Goal: Task Accomplishment & Management: Complete application form

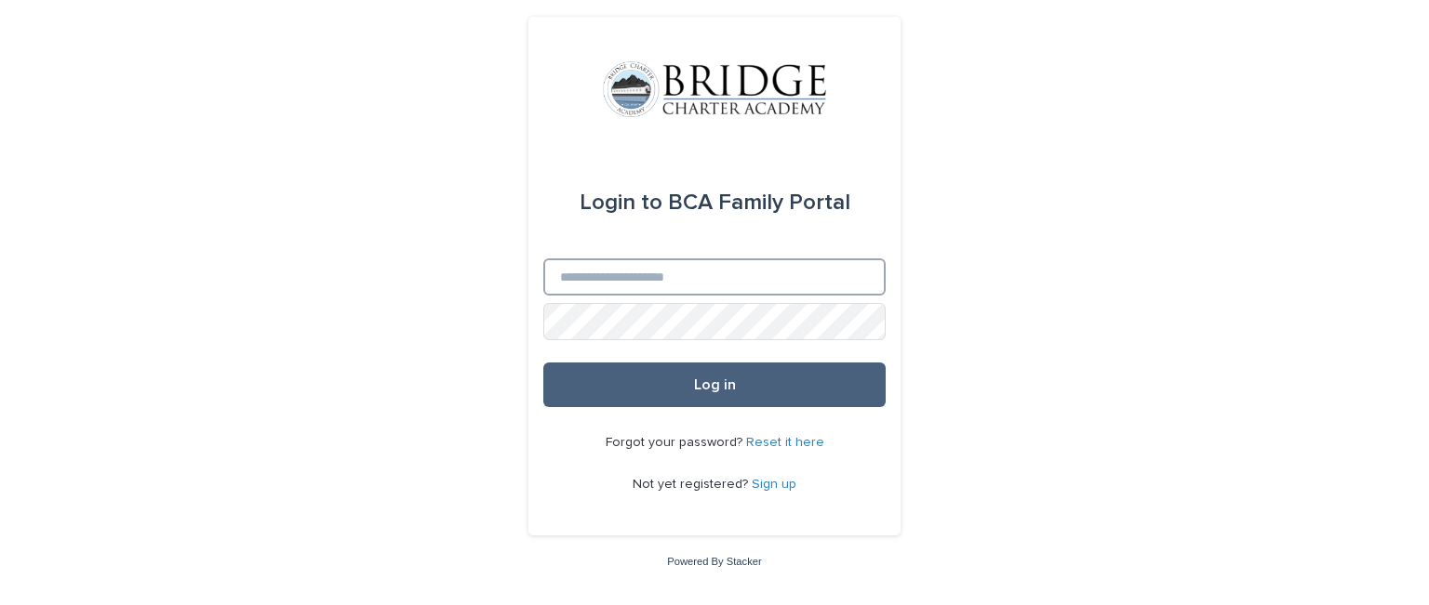
type input "**********"
click at [737, 386] on button "Log in" at bounding box center [714, 385] width 342 height 45
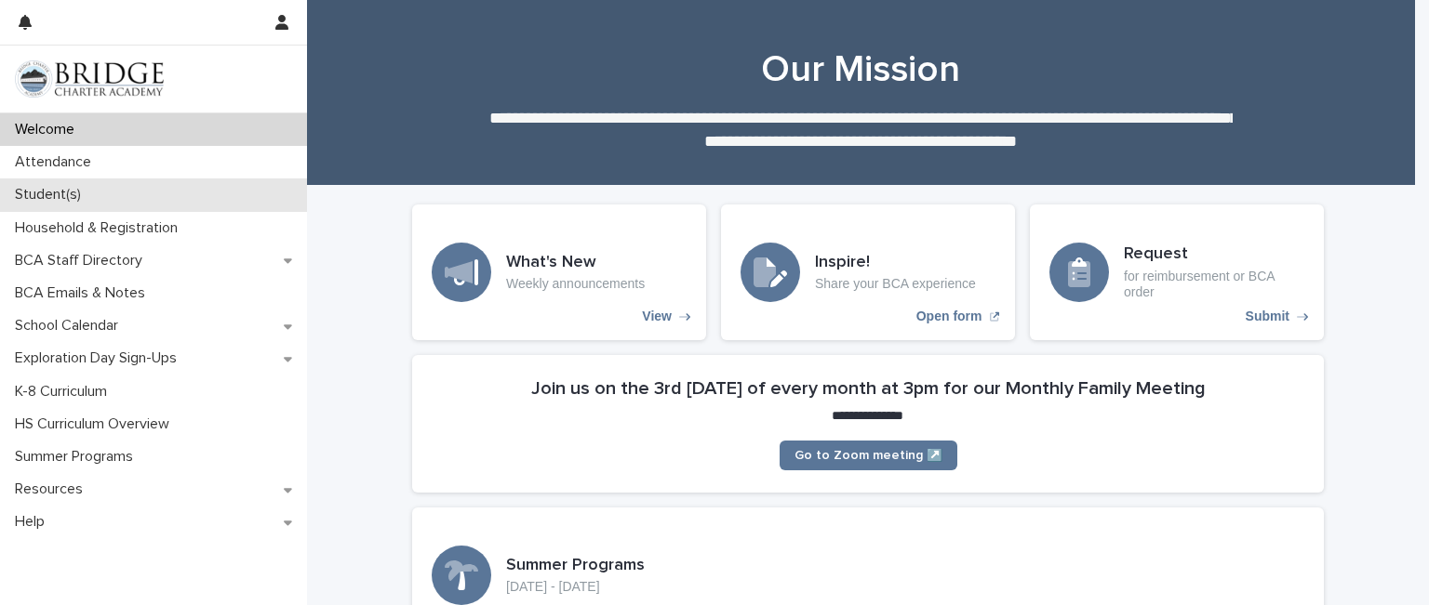
click at [82, 198] on p "Student(s)" at bounding box center [51, 195] width 88 height 18
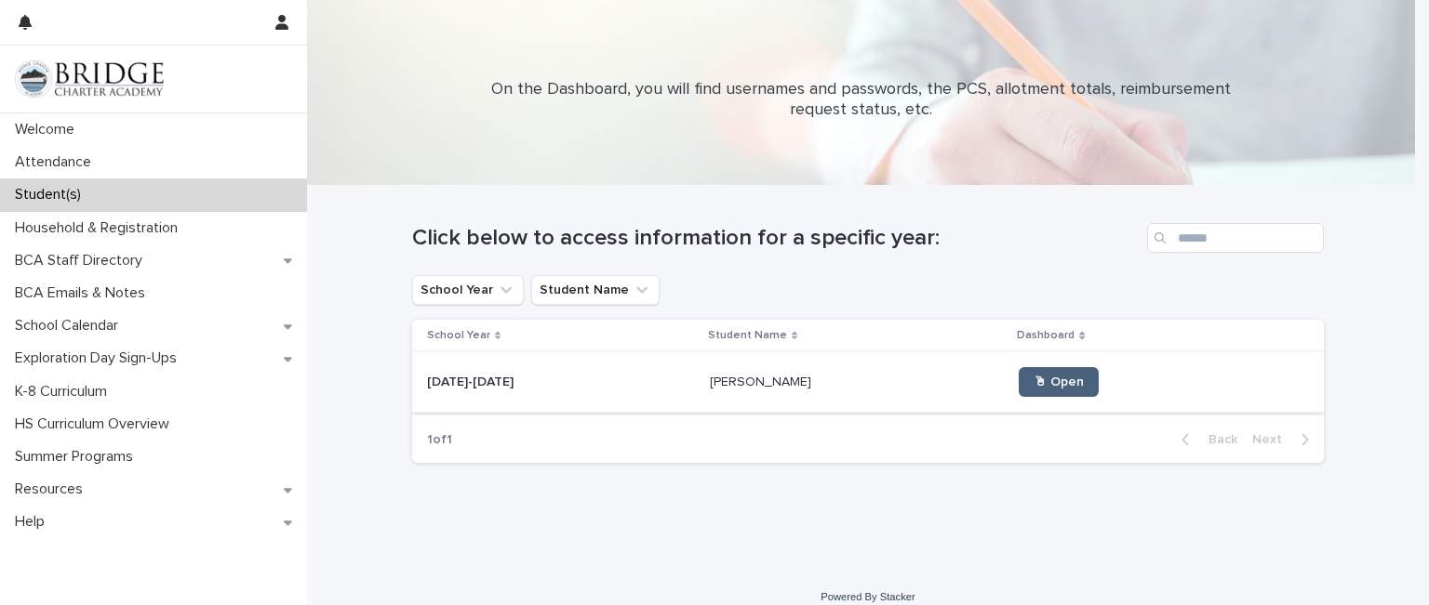
click at [1033, 386] on span "🖱 Open" at bounding box center [1058, 382] width 50 height 13
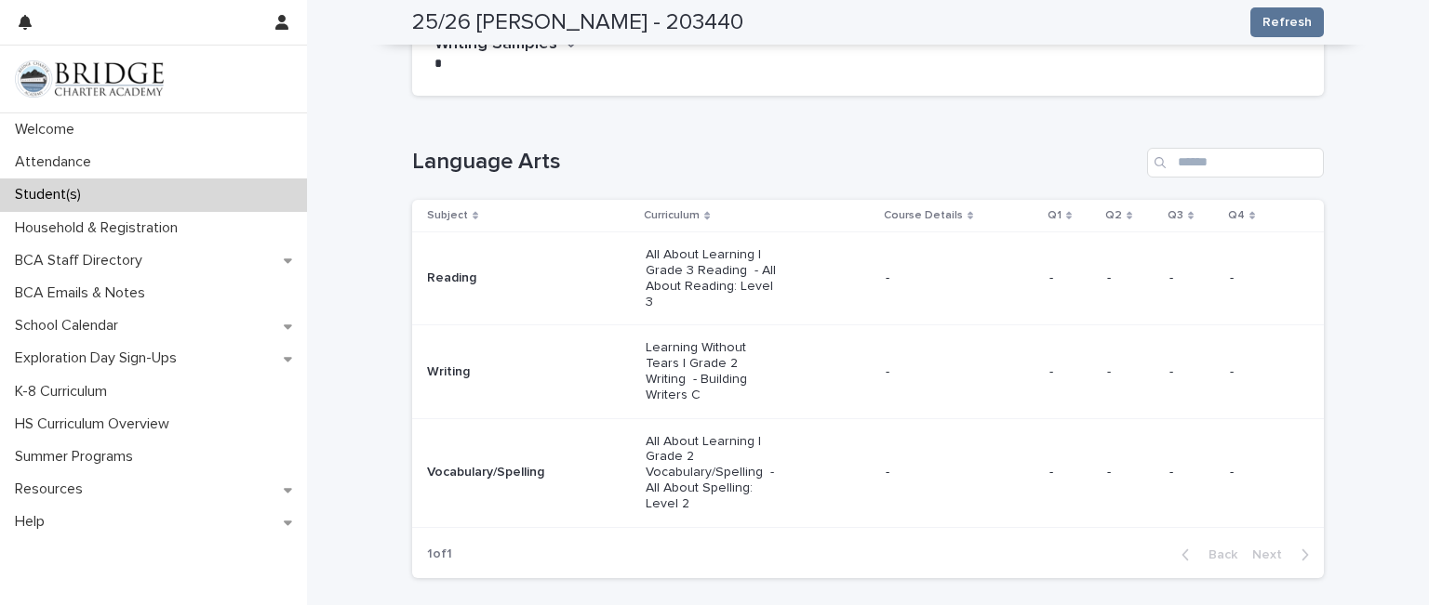
scroll to position [249, 0]
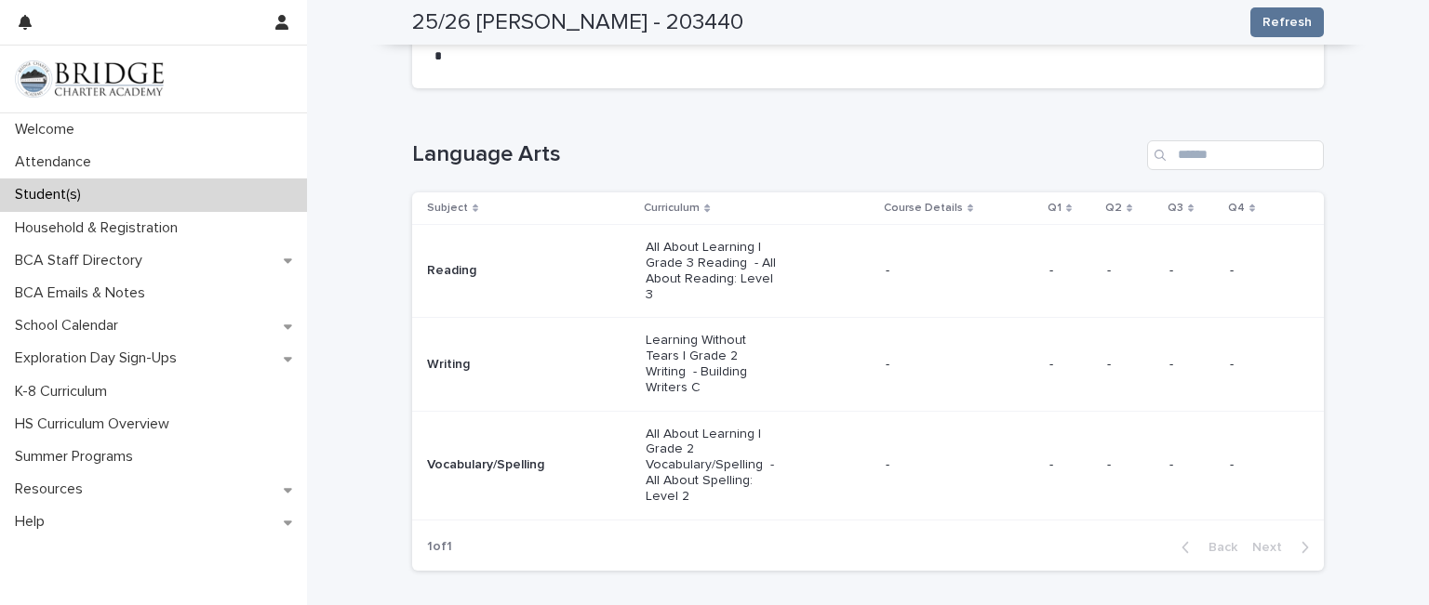
click at [668, 337] on p "Learning Without Tears | Grade 2 Writing - Building Writers C" at bounding box center [711, 364] width 133 height 62
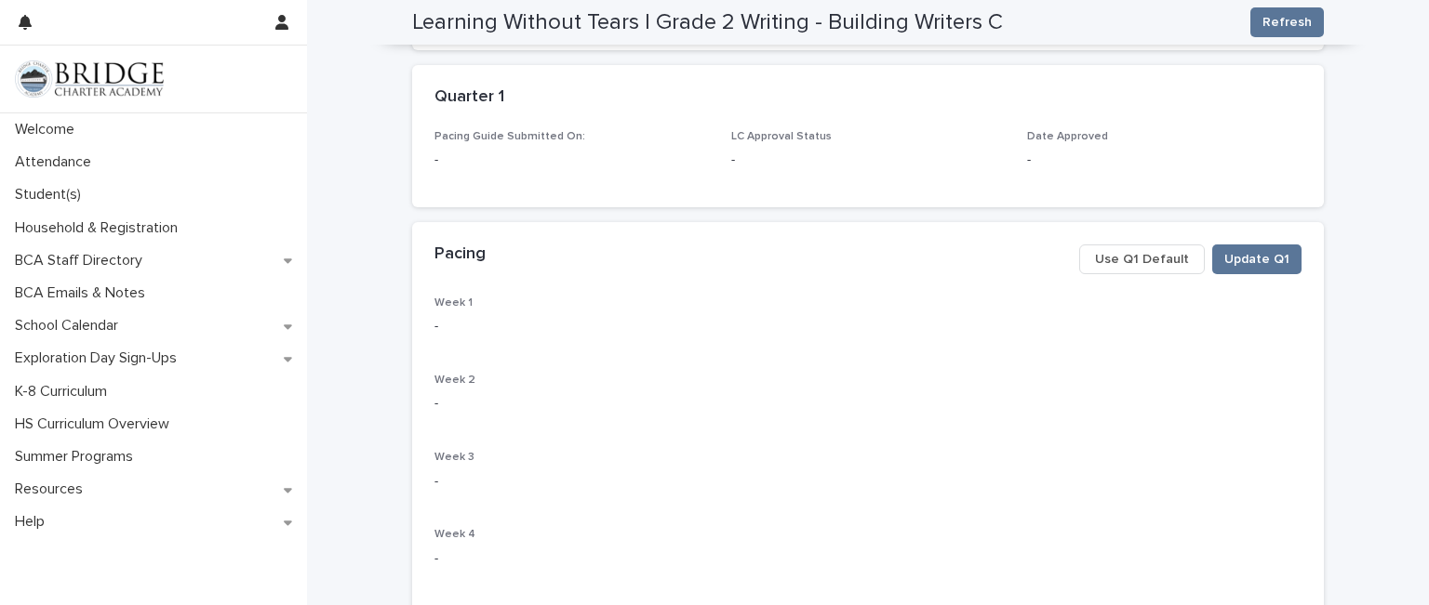
scroll to position [286, 0]
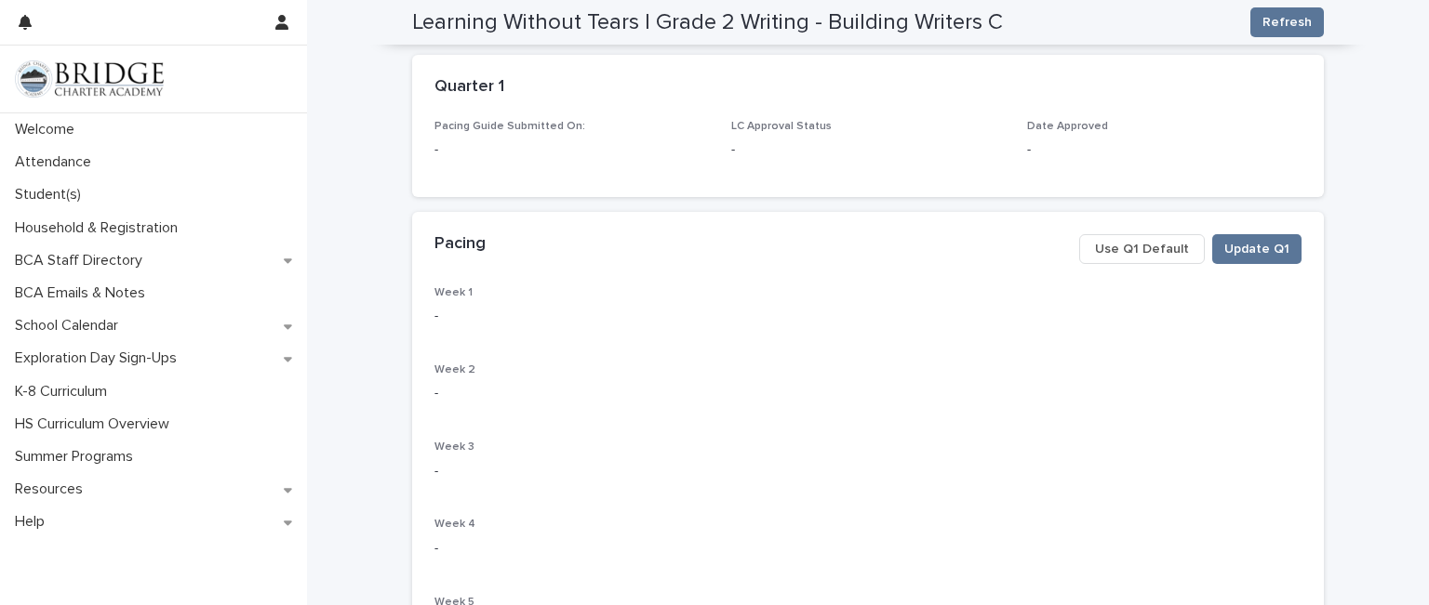
click at [1111, 237] on button "Use Q1 Default" at bounding box center [1142, 249] width 126 height 30
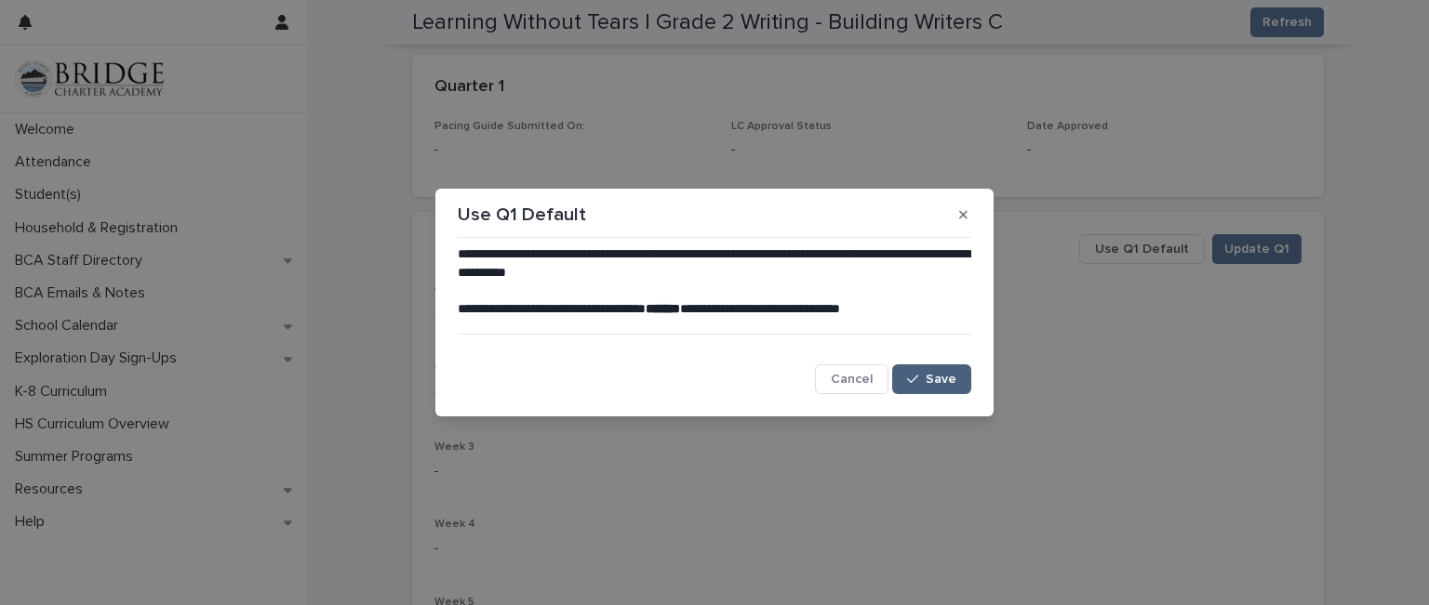
click at [918, 381] on icon "button" at bounding box center [912, 379] width 11 height 13
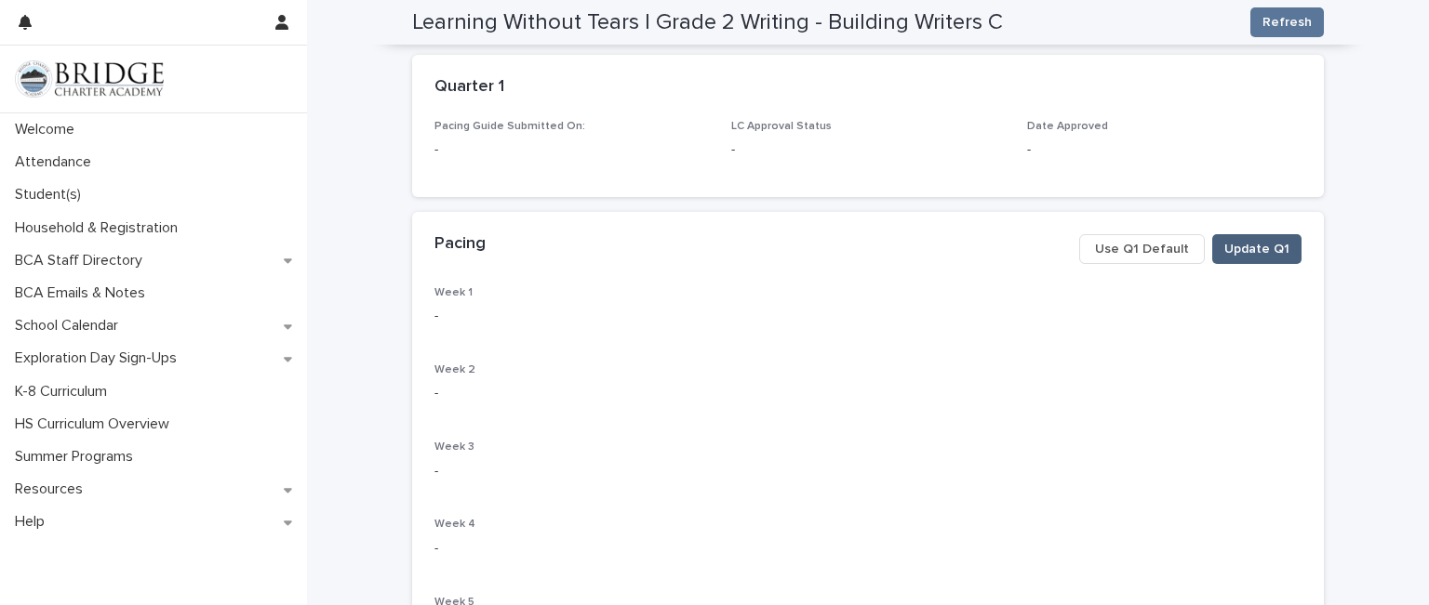
click at [1246, 246] on span "Update Q1" at bounding box center [1256, 249] width 65 height 19
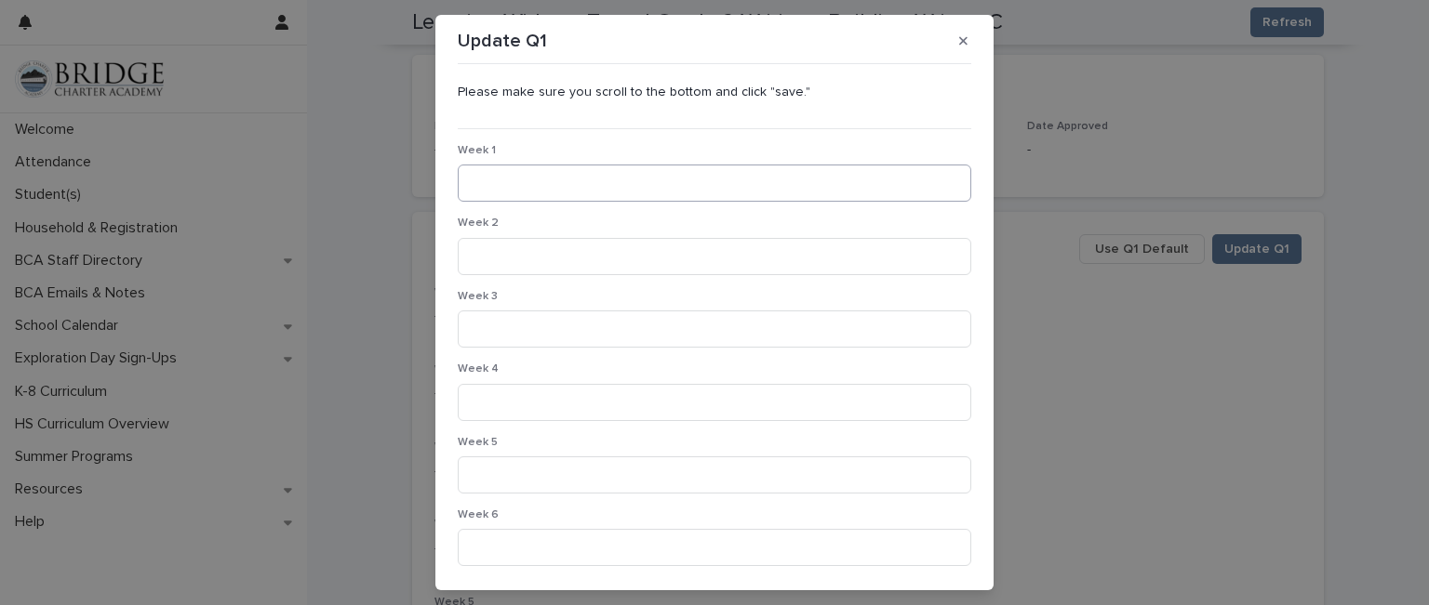
scroll to position [287, 0]
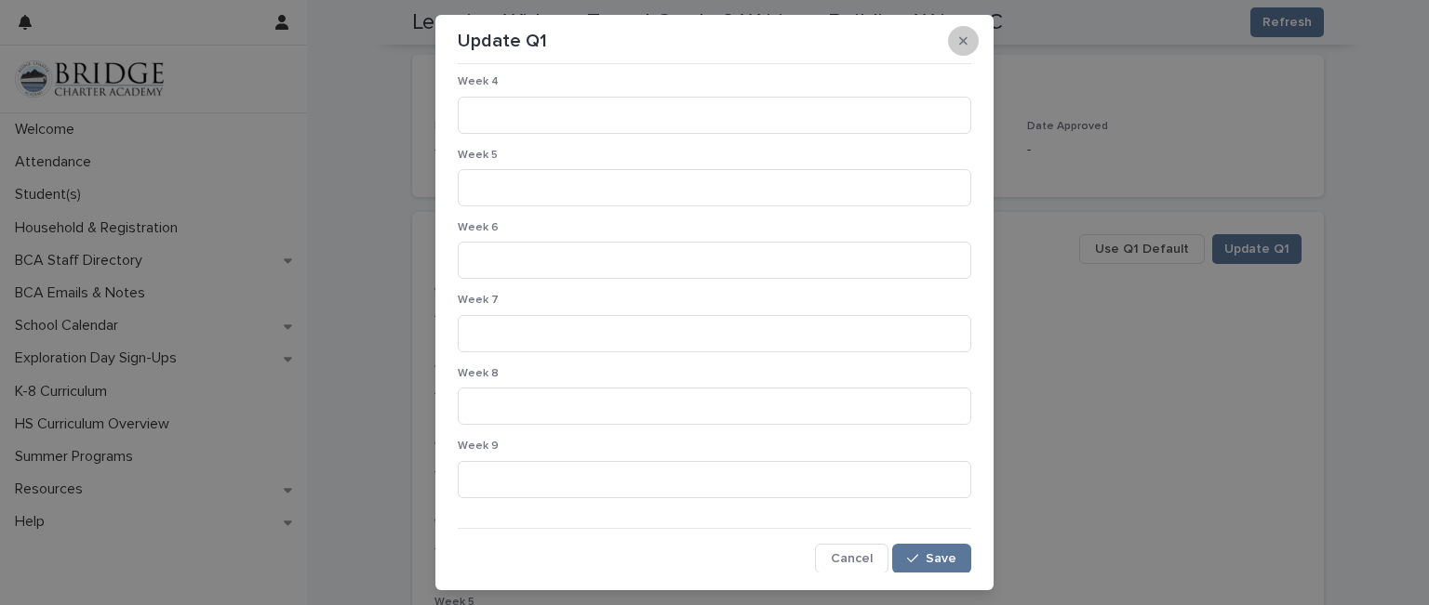
click at [959, 44] on icon "button" at bounding box center [963, 40] width 8 height 13
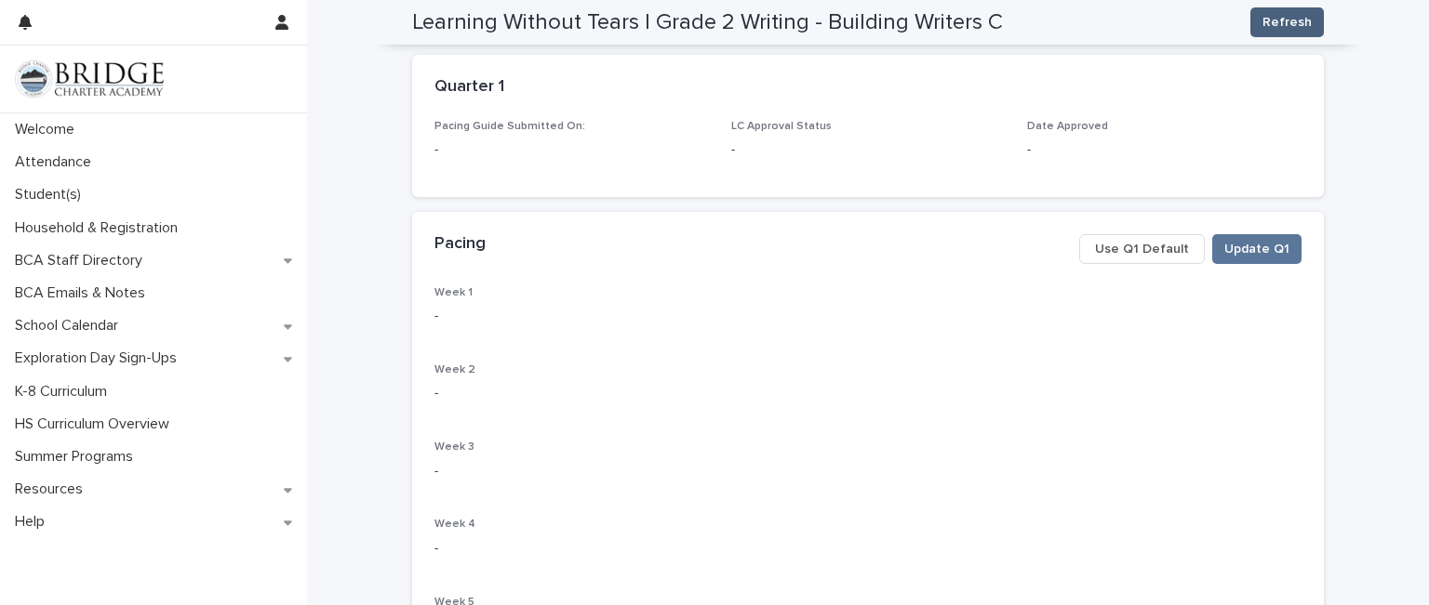
click at [1284, 24] on span "Refresh" at bounding box center [1286, 22] width 49 height 19
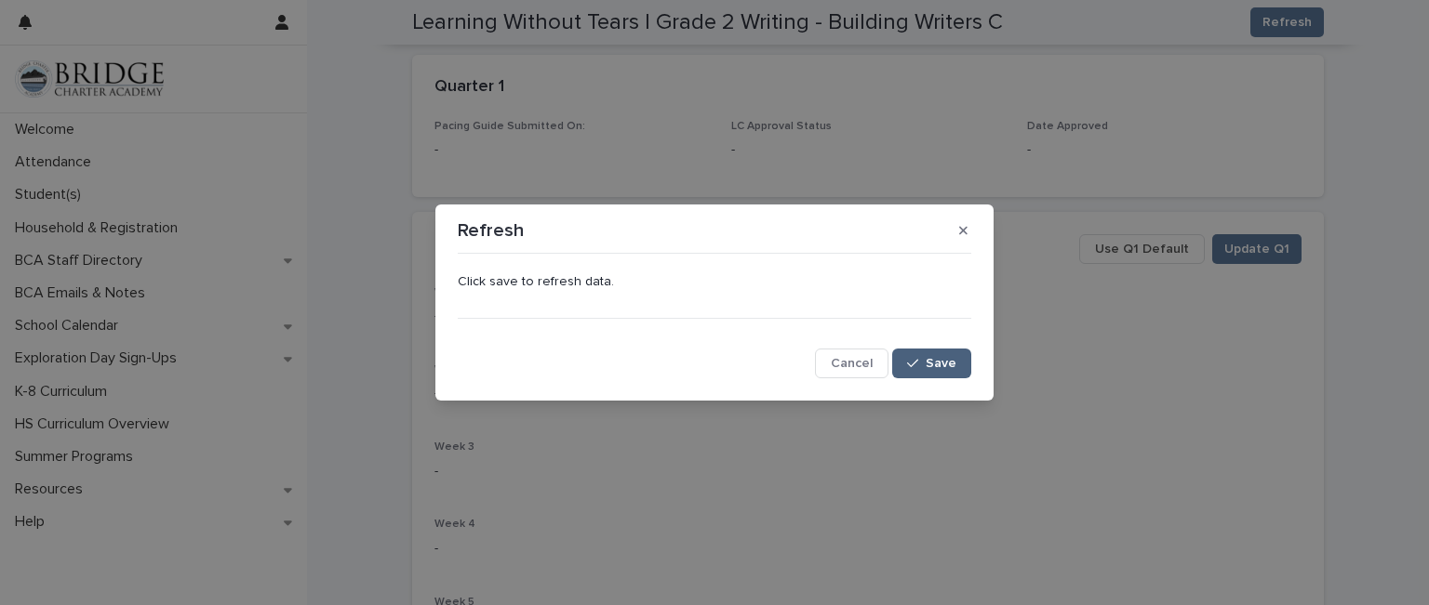
click at [935, 366] on span "Save" at bounding box center [940, 363] width 31 height 13
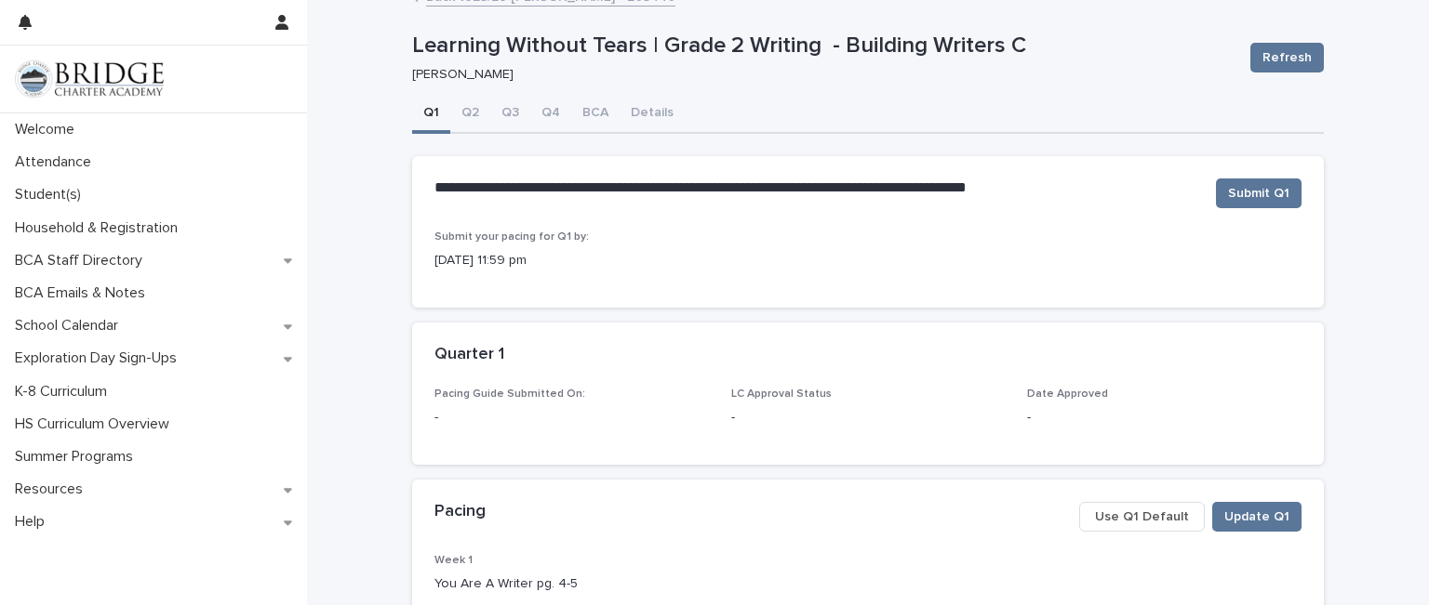
scroll to position [0, 0]
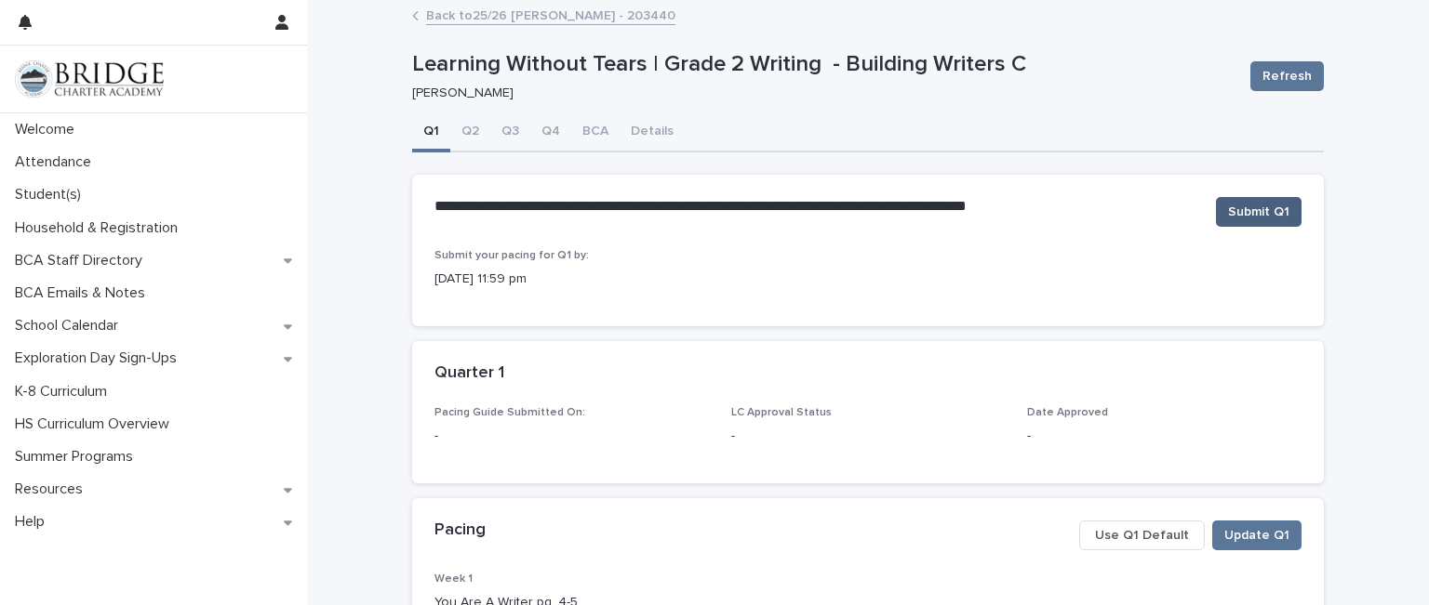
click at [1232, 206] on span "Submit Q1" at bounding box center [1258, 212] width 61 height 19
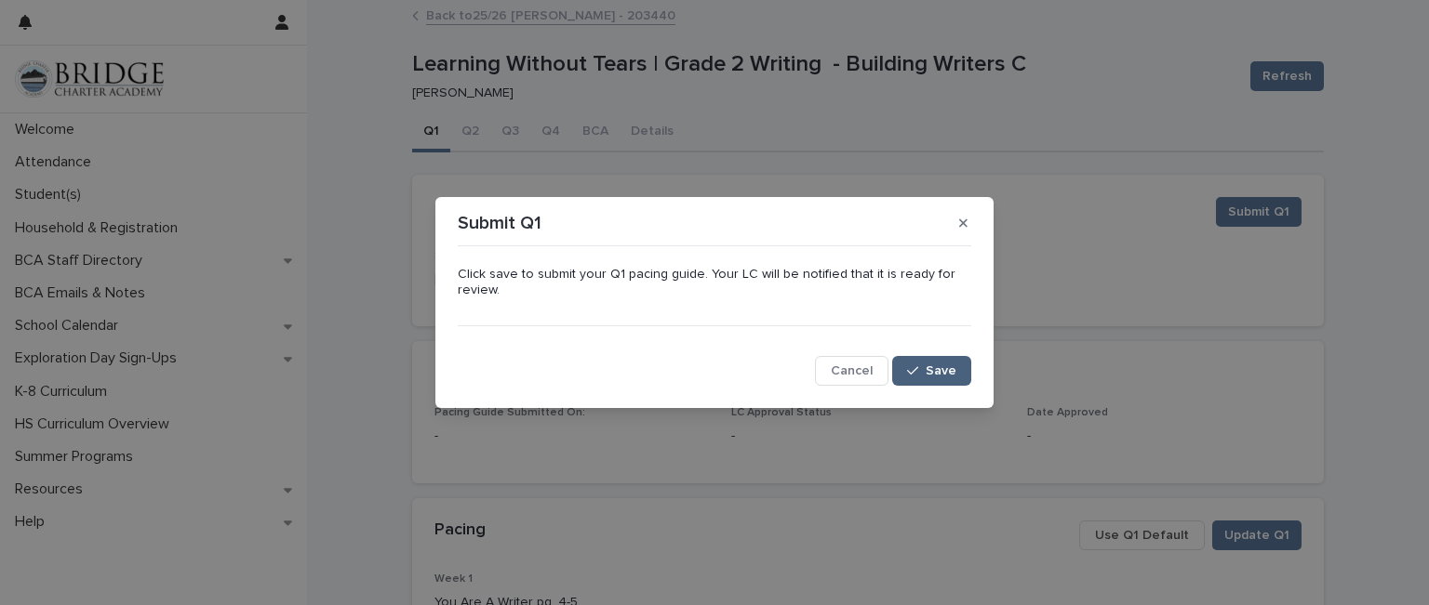
click at [934, 372] on span "Save" at bounding box center [940, 371] width 31 height 13
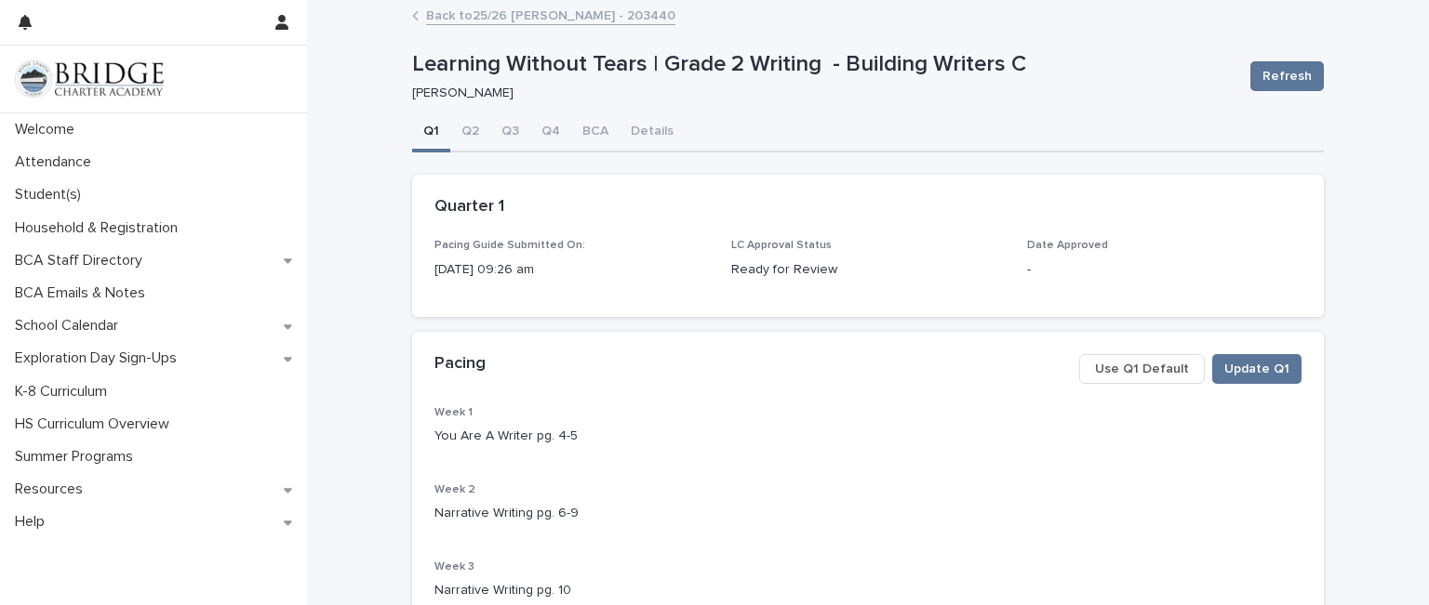
click at [450, 16] on link "Back to 25/26 [PERSON_NAME] - 203440" at bounding box center [550, 14] width 249 height 21
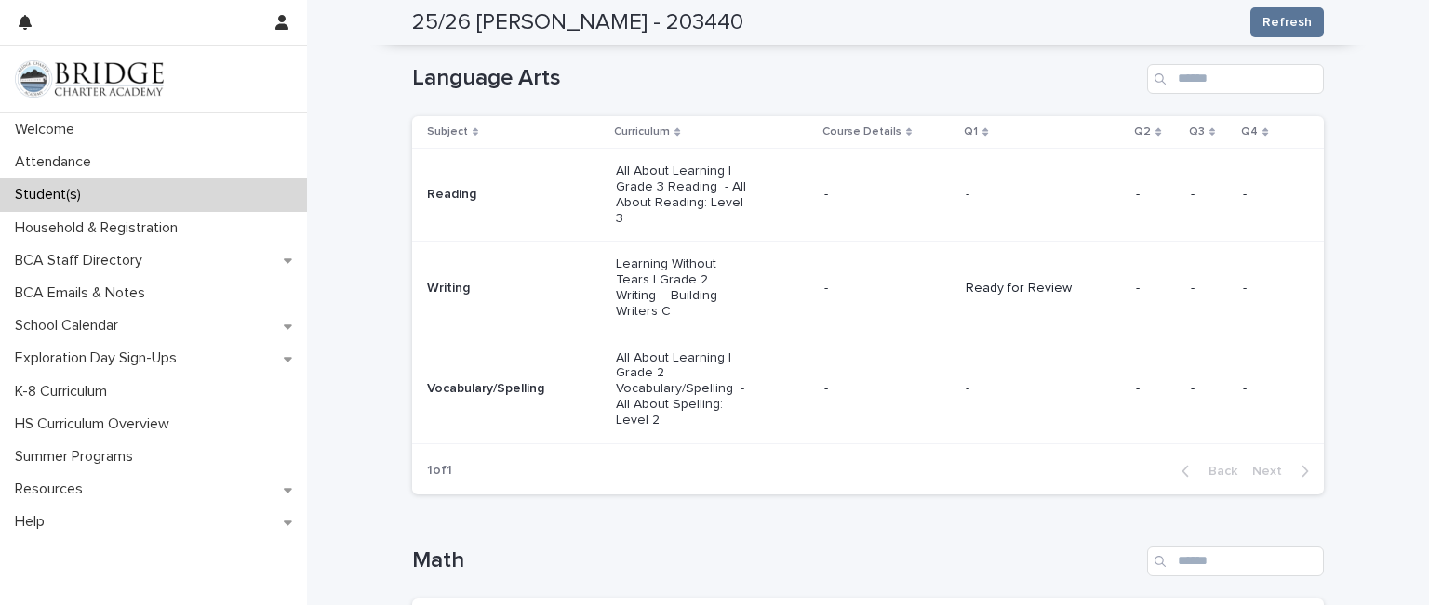
scroll to position [326, 0]
click at [651, 358] on p "All About Learning | Grade 2 Vocabulary/Spelling - All About Spelling: Level 2" at bounding box center [682, 389] width 133 height 78
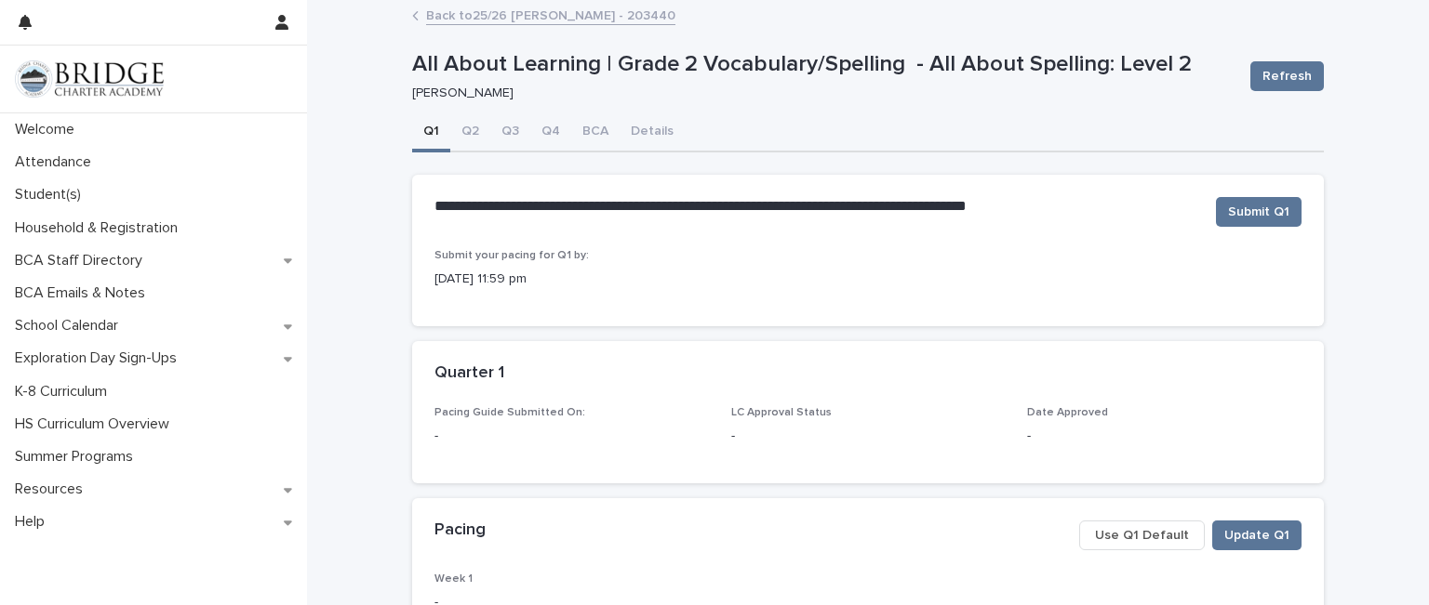
click at [1133, 530] on span "Use Q1 Default" at bounding box center [1142, 535] width 94 height 19
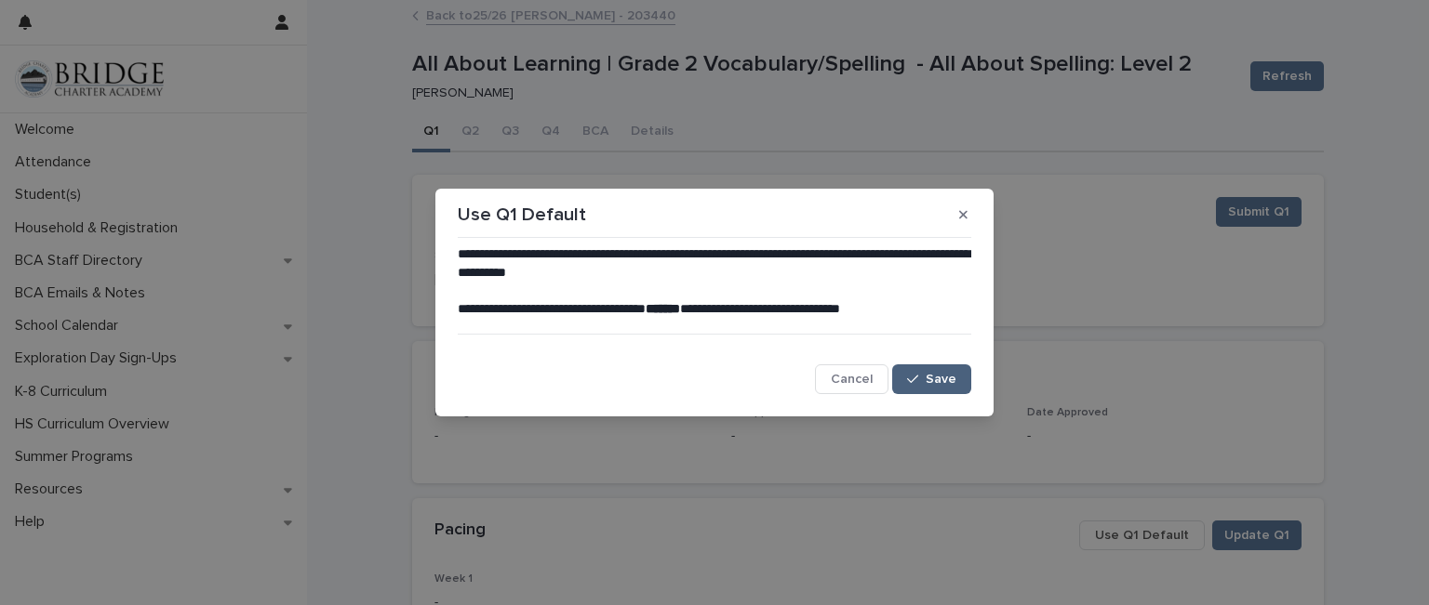
click at [914, 375] on icon "button" at bounding box center [912, 379] width 11 height 13
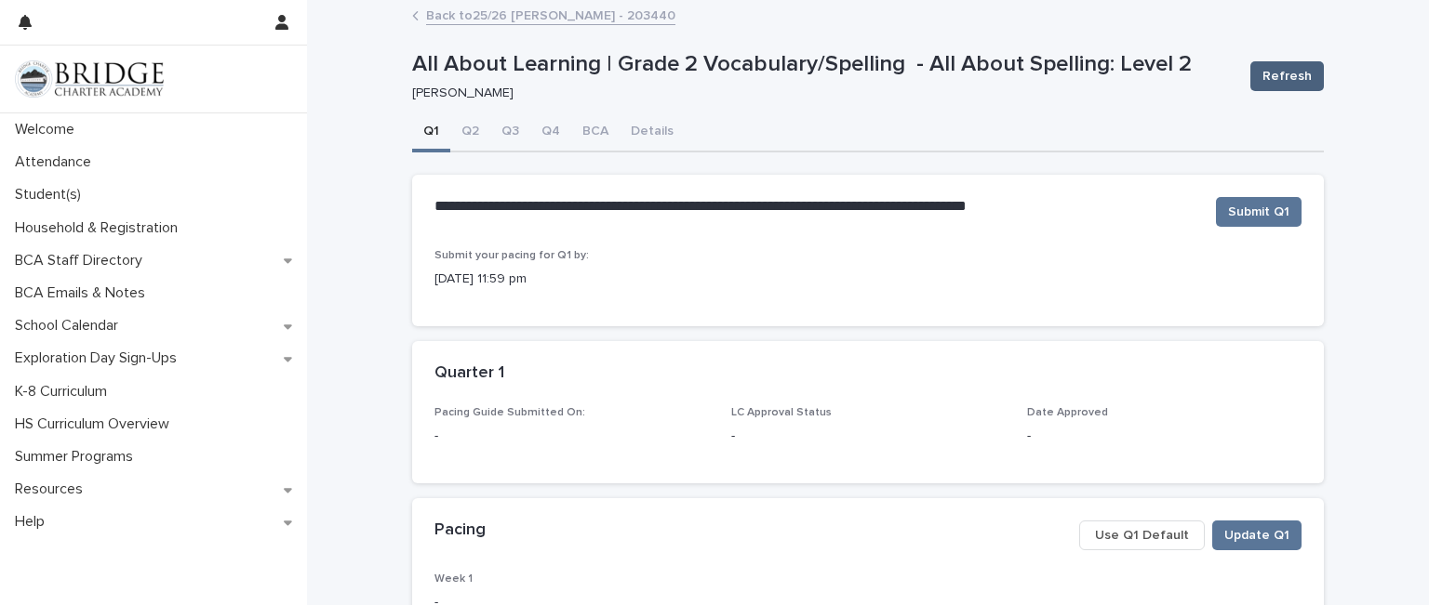
click at [1294, 85] on span "Refresh" at bounding box center [1286, 76] width 49 height 19
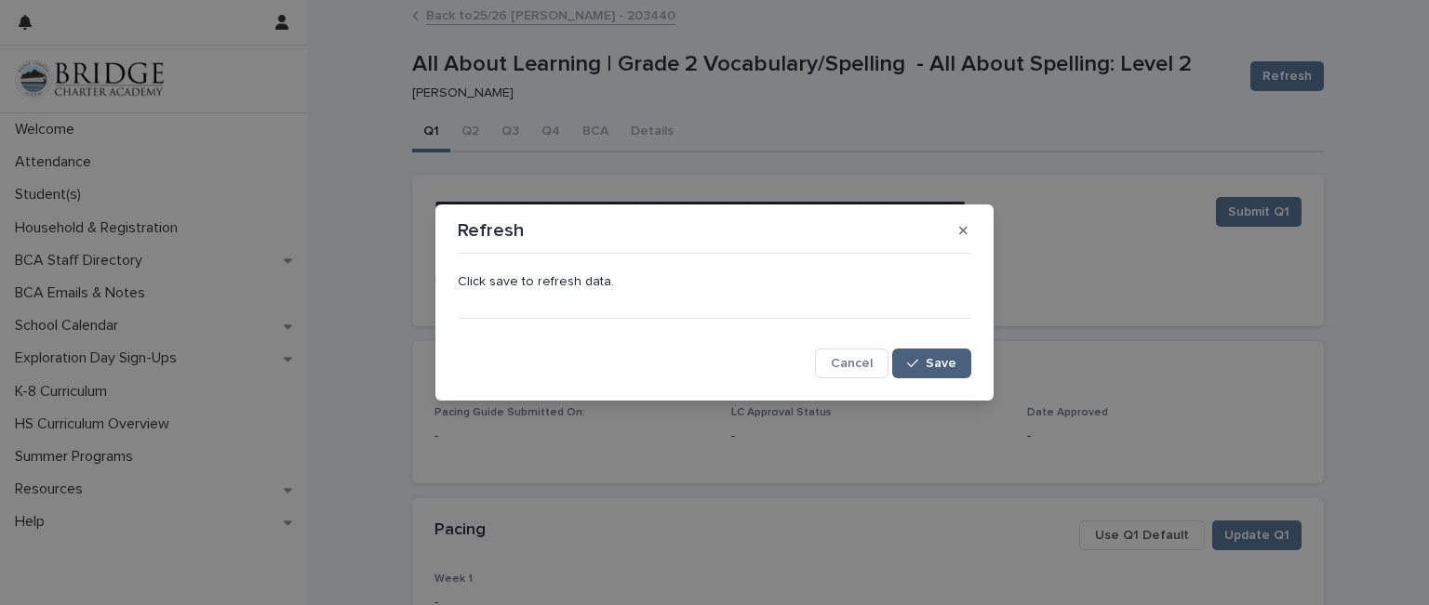
click at [935, 351] on button "Save" at bounding box center [931, 364] width 79 height 30
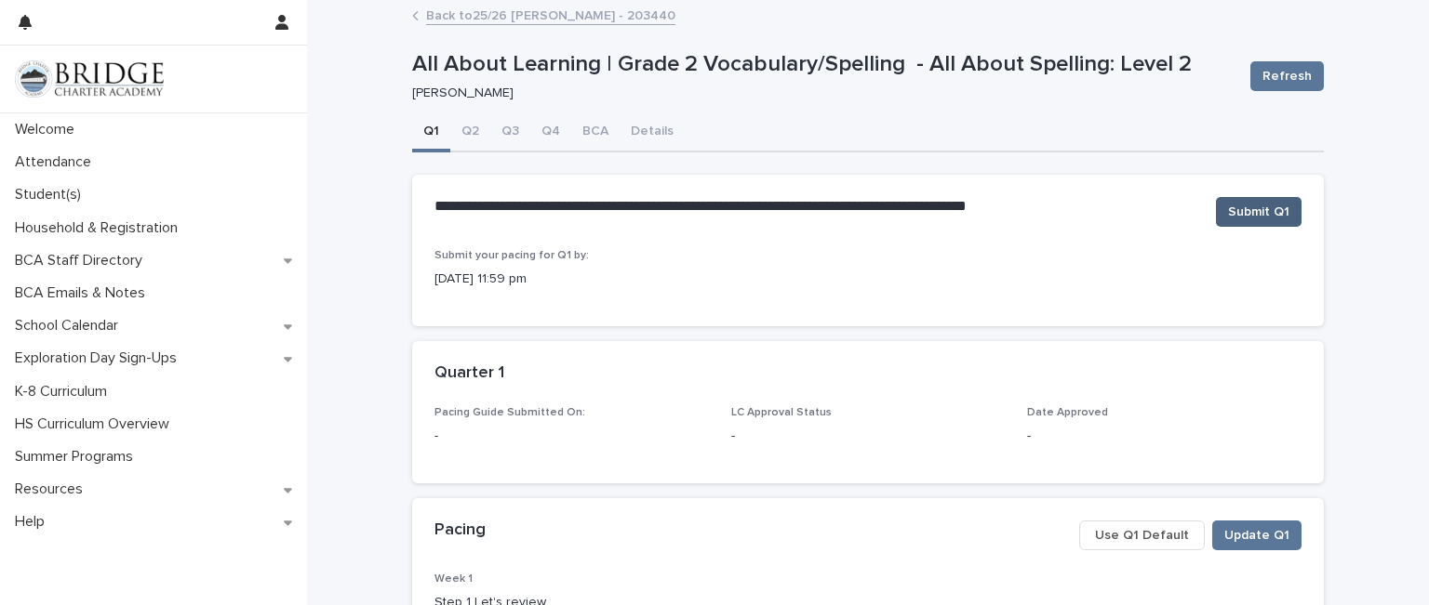
click at [1255, 215] on span "Submit Q1" at bounding box center [1258, 212] width 61 height 19
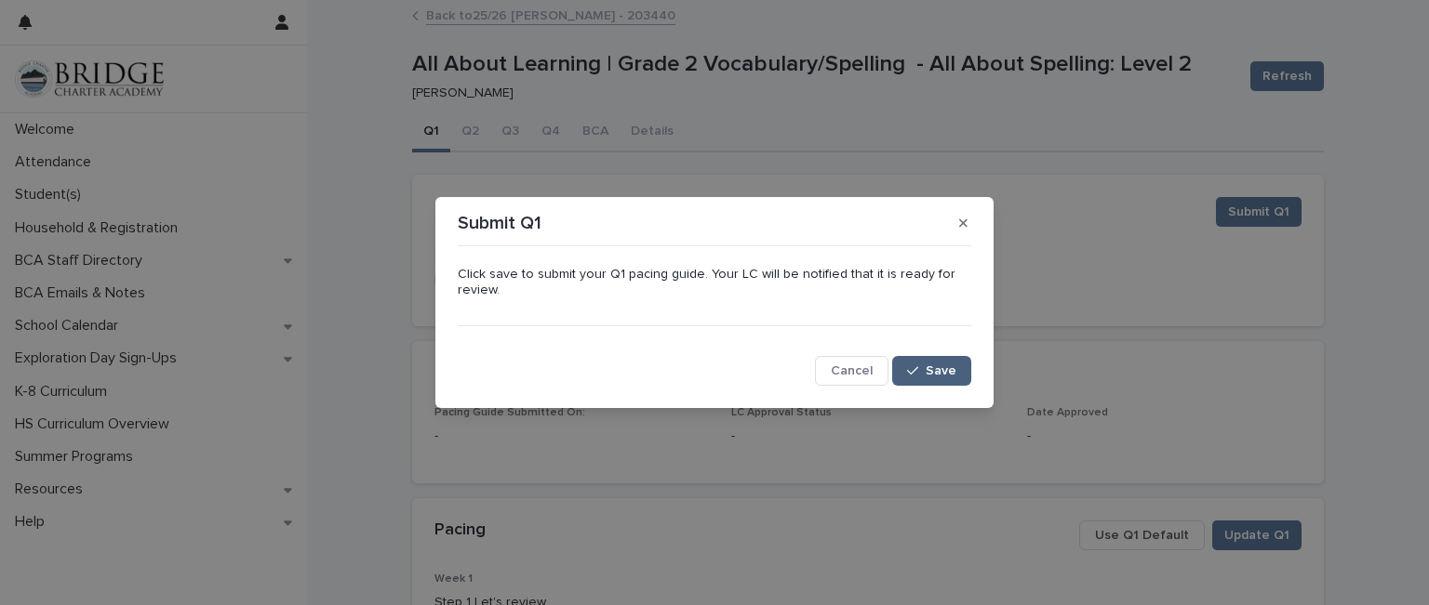
click at [936, 370] on span "Save" at bounding box center [940, 371] width 31 height 13
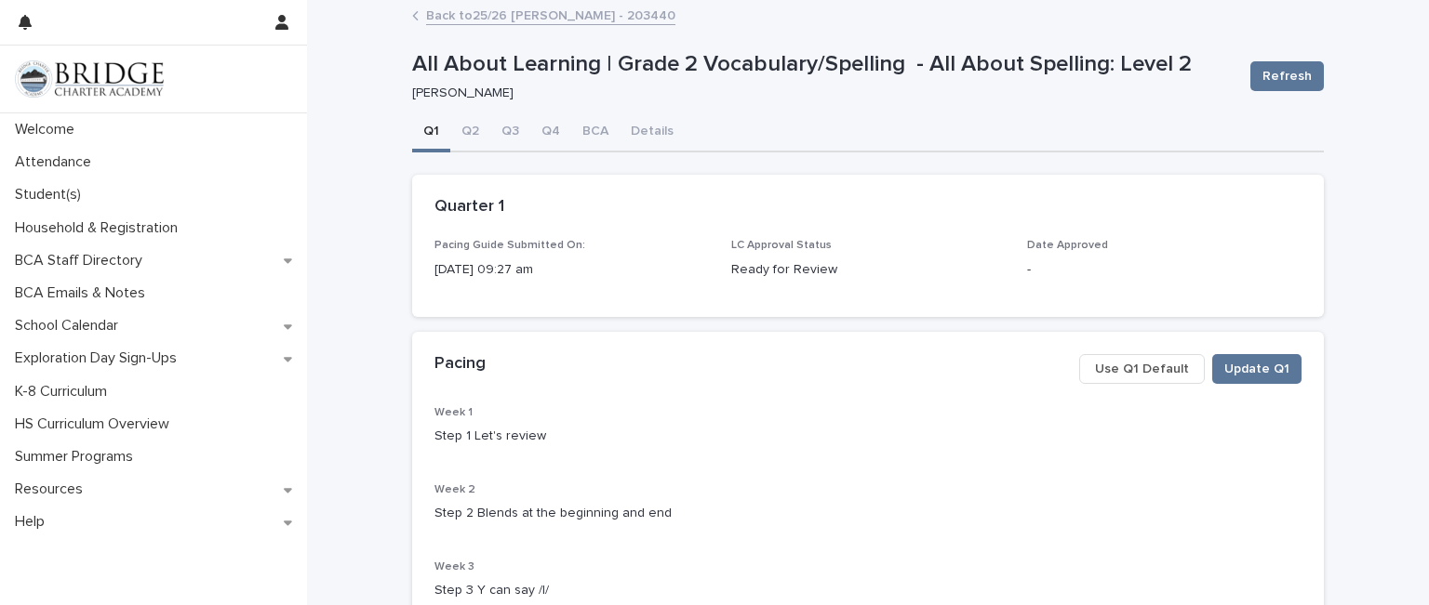
click at [437, 18] on link "Back to 25/26 [PERSON_NAME] - 203440" at bounding box center [550, 14] width 249 height 21
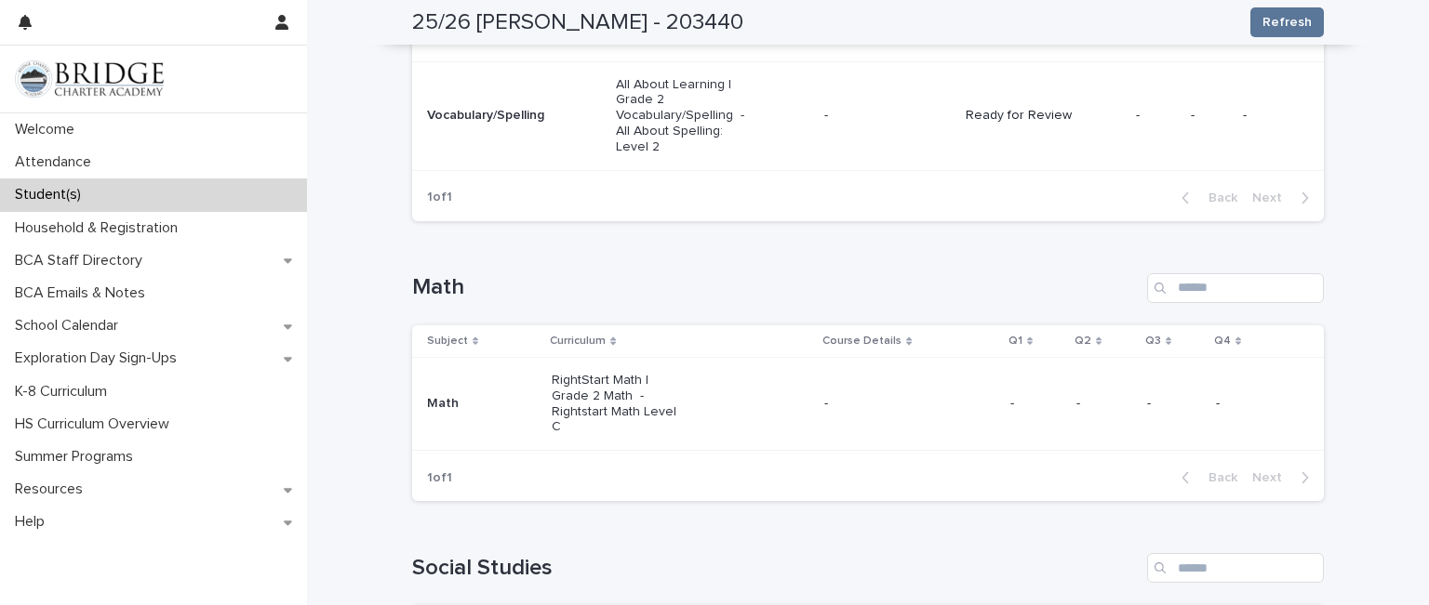
scroll to position [602, 0]
click at [637, 370] on p "RightStart Math | Grade 2 Math - Rightstart Math Level C" at bounding box center [618, 401] width 133 height 62
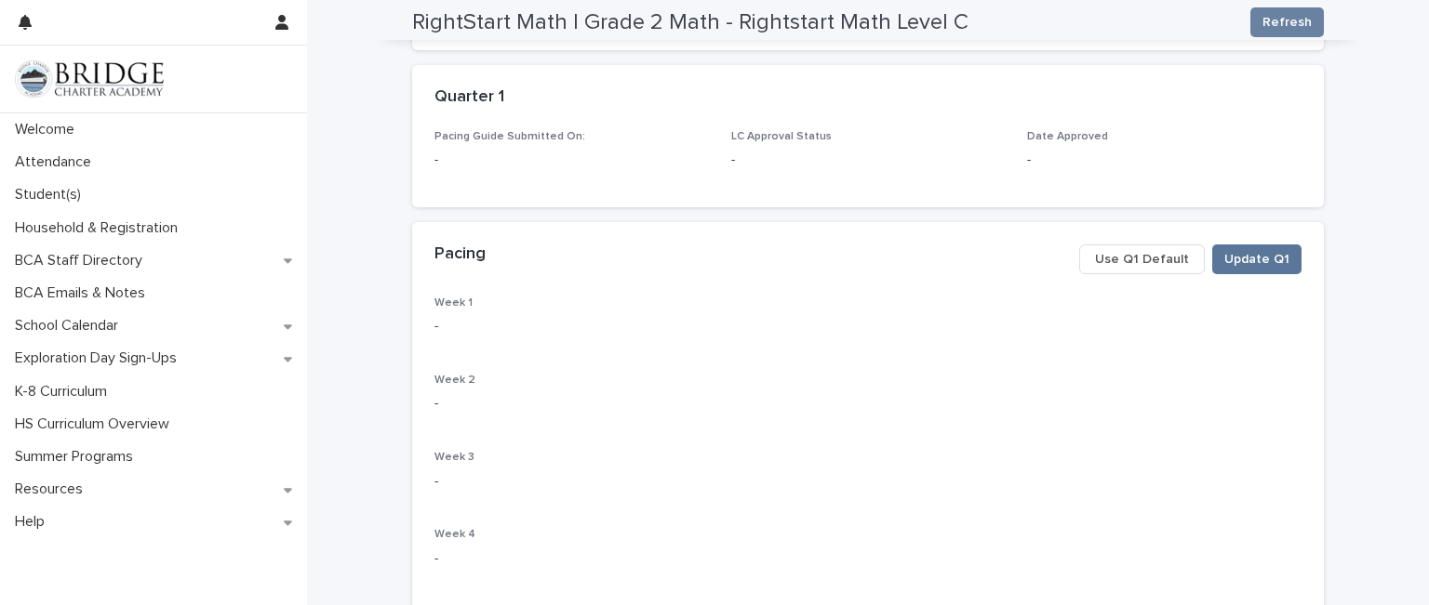
scroll to position [277, 0]
click at [1155, 251] on span "Use Q1 Default" at bounding box center [1142, 258] width 94 height 19
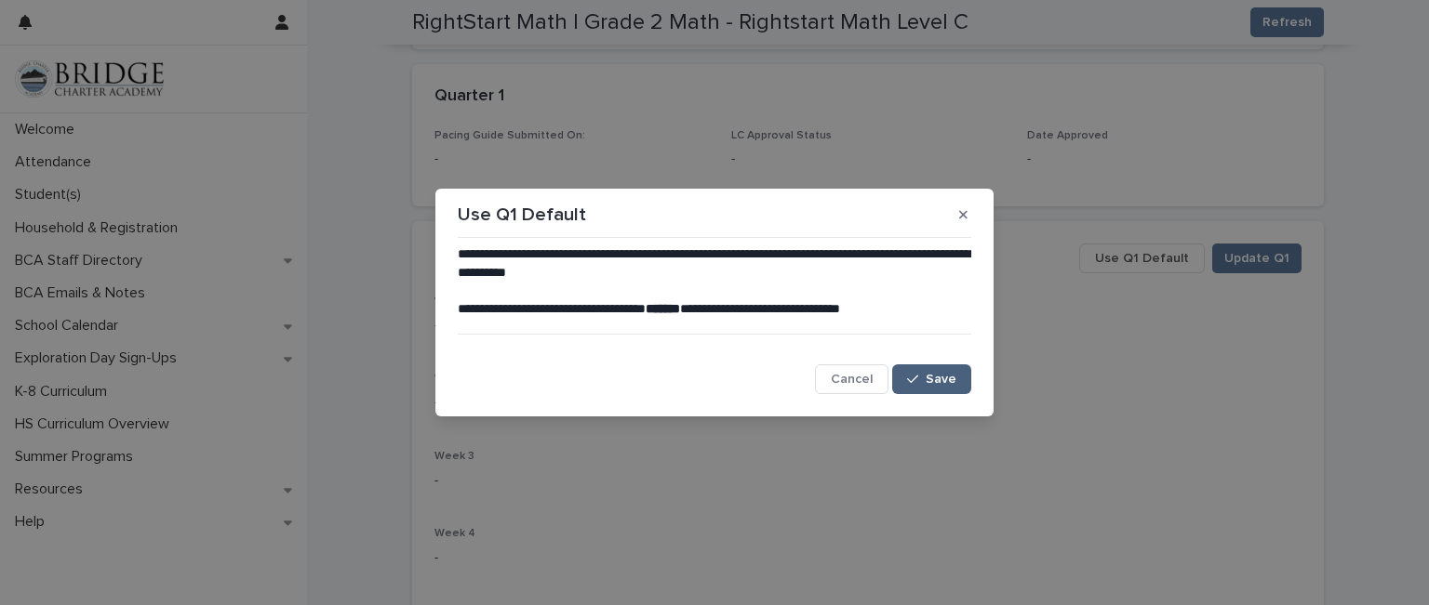
click at [945, 385] on span "Save" at bounding box center [940, 379] width 31 height 13
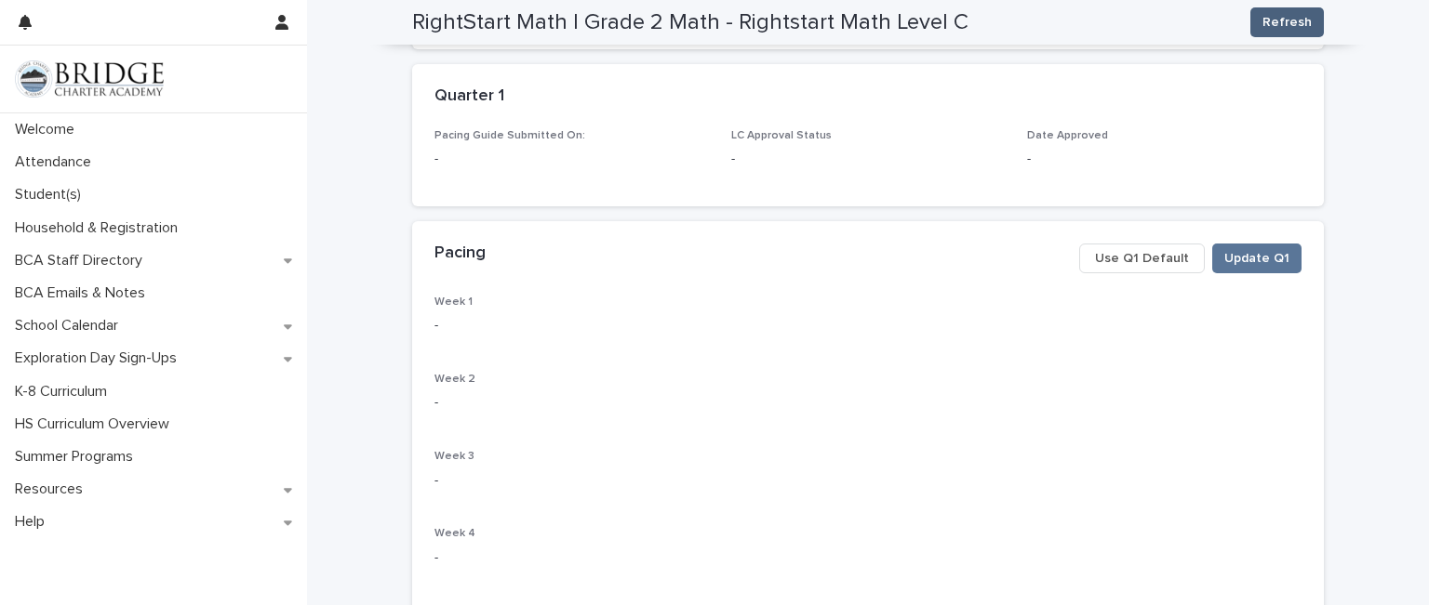
click at [1266, 22] on span "Refresh" at bounding box center [1286, 22] width 49 height 19
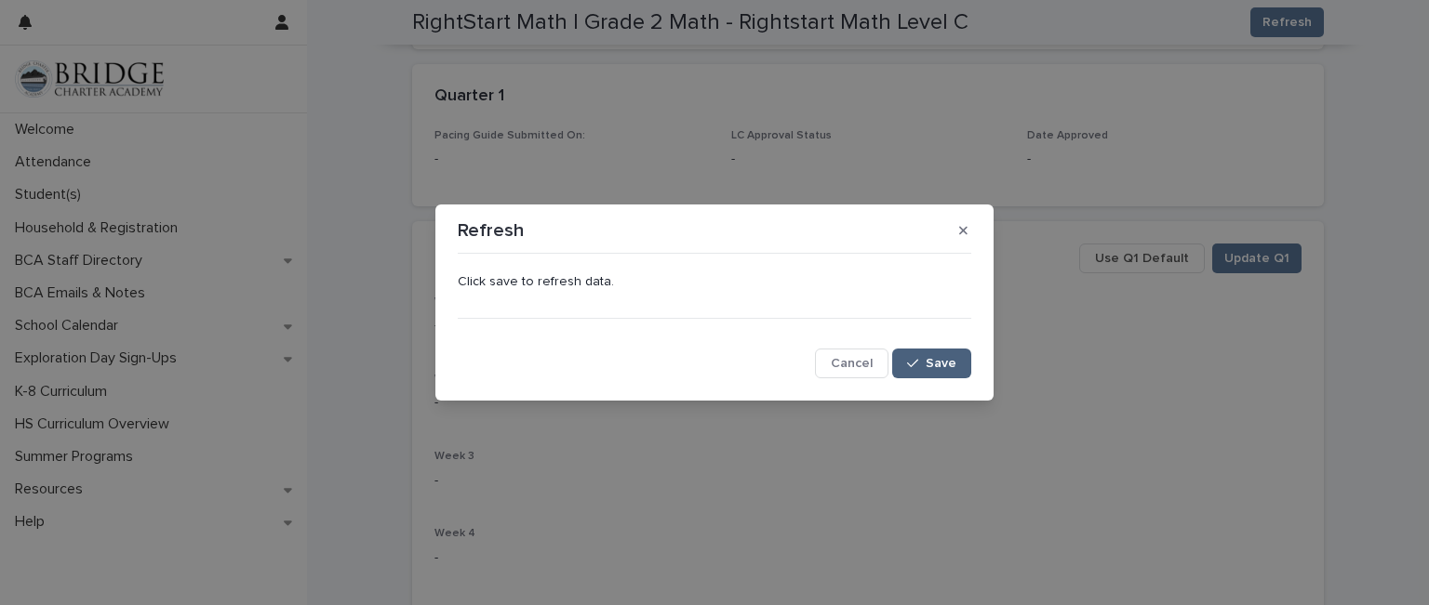
click at [944, 357] on span "Save" at bounding box center [940, 363] width 31 height 13
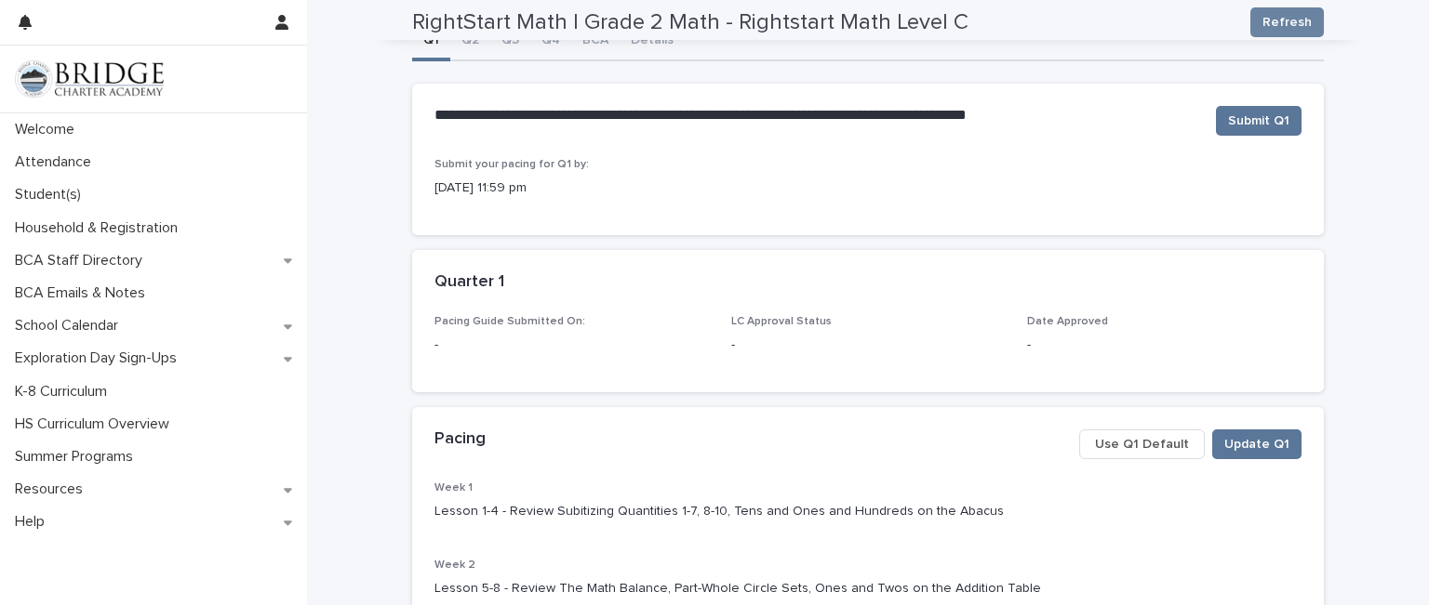
scroll to position [87, 0]
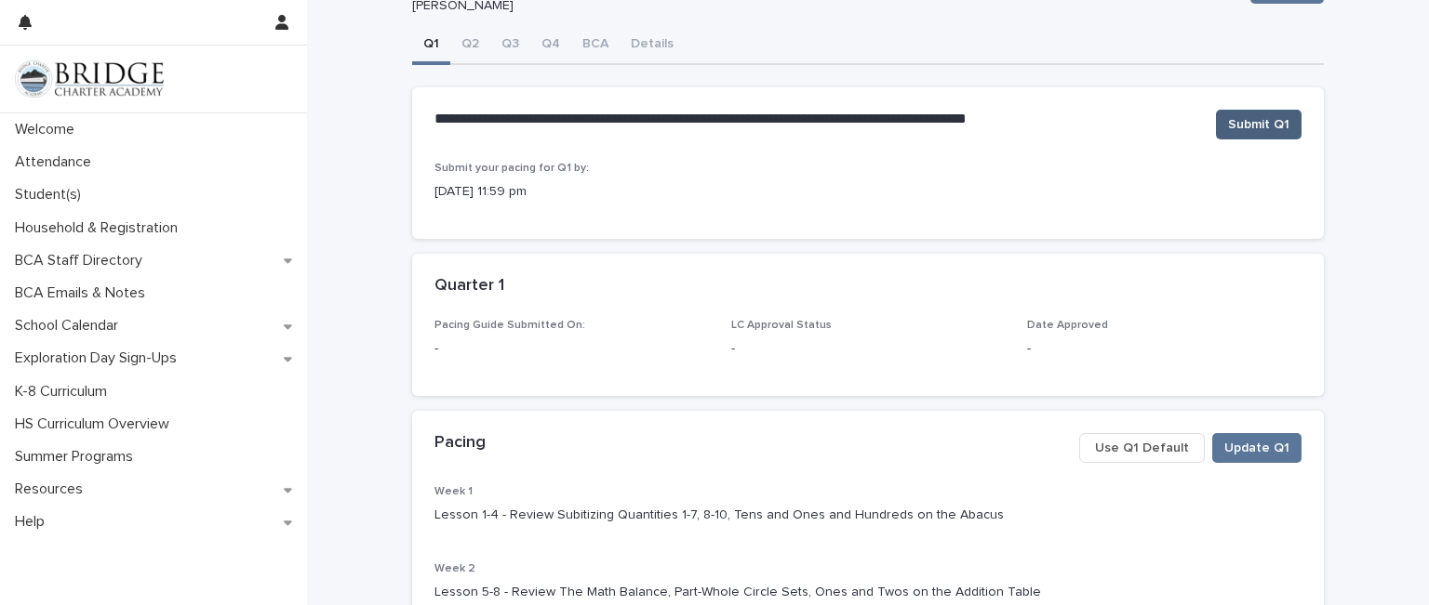
click at [1260, 126] on span "Submit Q1" at bounding box center [1258, 124] width 61 height 19
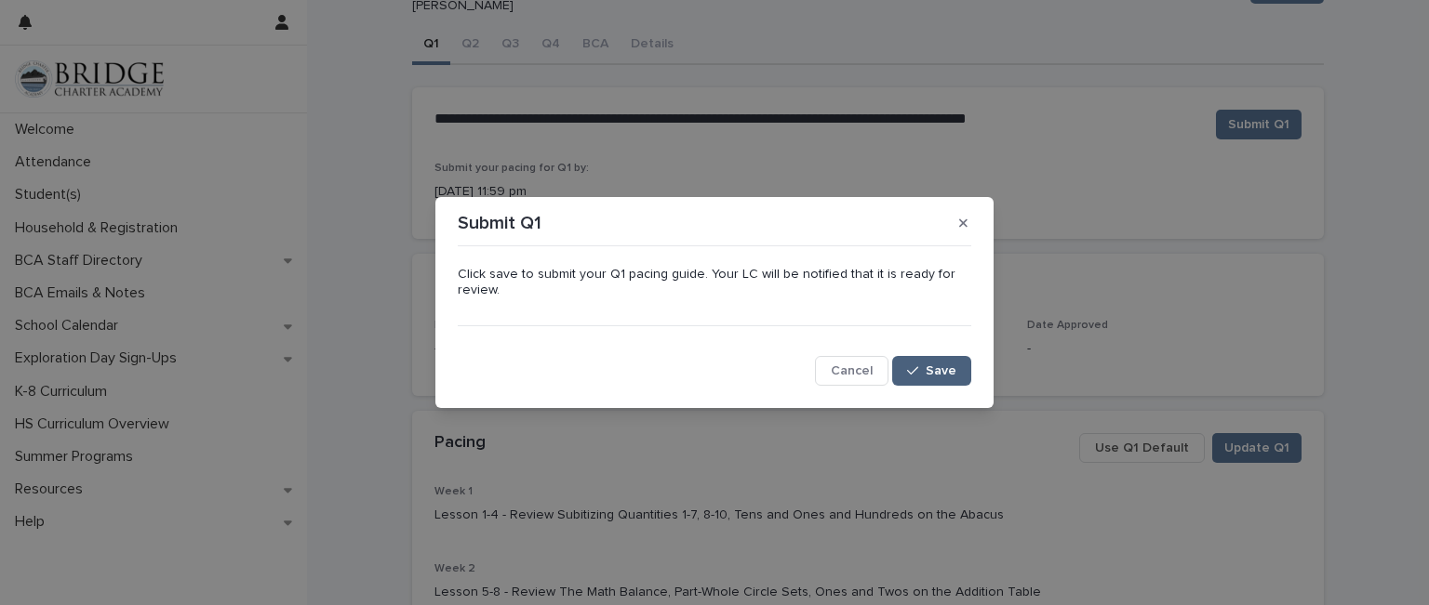
click at [947, 362] on button "Save" at bounding box center [931, 371] width 79 height 30
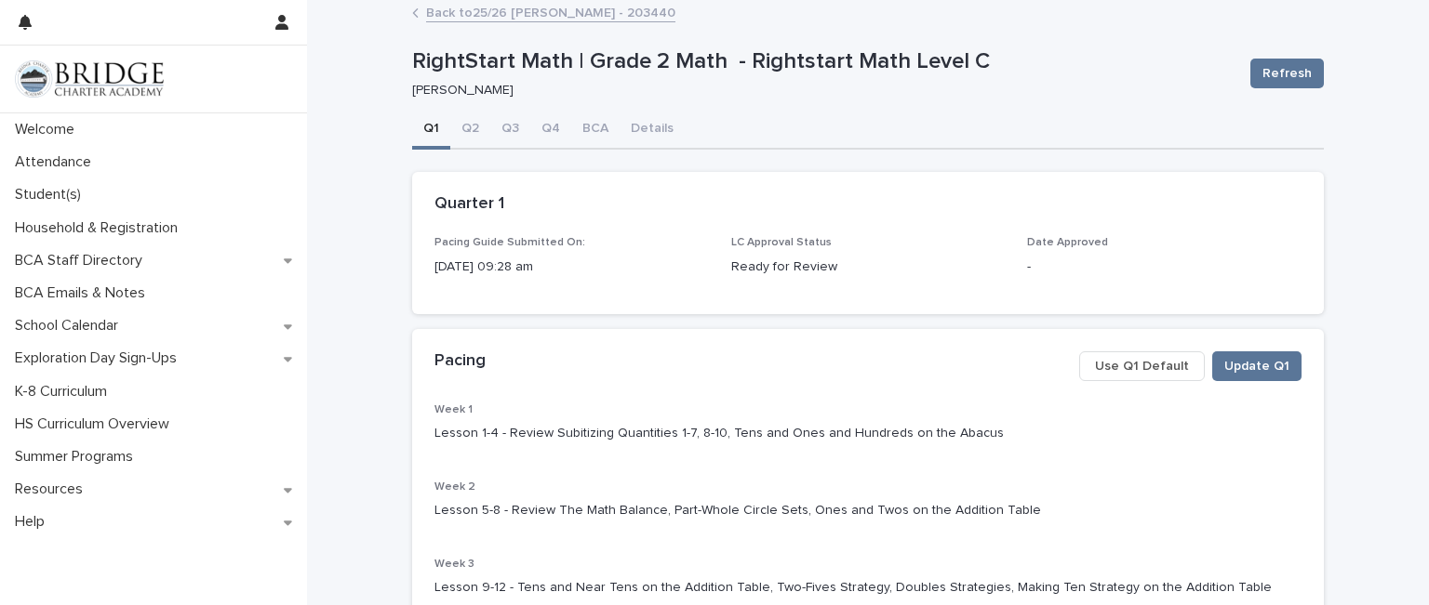
scroll to position [0, 0]
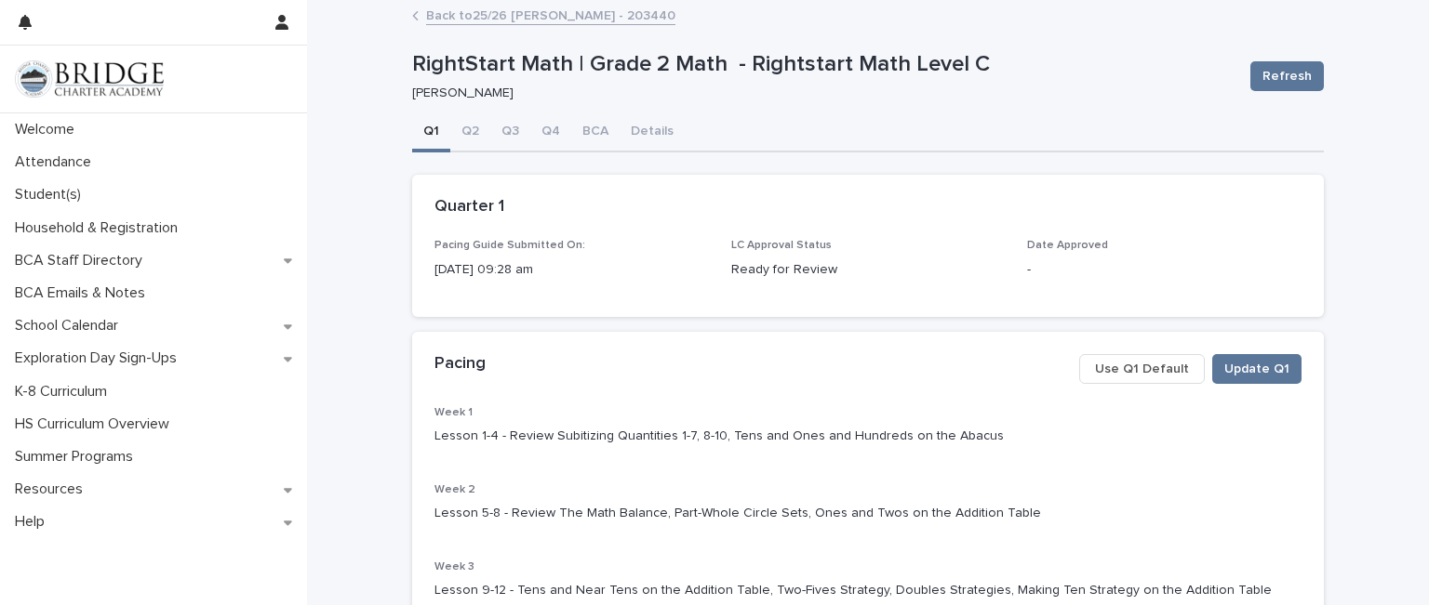
click at [443, 18] on link "Back to 25/26 [PERSON_NAME] - 203440" at bounding box center [550, 14] width 249 height 21
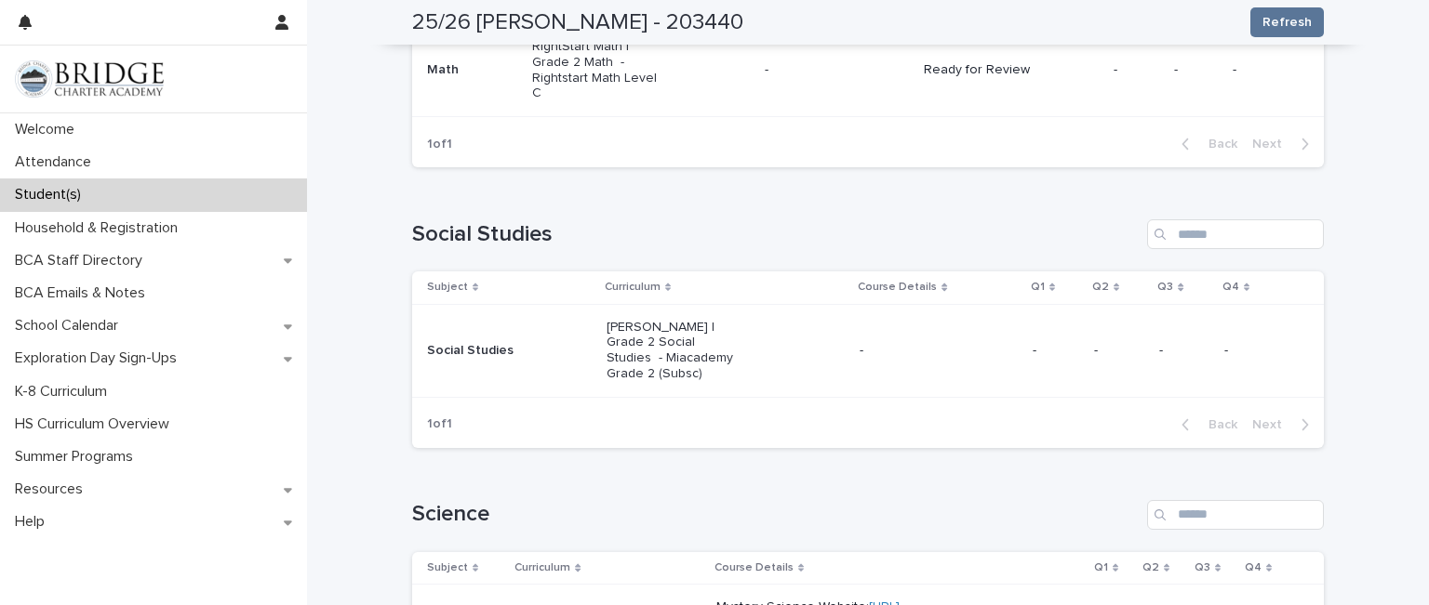
scroll to position [934, 0]
click at [640, 319] on p "[PERSON_NAME] | Grade 2 Social Studies - Miacademy Grade 2 (Subsc)" at bounding box center [672, 350] width 133 height 62
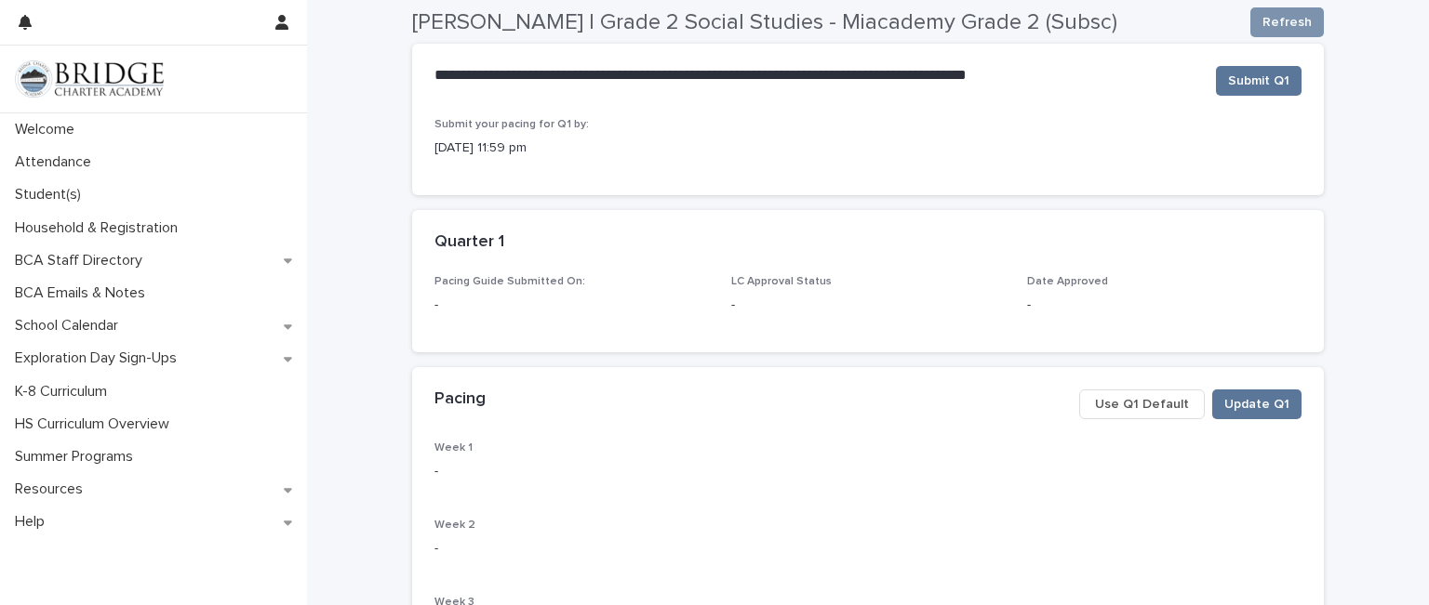
scroll to position [134, 0]
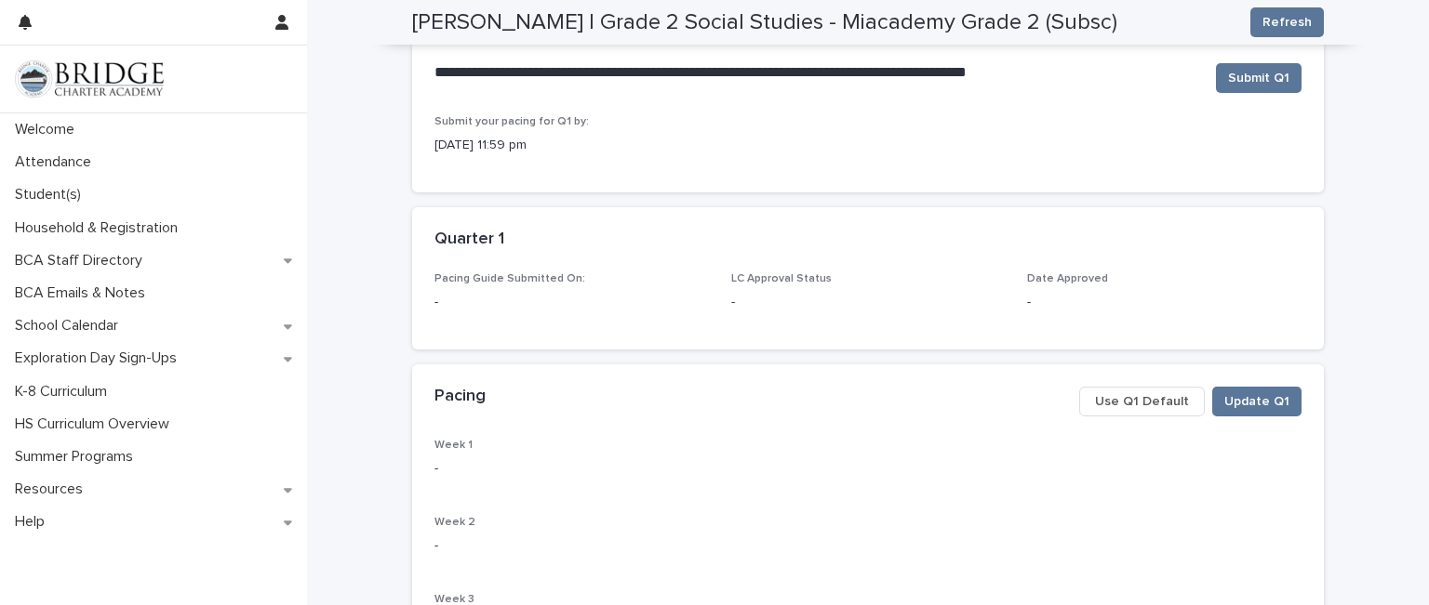
click at [1136, 397] on span "Use Q1 Default" at bounding box center [1142, 402] width 94 height 19
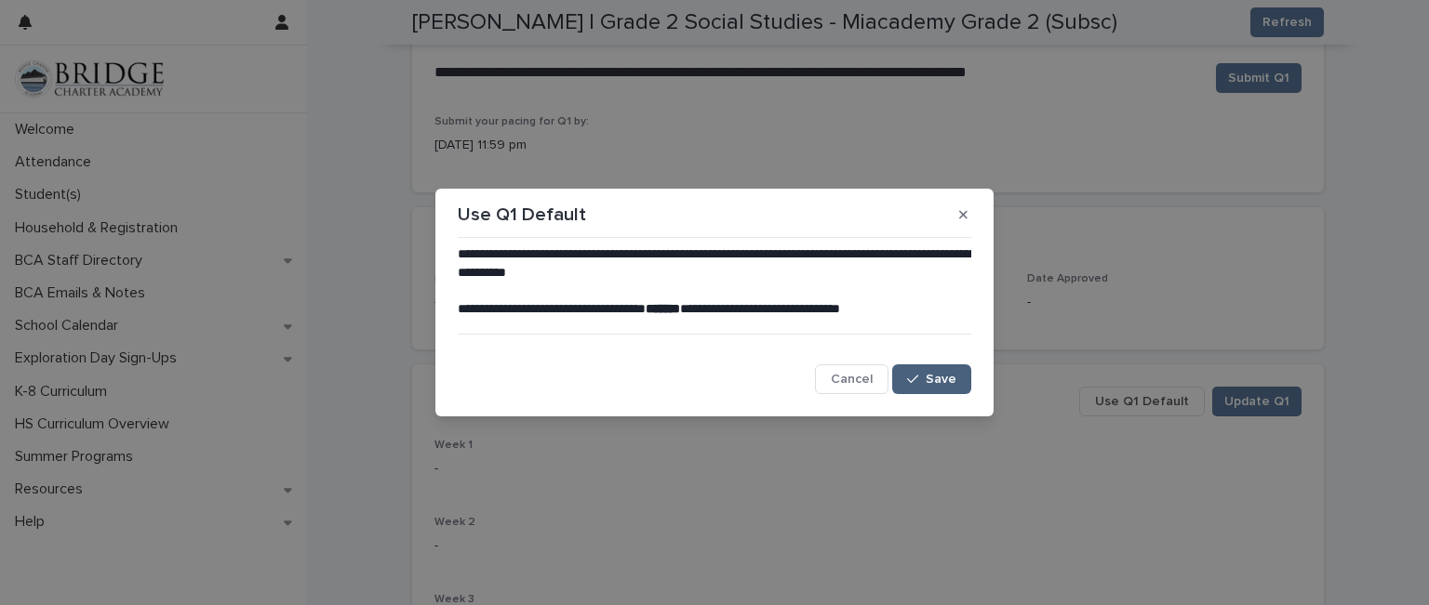
click at [945, 376] on span "Save" at bounding box center [940, 379] width 31 height 13
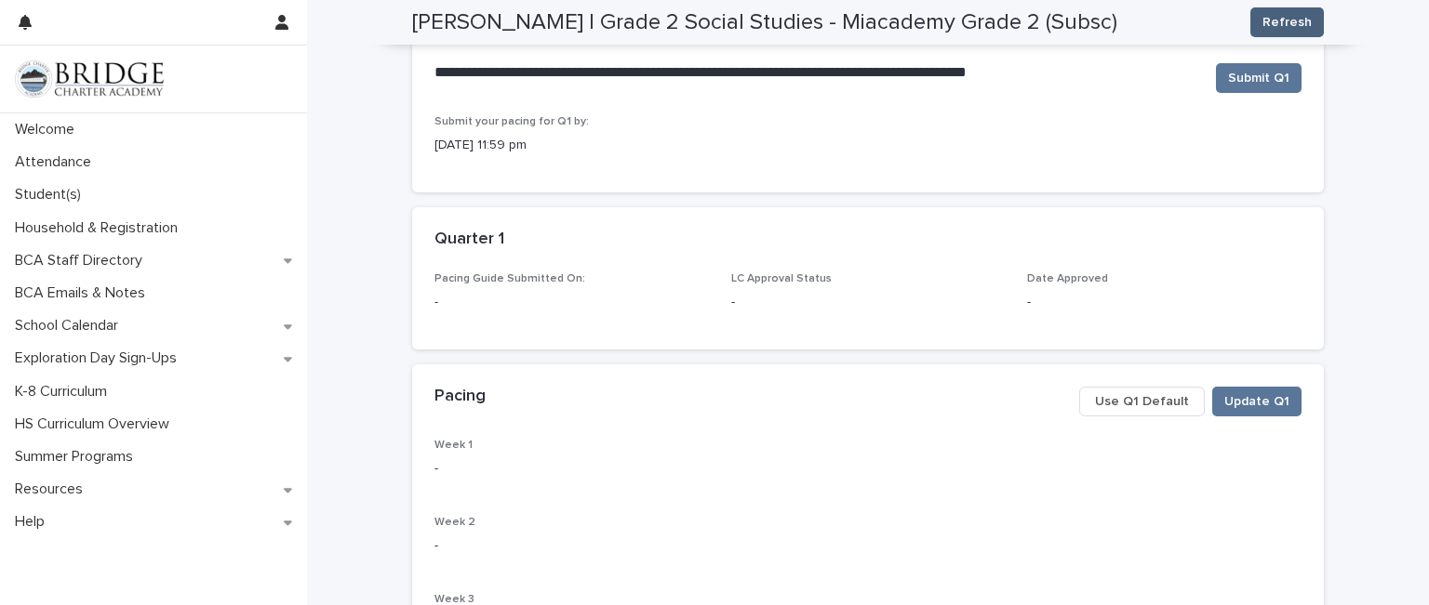
click at [1276, 20] on span "Refresh" at bounding box center [1286, 22] width 49 height 19
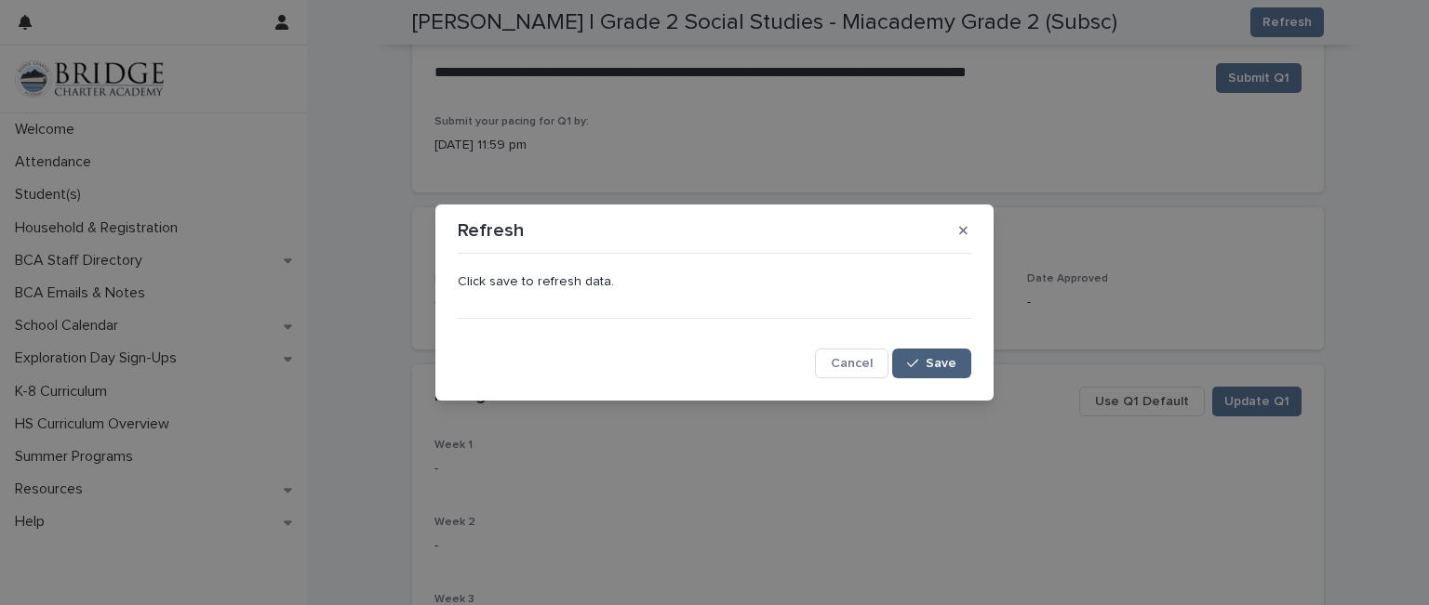
click at [947, 362] on span "Save" at bounding box center [940, 363] width 31 height 13
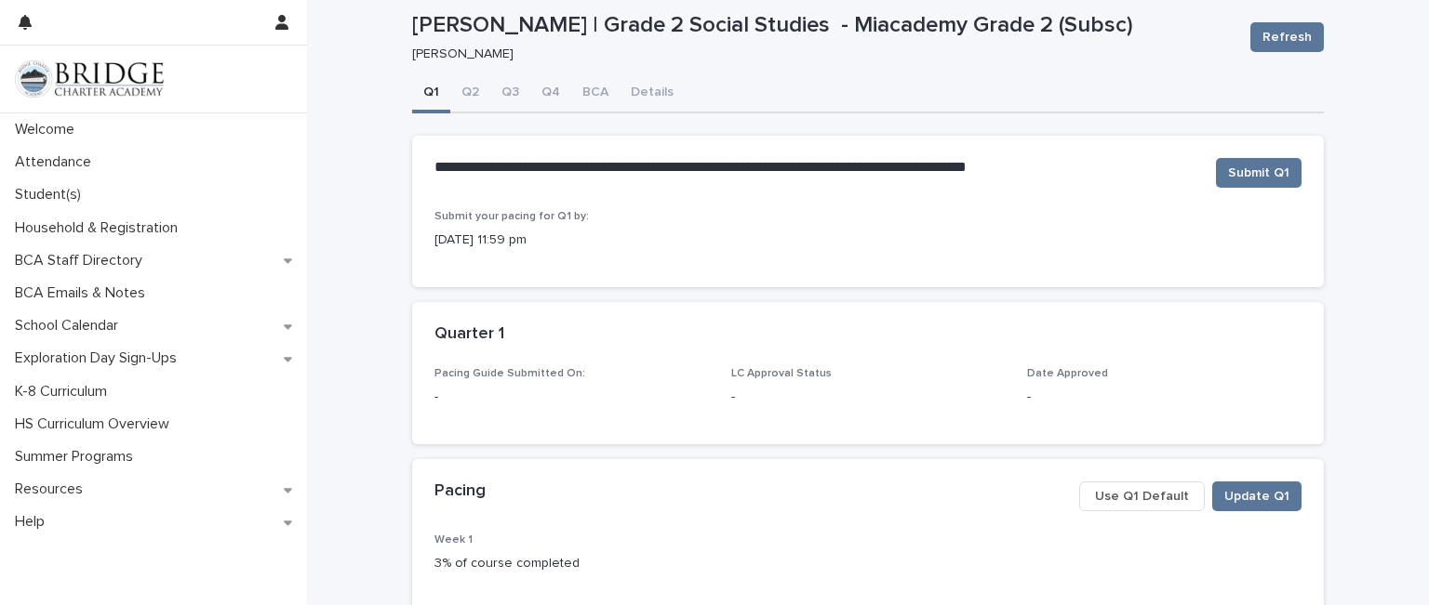
scroll to position [37, 0]
click at [1253, 168] on span "Submit Q1" at bounding box center [1258, 175] width 61 height 19
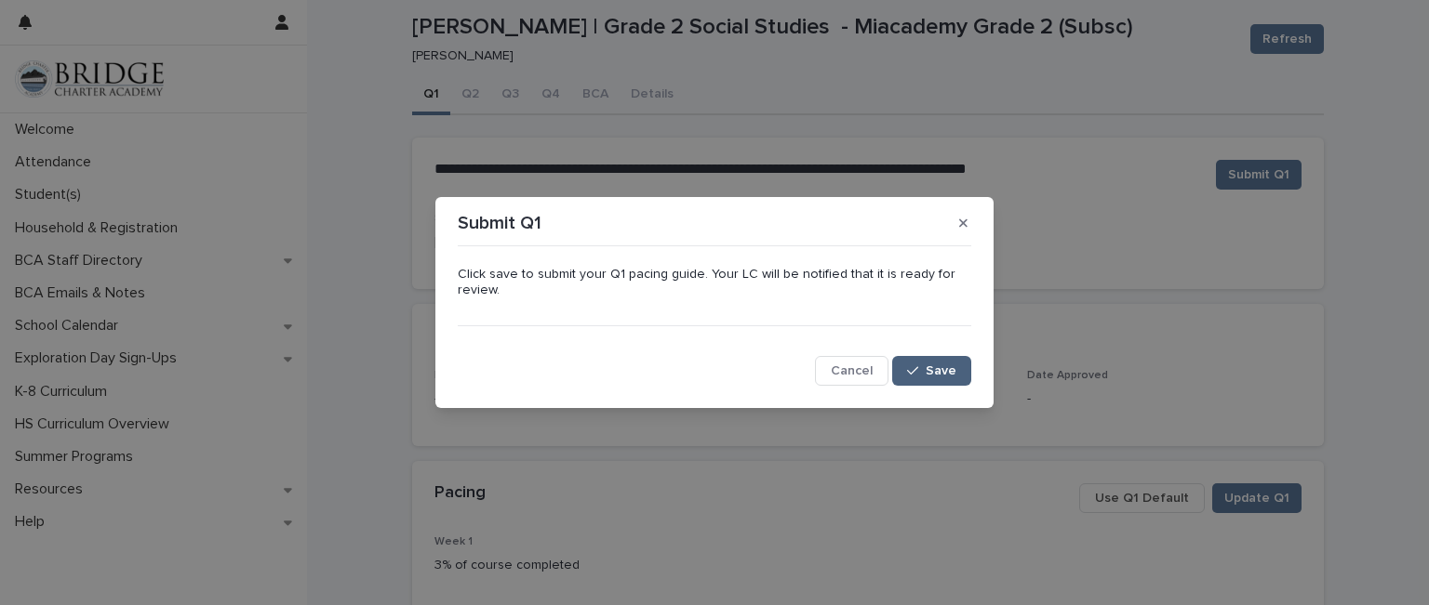
click at [921, 364] on button "Save" at bounding box center [931, 371] width 79 height 30
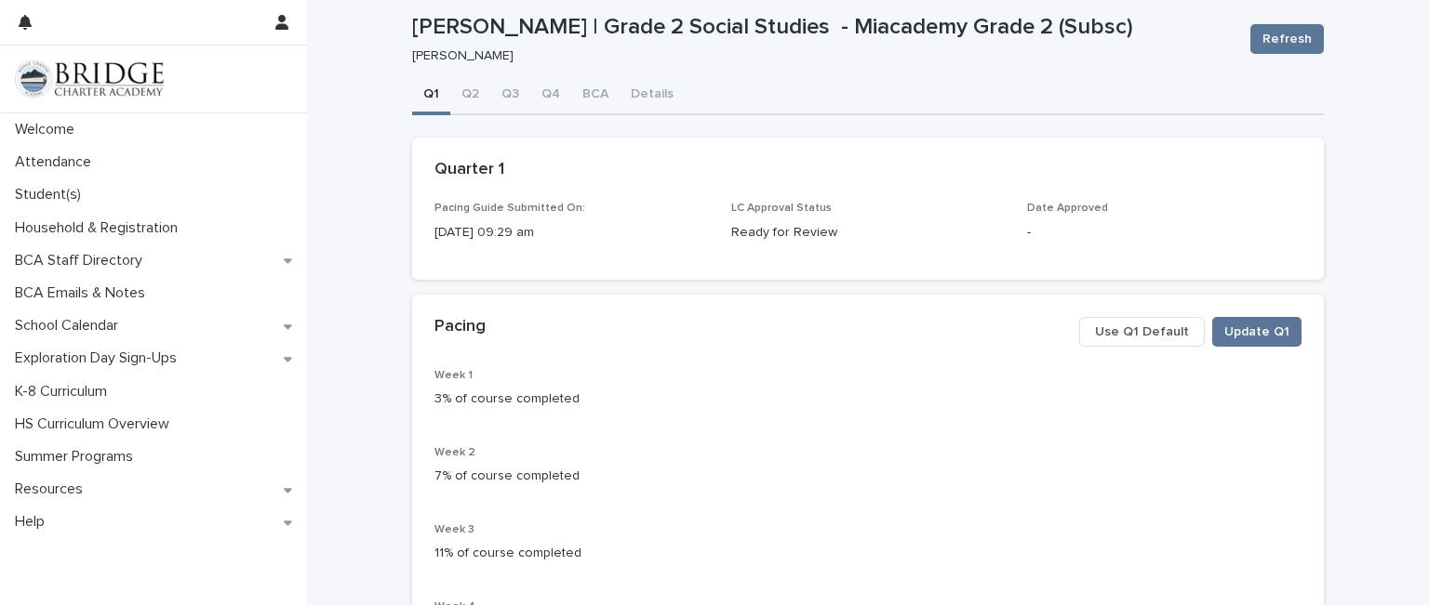
scroll to position [0, 0]
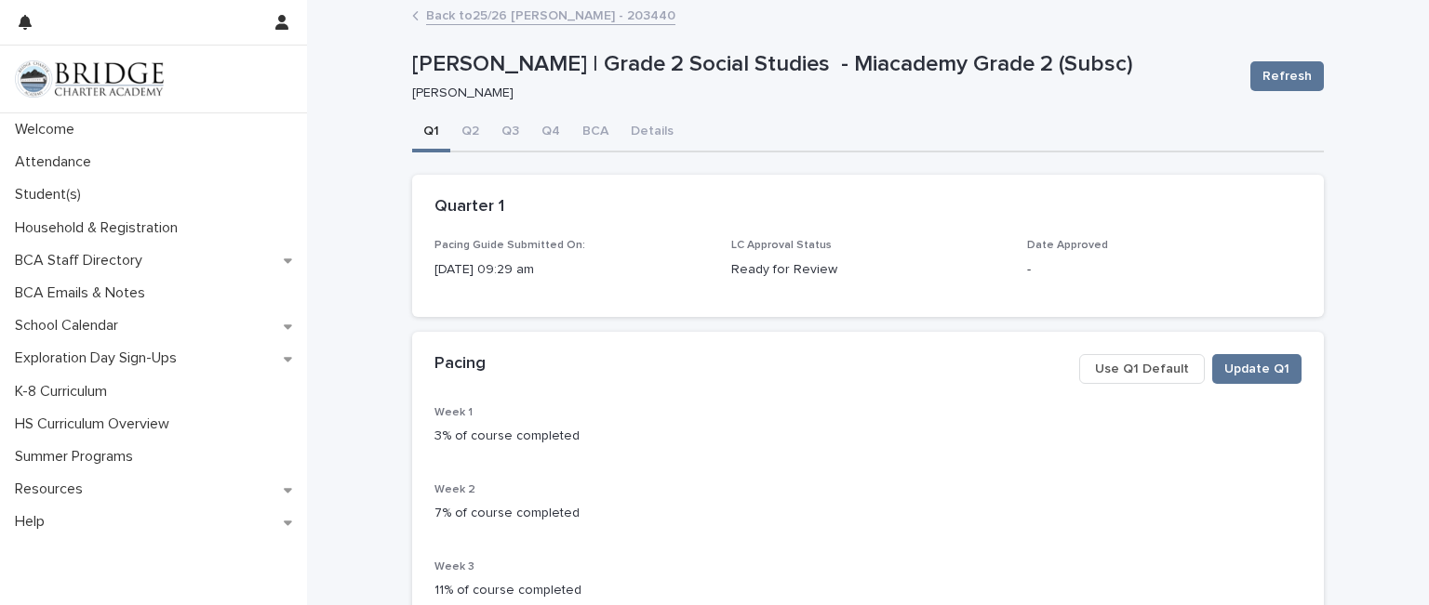
click at [443, 8] on link "Back to 25/26 [PERSON_NAME] - 203440" at bounding box center [550, 14] width 249 height 21
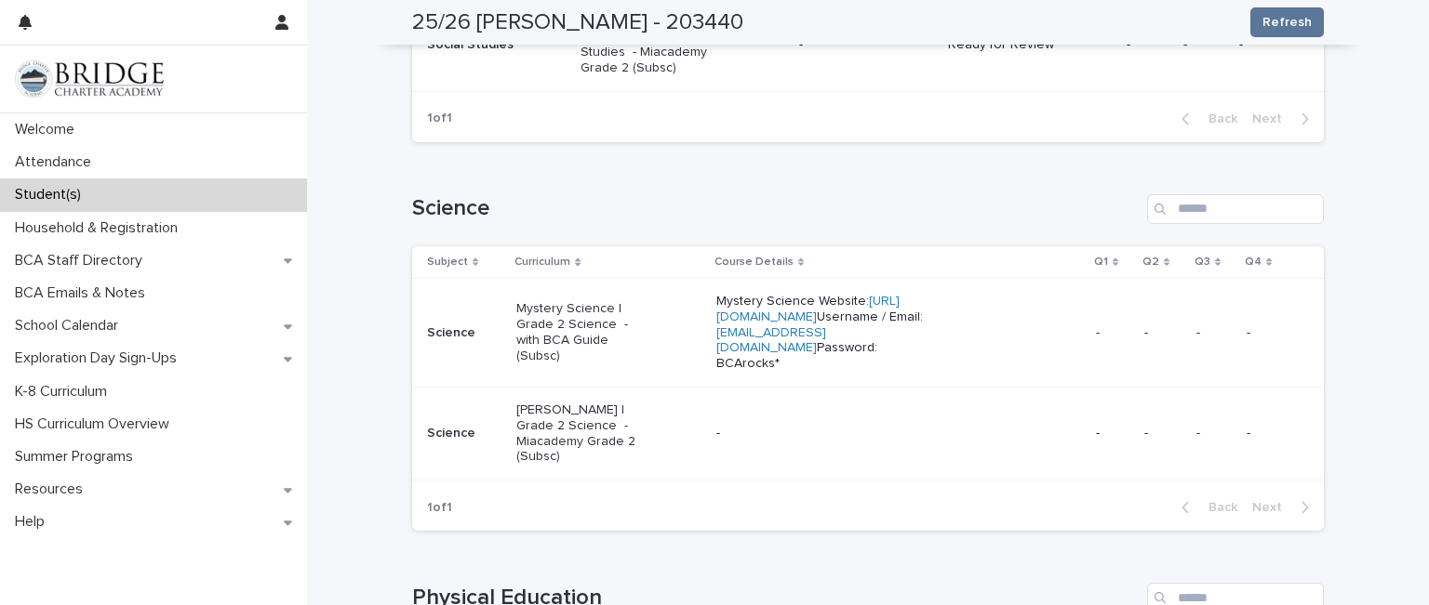
scroll to position [1240, 0]
click at [555, 308] on p "Mystery Science | Grade 2 Science - with BCA Guide (Subsc)" at bounding box center [582, 331] width 133 height 62
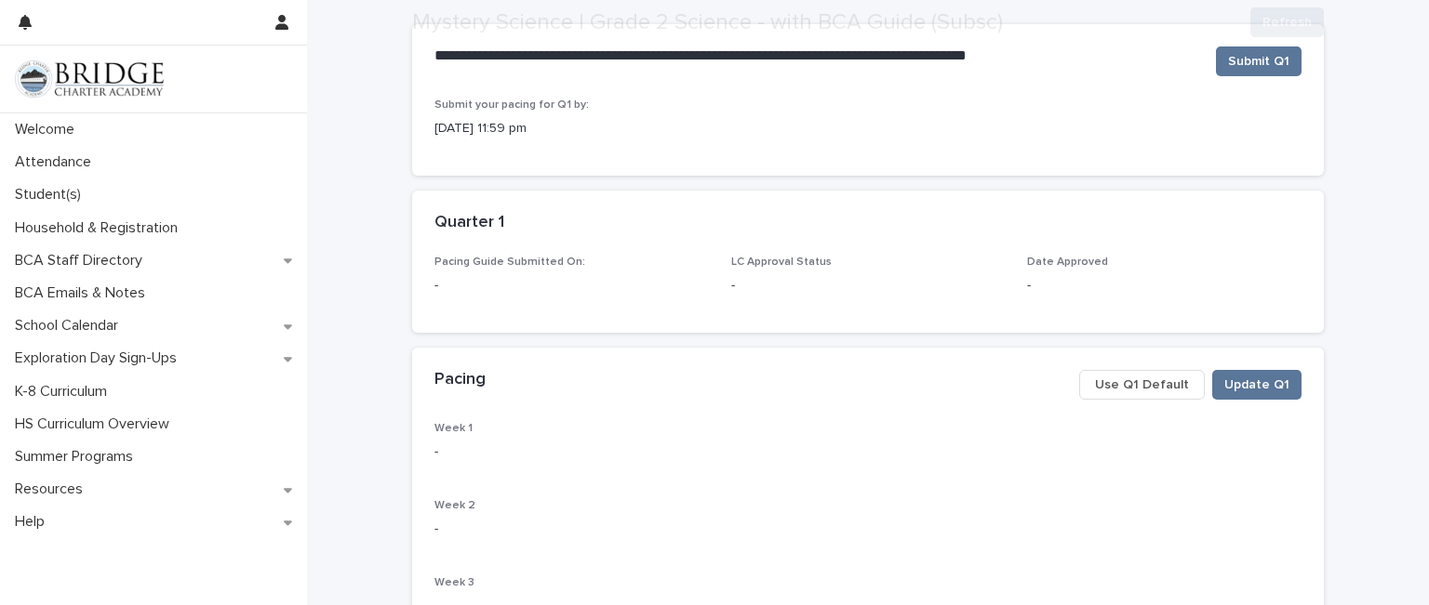
scroll to position [153, 0]
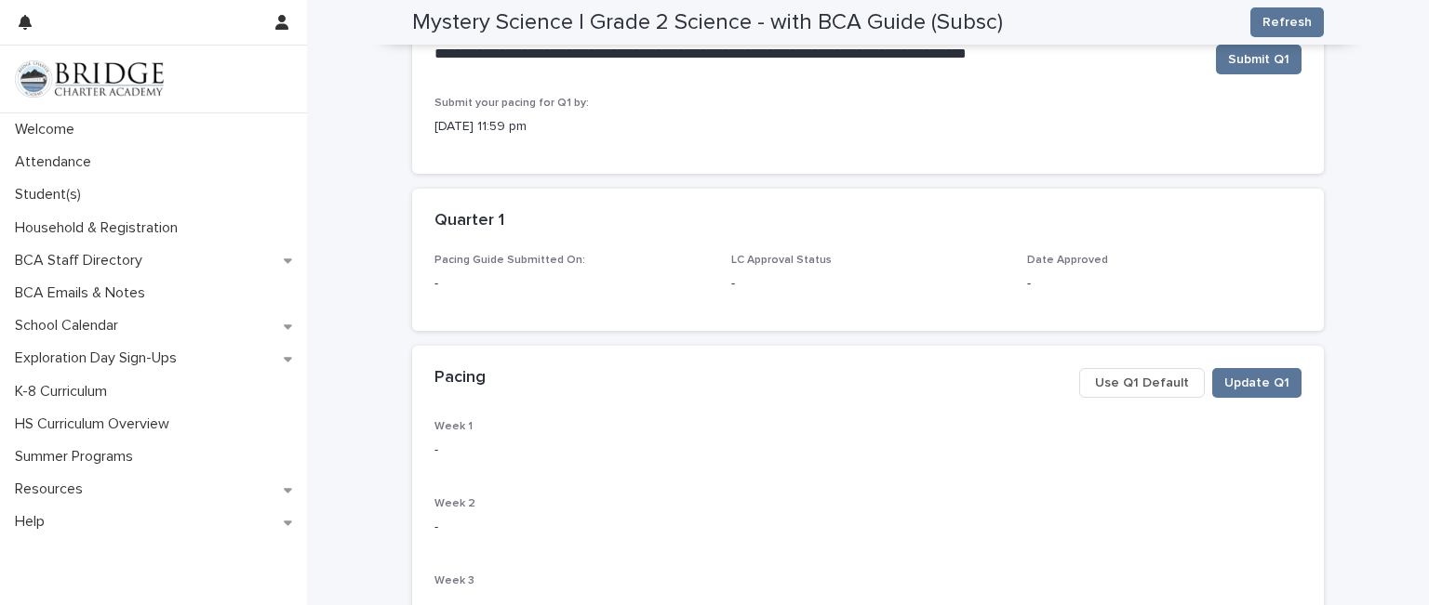
click at [1123, 375] on span "Use Q1 Default" at bounding box center [1142, 383] width 94 height 19
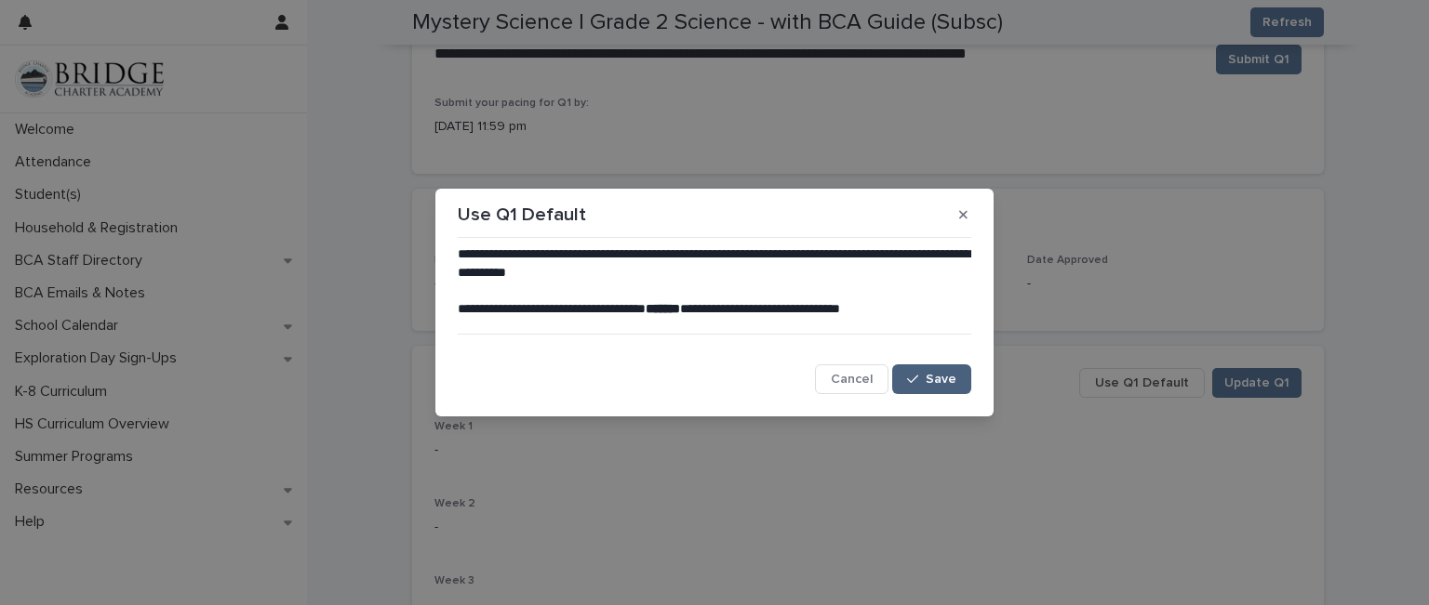
click at [959, 381] on button "Save" at bounding box center [931, 380] width 79 height 30
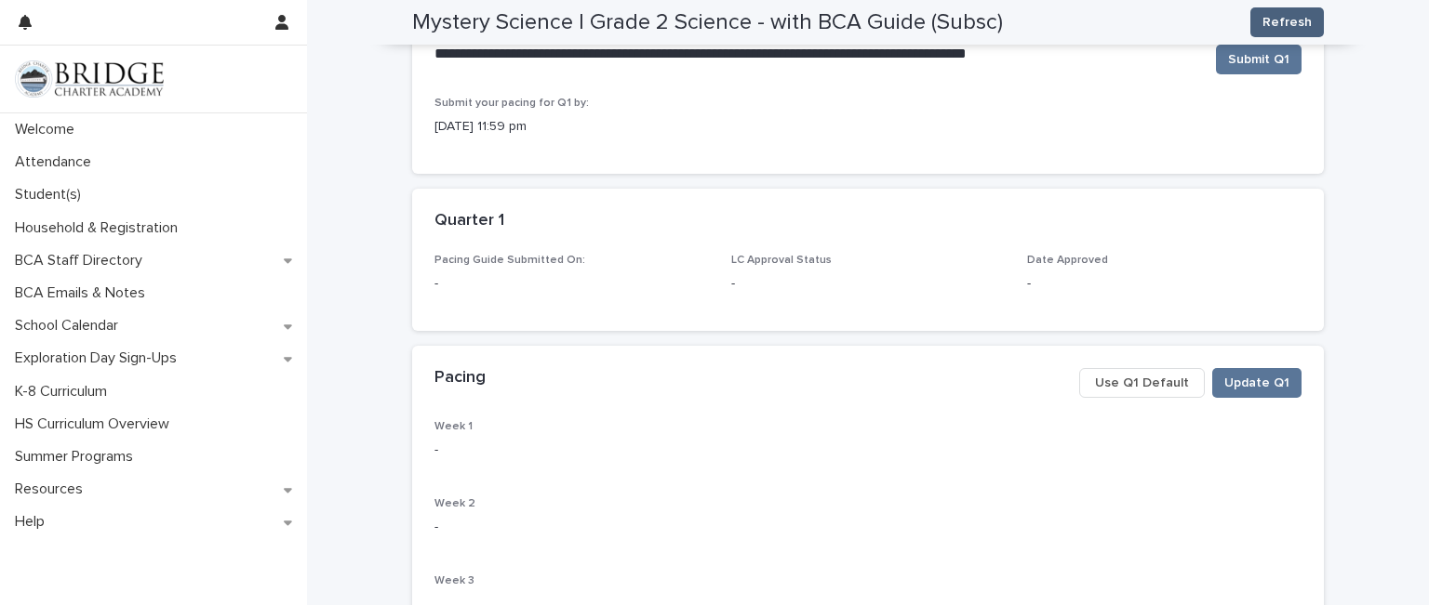
click at [1287, 20] on span "Refresh" at bounding box center [1286, 22] width 49 height 19
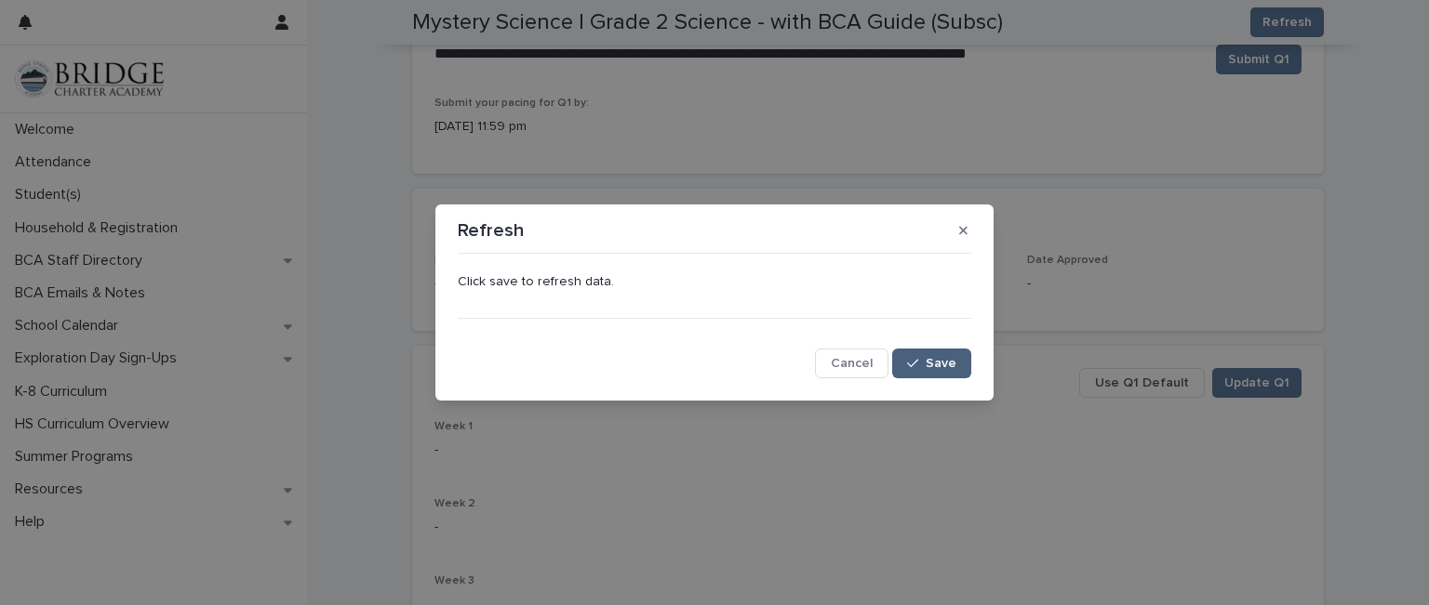
click at [935, 374] on button "Save" at bounding box center [931, 364] width 79 height 30
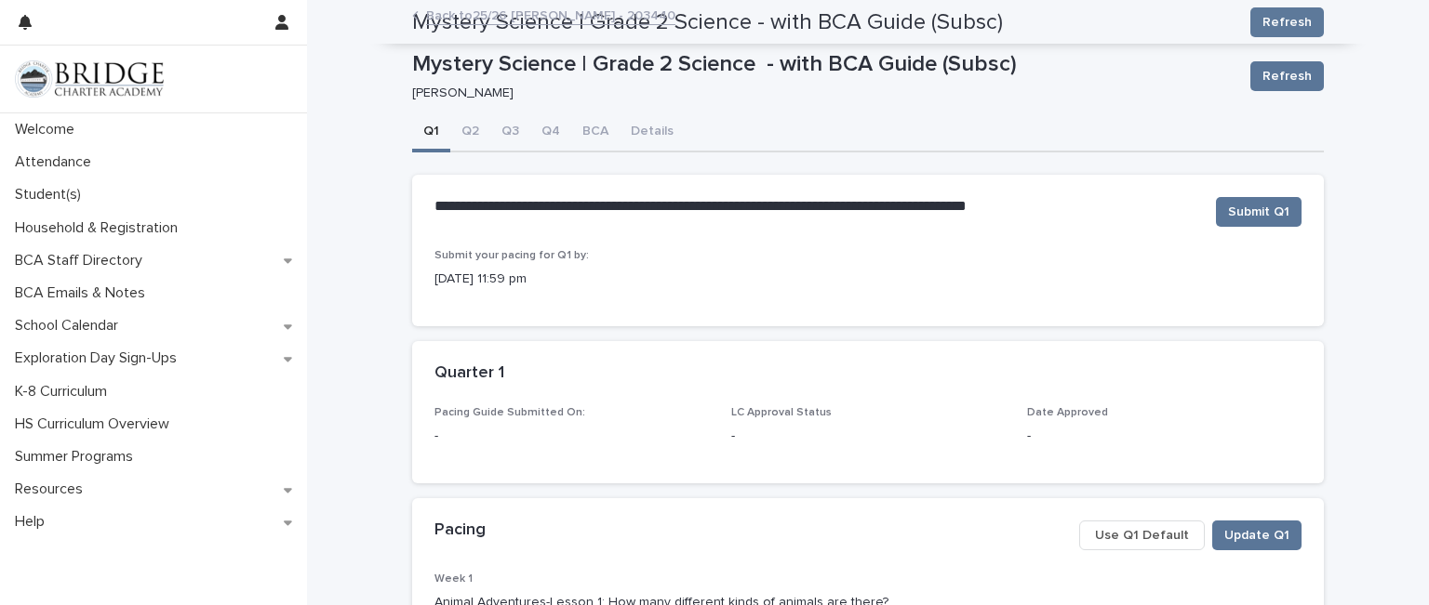
scroll to position [0, 0]
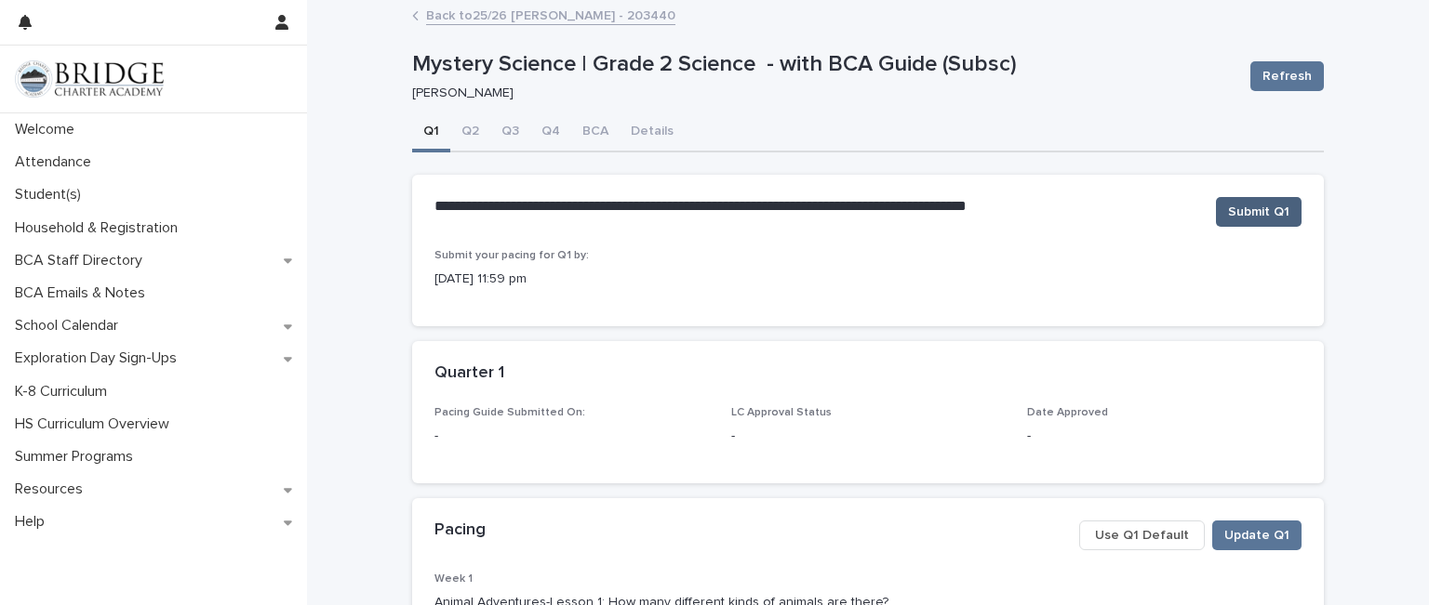
click at [1282, 203] on span "Submit Q1" at bounding box center [1258, 212] width 61 height 19
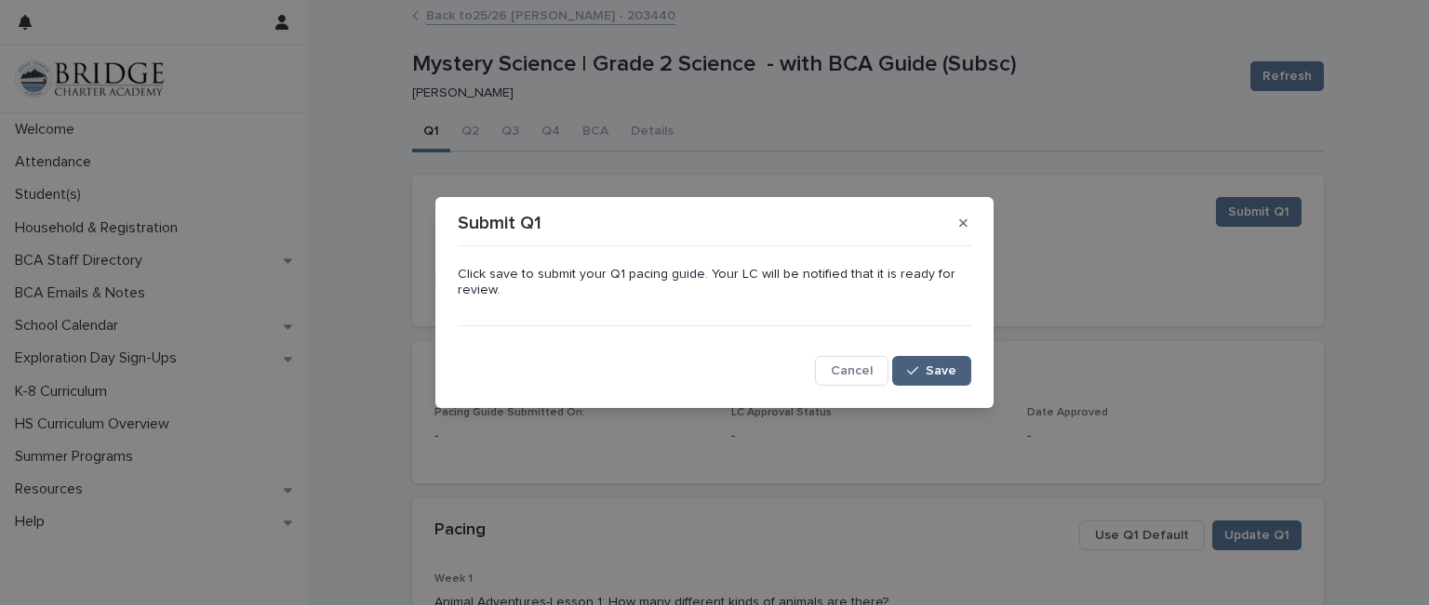
click at [938, 369] on span "Save" at bounding box center [940, 371] width 31 height 13
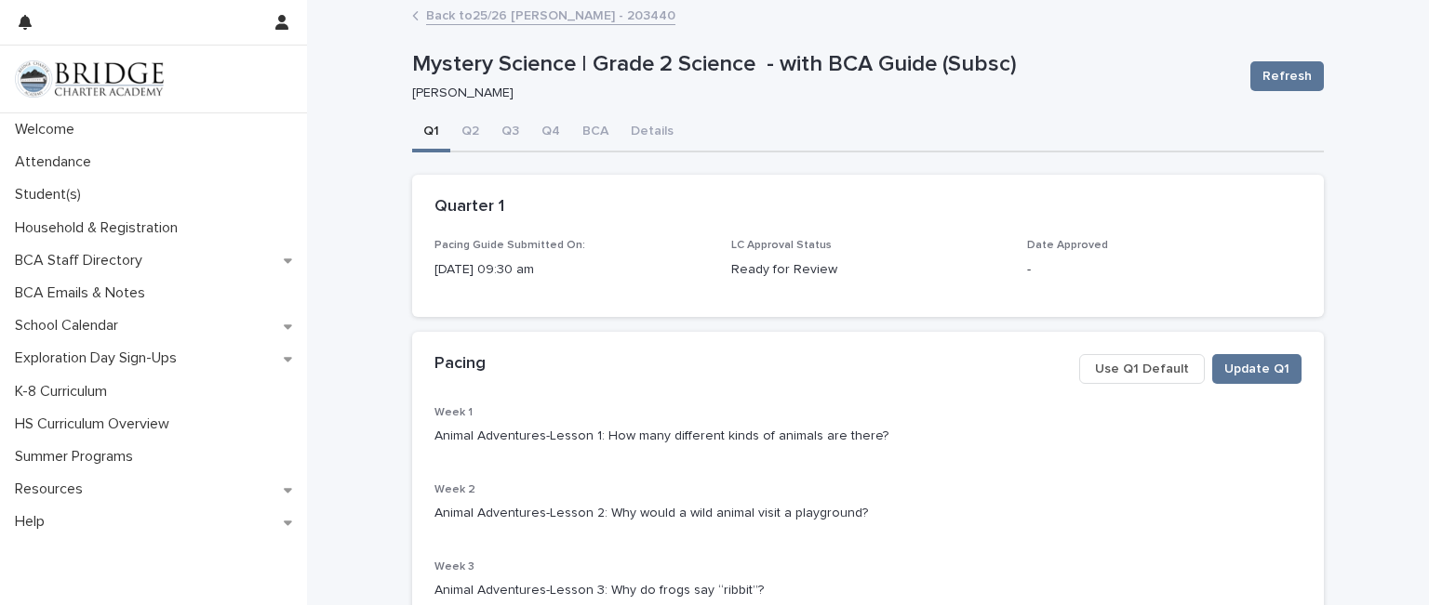
click at [426, 15] on link "Back to 25/26 [PERSON_NAME] - 203440" at bounding box center [550, 14] width 249 height 21
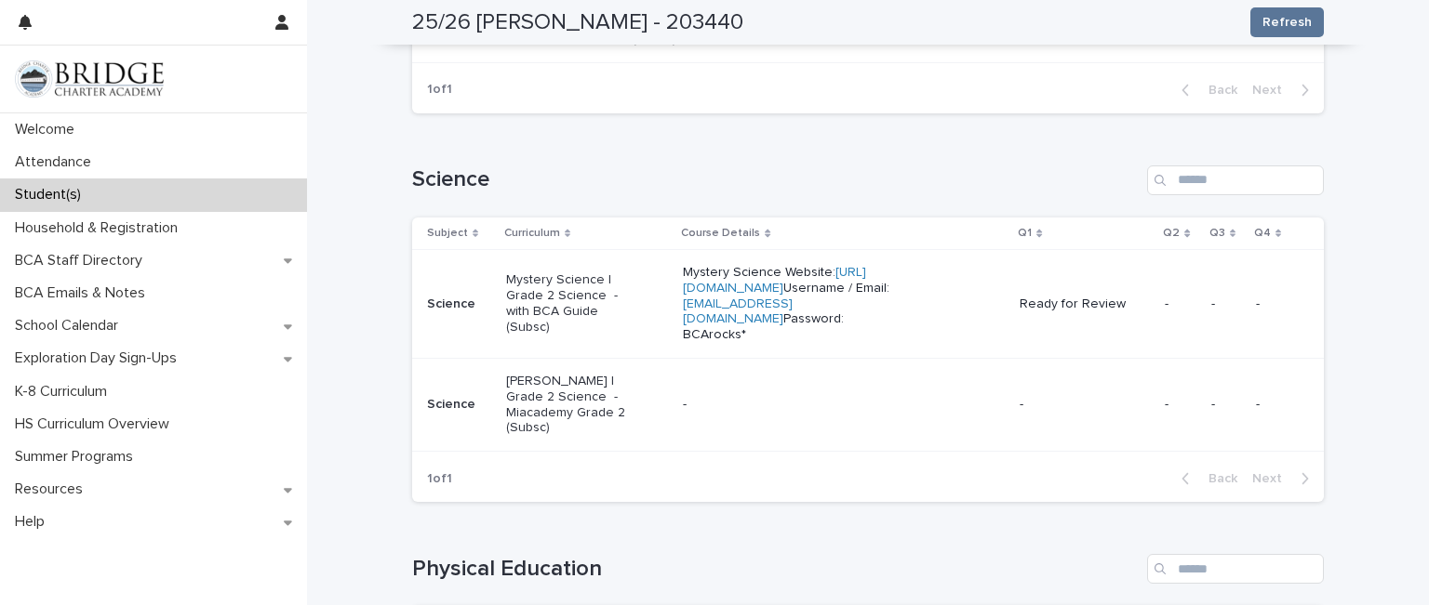
scroll to position [1283, 0]
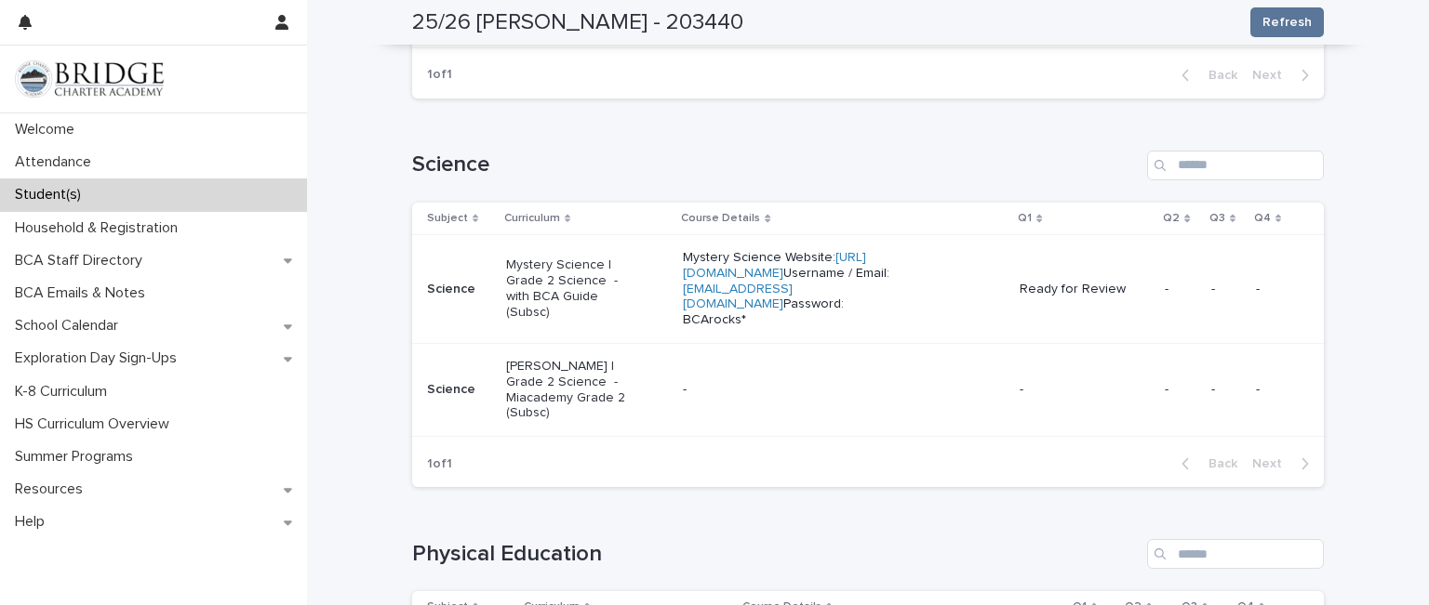
click at [594, 373] on p "[PERSON_NAME] | Grade 2 Science - Miacademy Grade 2 (Subsc)" at bounding box center [572, 390] width 133 height 62
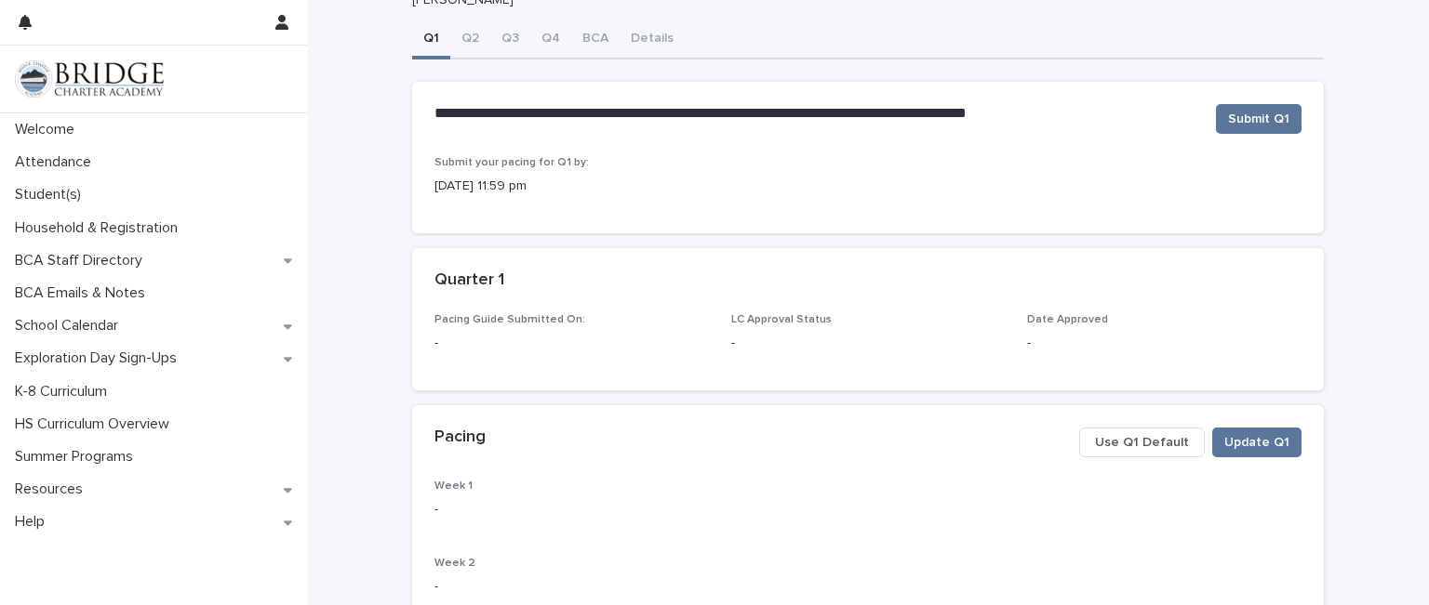
scroll to position [138, 0]
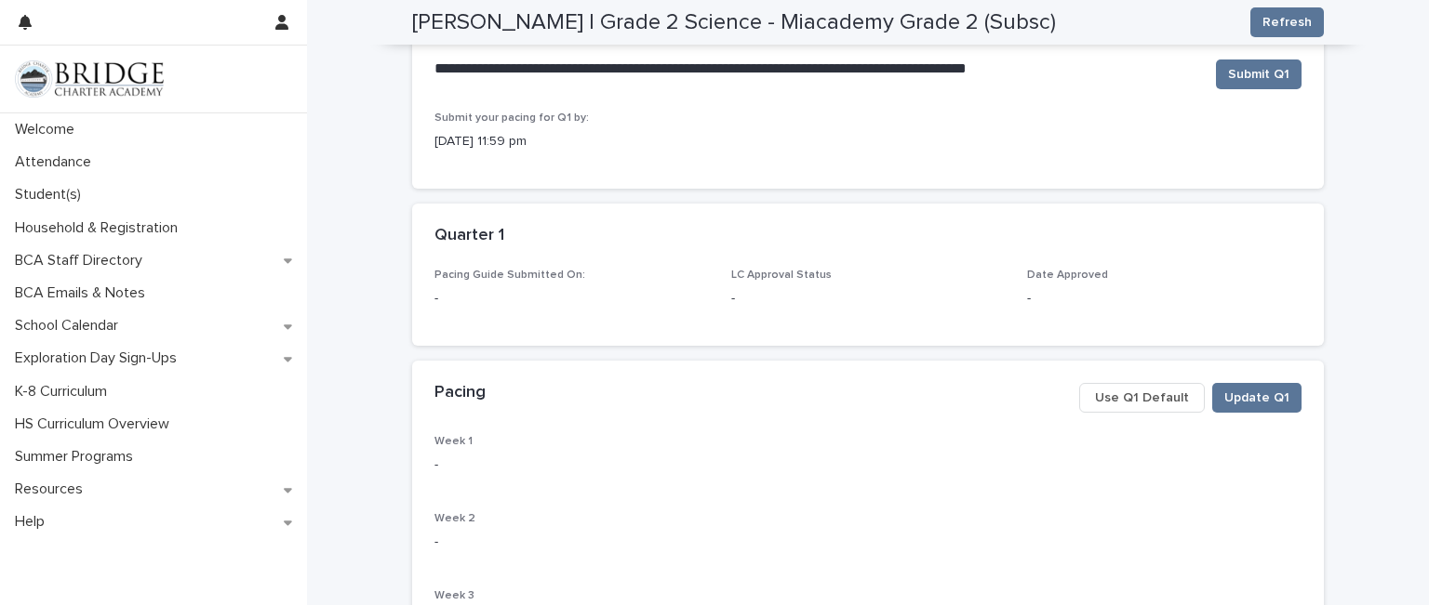
click at [1138, 393] on span "Use Q1 Default" at bounding box center [1142, 398] width 94 height 19
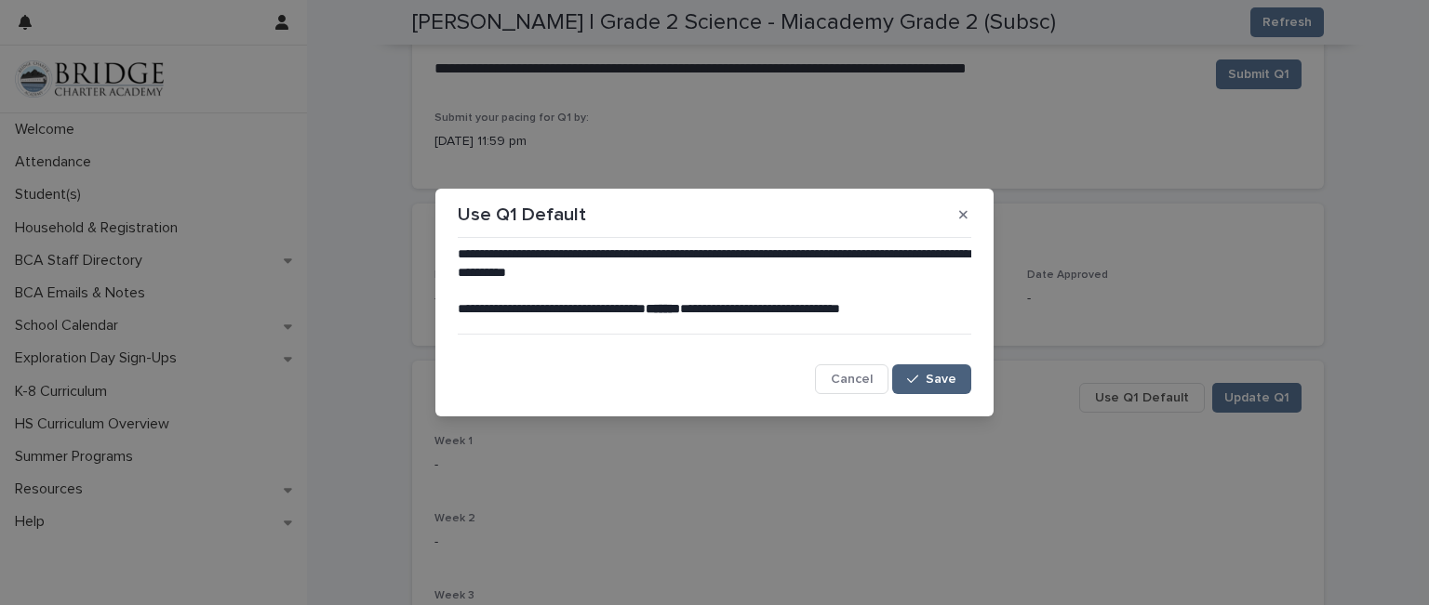
click at [921, 374] on div "button" at bounding box center [916, 379] width 19 height 13
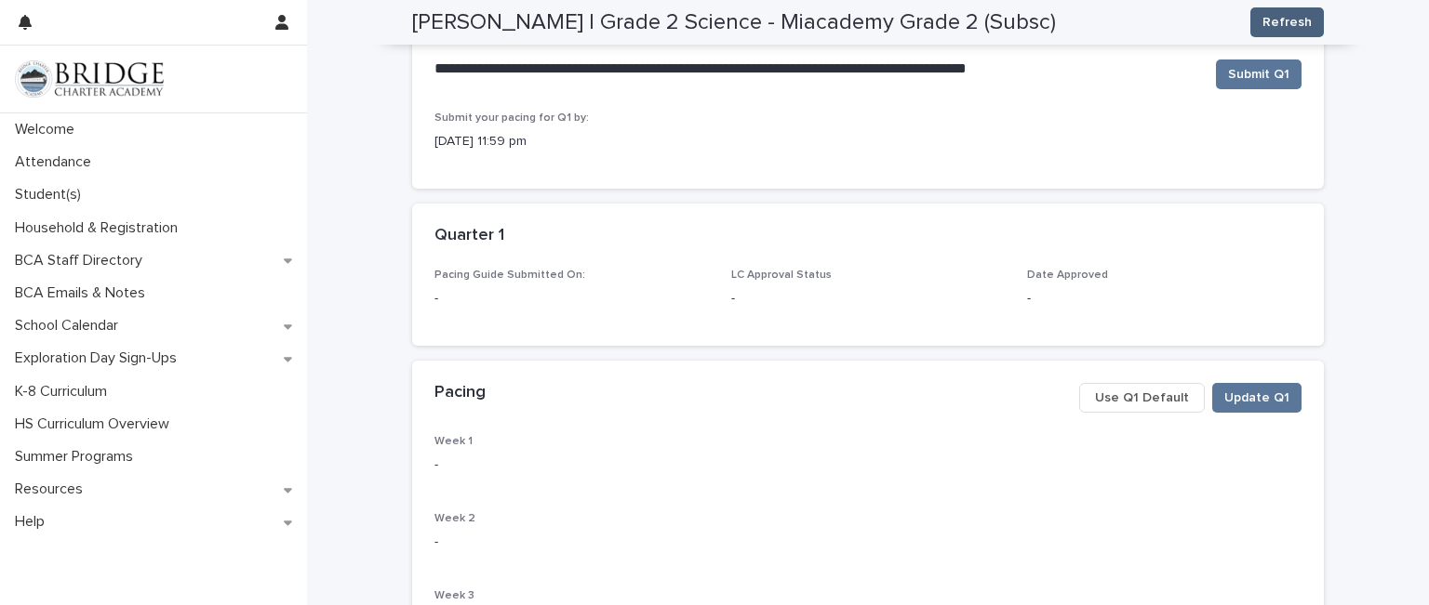
click at [1284, 25] on span "Refresh" at bounding box center [1286, 22] width 49 height 19
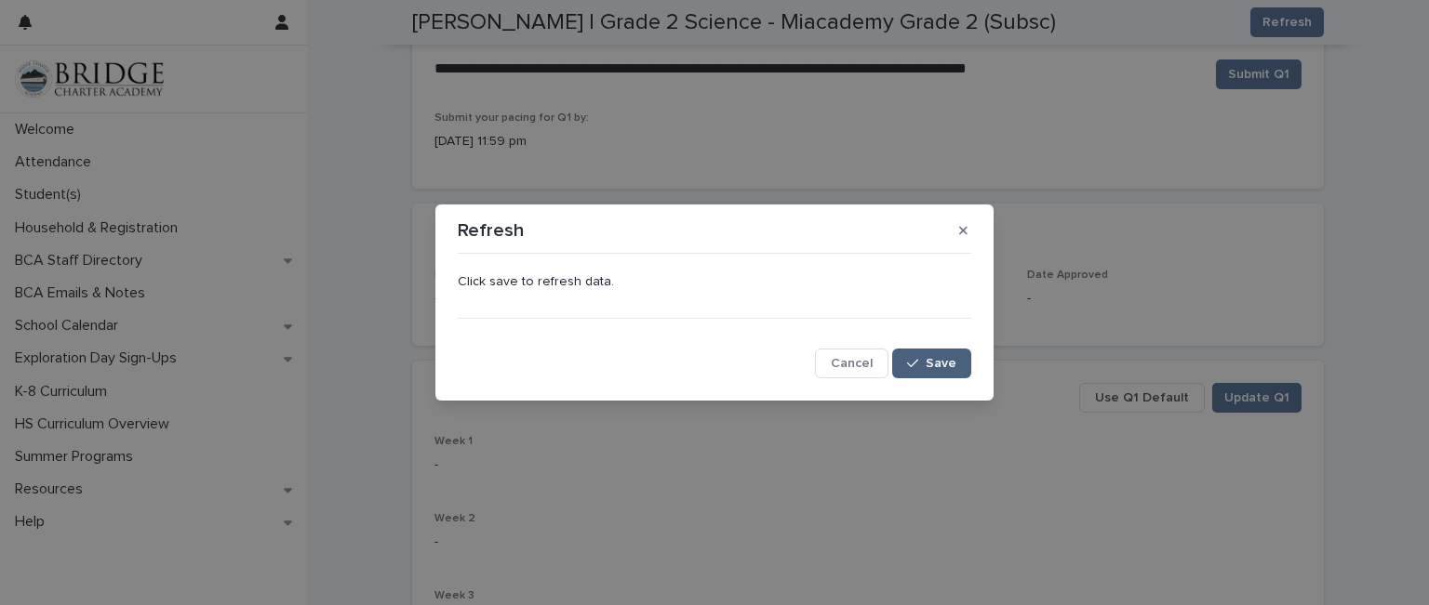
click at [926, 357] on span "Save" at bounding box center [940, 363] width 31 height 13
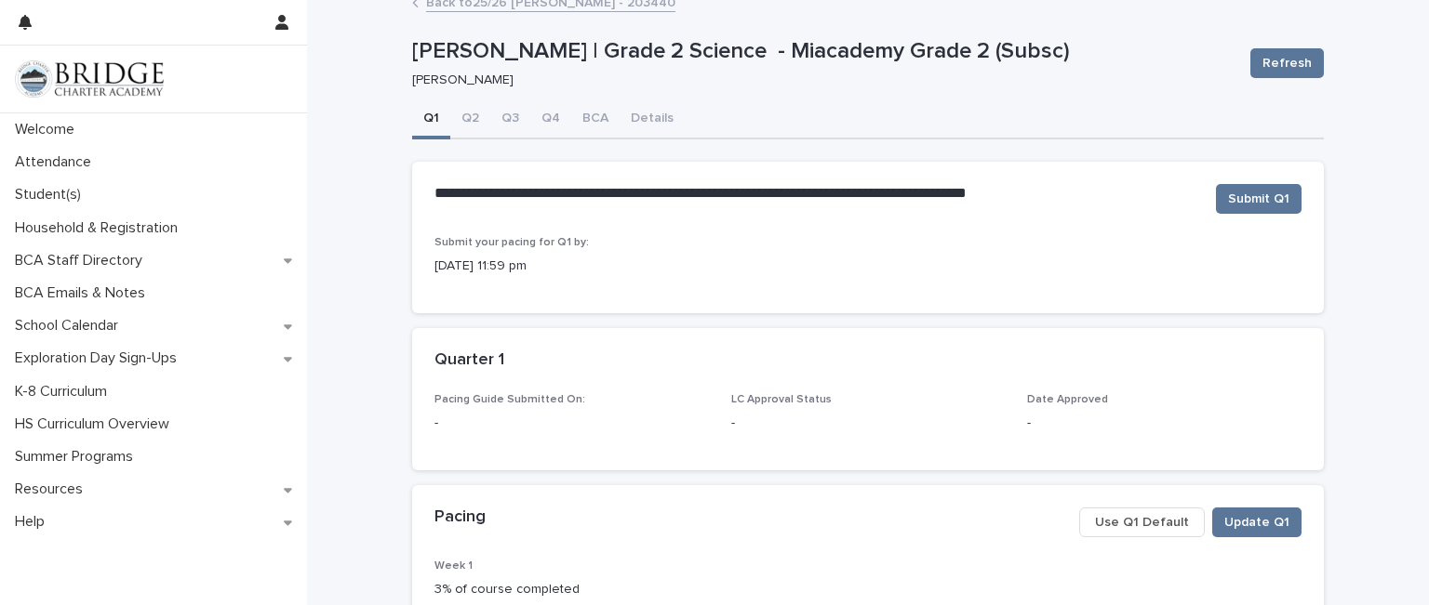
scroll to position [0, 0]
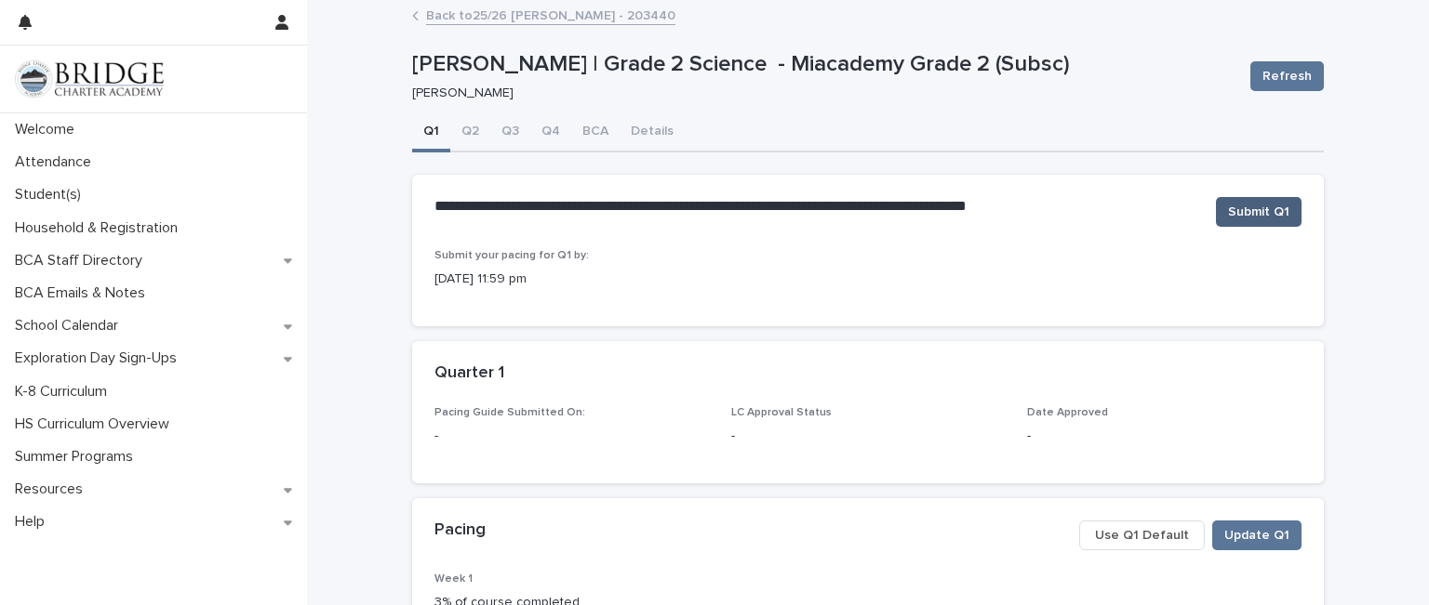
click at [1265, 213] on span "Submit Q1" at bounding box center [1258, 212] width 61 height 19
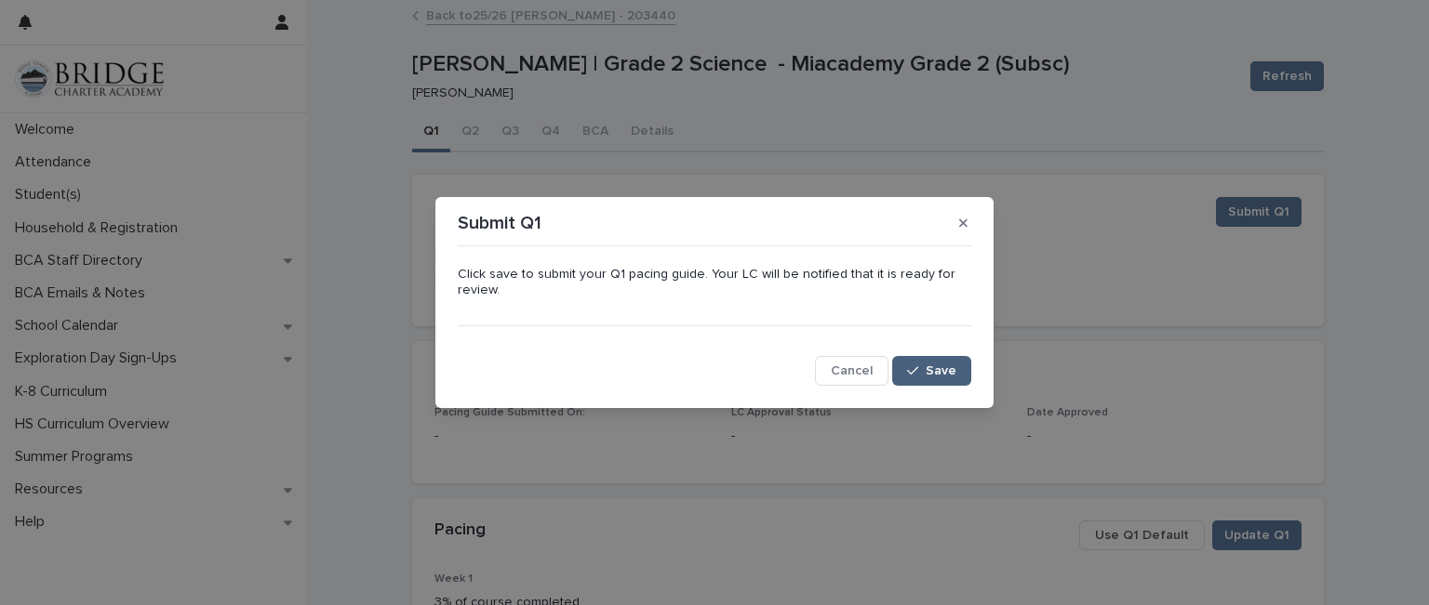
click at [952, 373] on span "Save" at bounding box center [940, 371] width 31 height 13
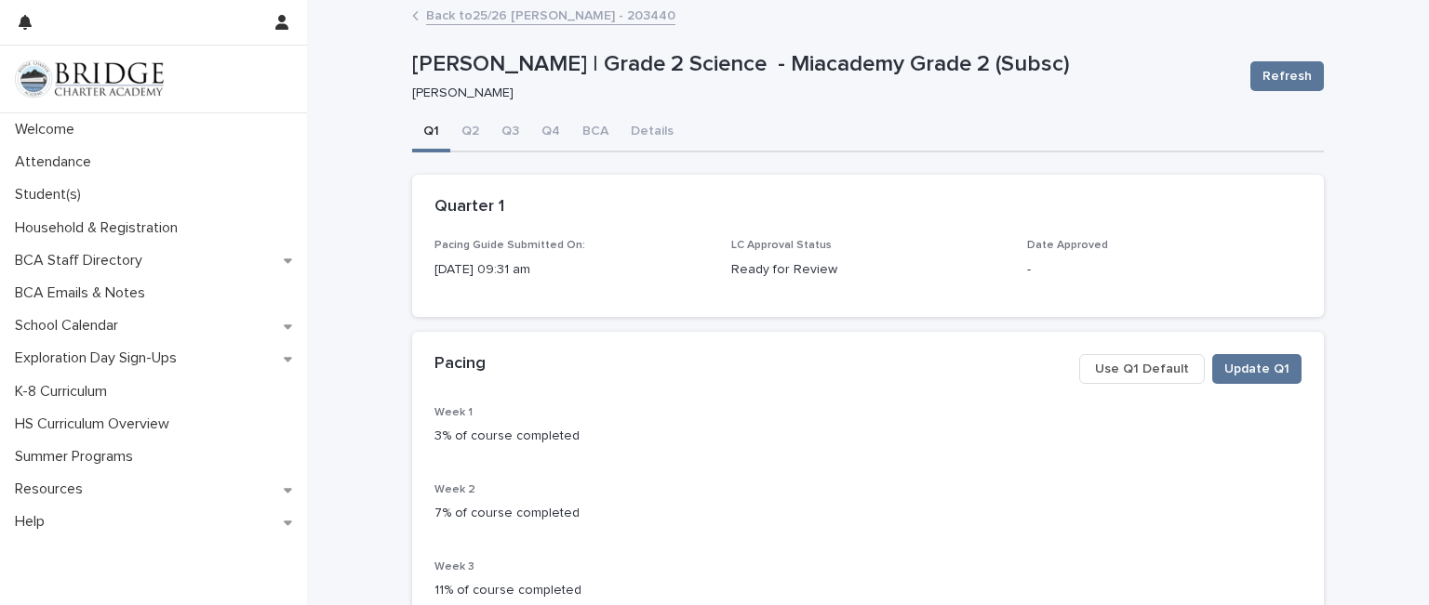
click at [426, 14] on link "Back to 25/26 [PERSON_NAME] - 203440" at bounding box center [550, 14] width 249 height 21
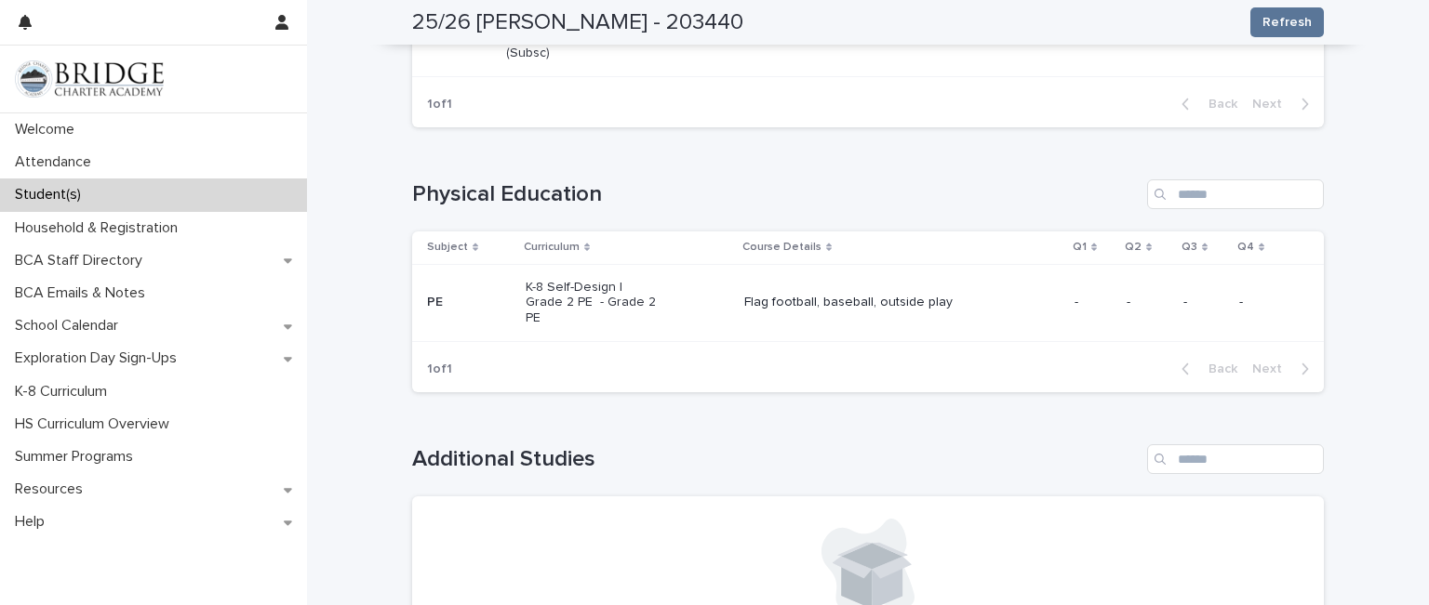
scroll to position [1643, 0]
click at [605, 279] on p "K-8 Self-Design | Grade 2 PE - Grade 2 PE" at bounding box center [592, 302] width 133 height 47
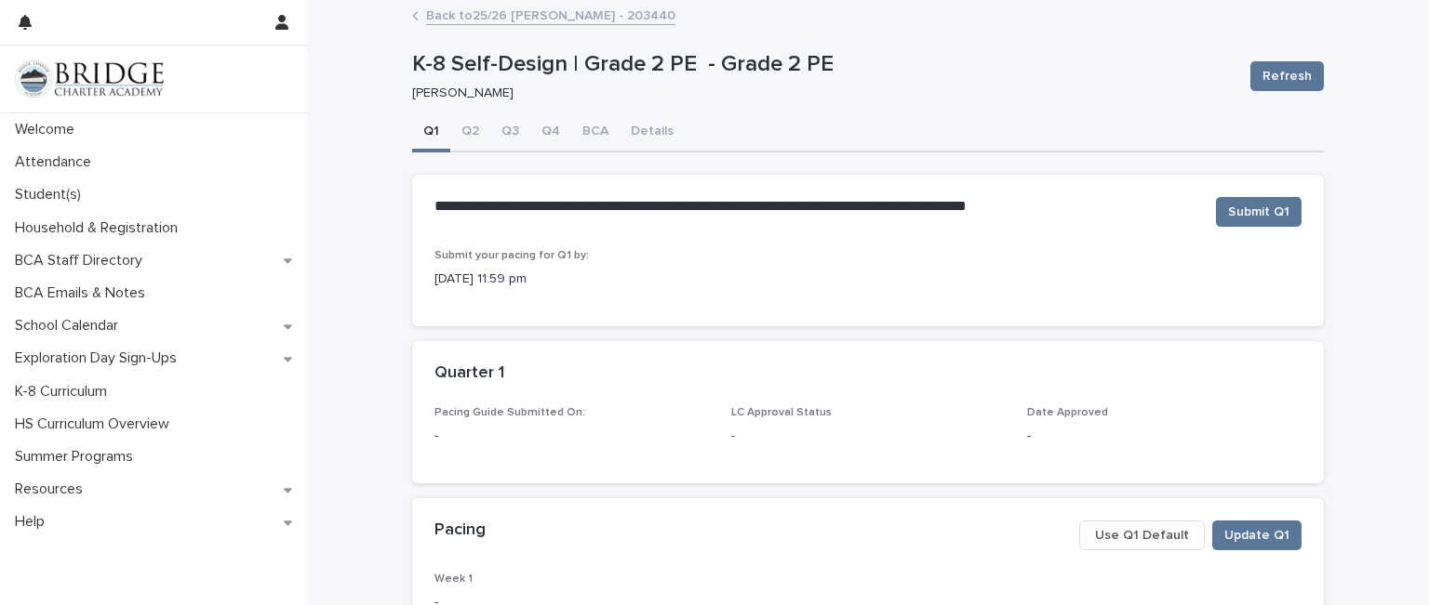
click at [1156, 537] on span "Use Q1 Default" at bounding box center [1142, 535] width 94 height 19
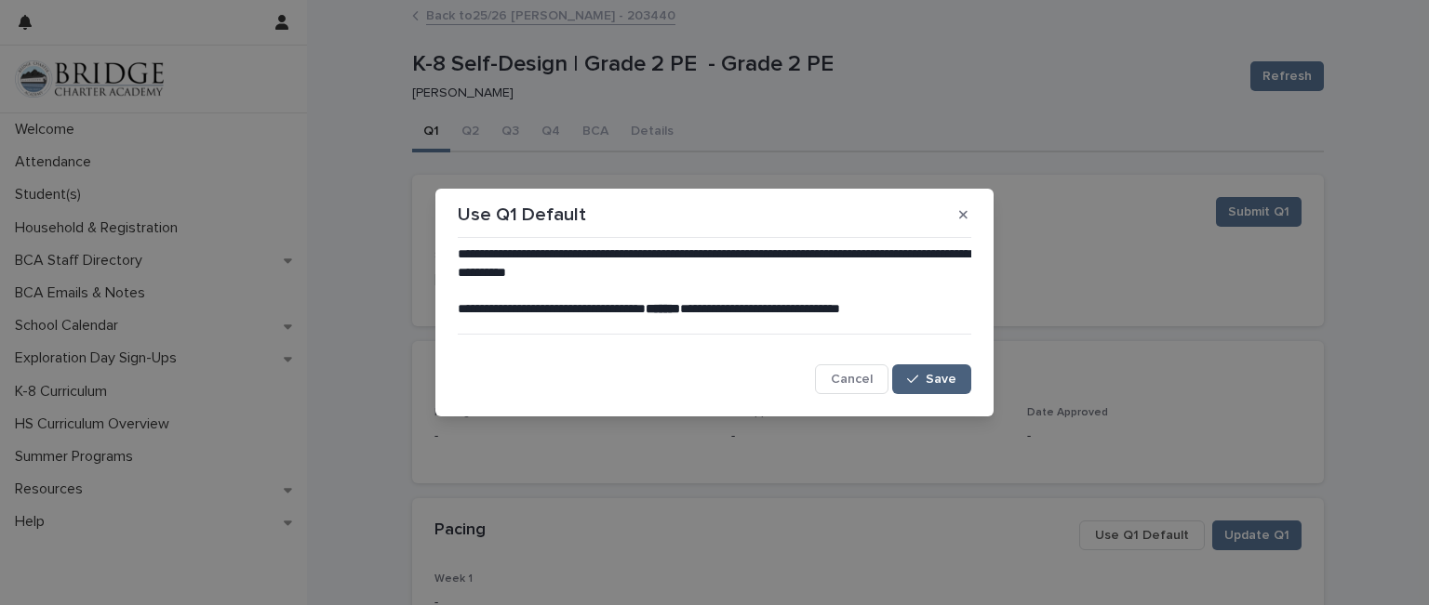
click at [916, 373] on icon "button" at bounding box center [912, 379] width 11 height 13
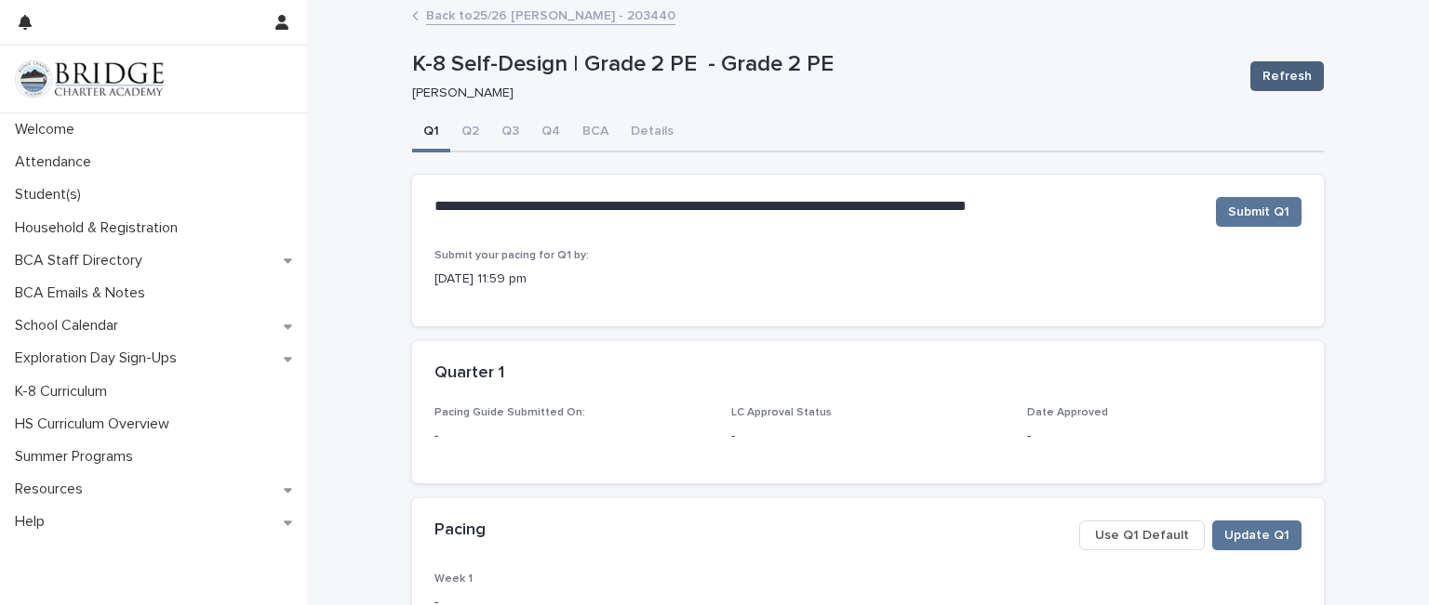
click at [1254, 83] on button "Refresh" at bounding box center [1286, 76] width 73 height 30
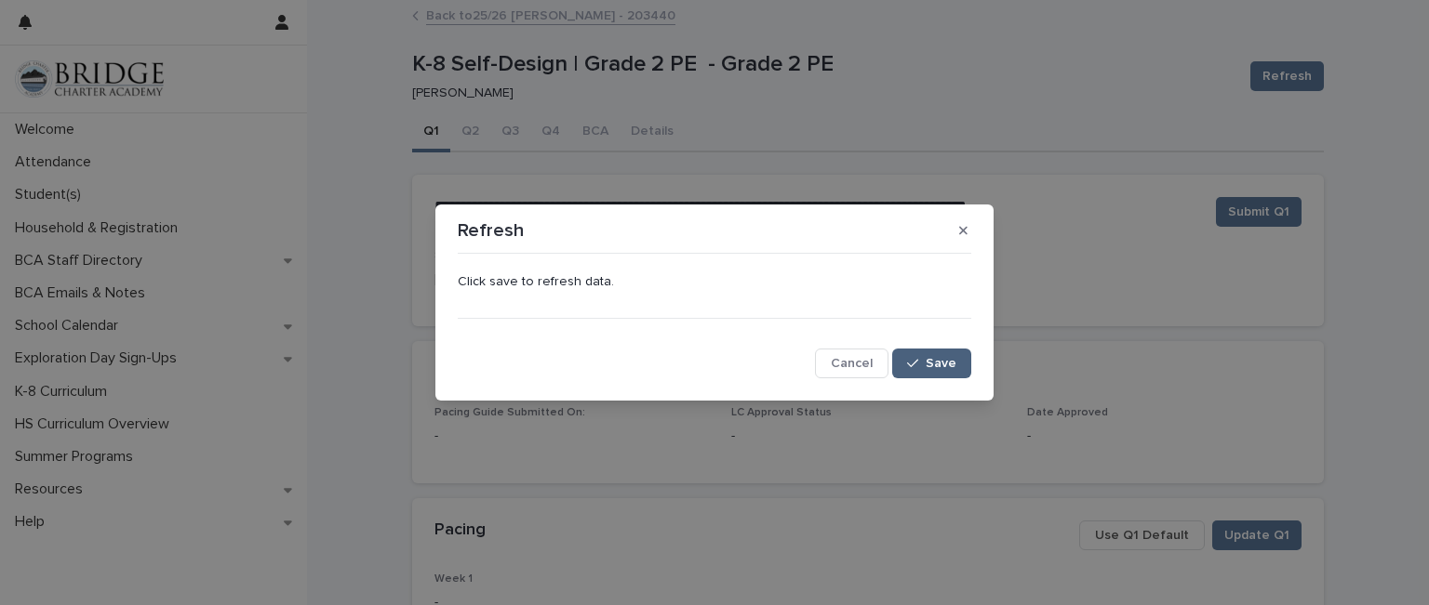
click at [949, 353] on button "Save" at bounding box center [931, 364] width 79 height 30
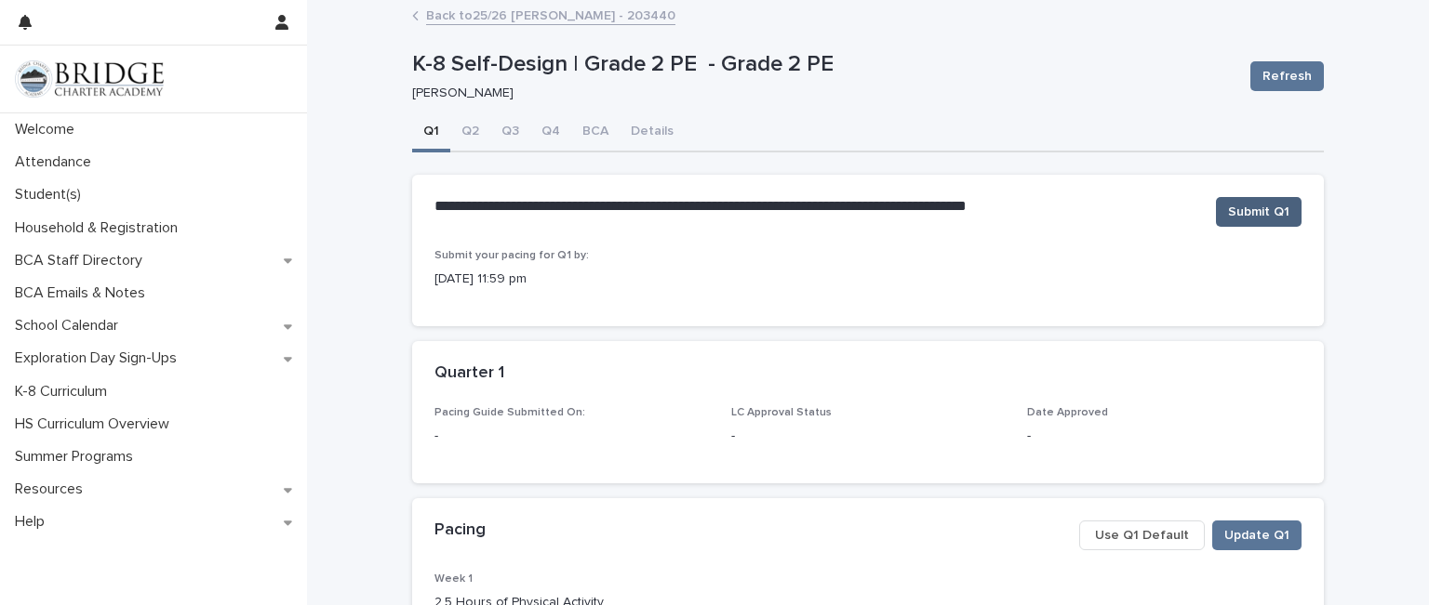
click at [1248, 211] on span "Submit Q1" at bounding box center [1258, 212] width 61 height 19
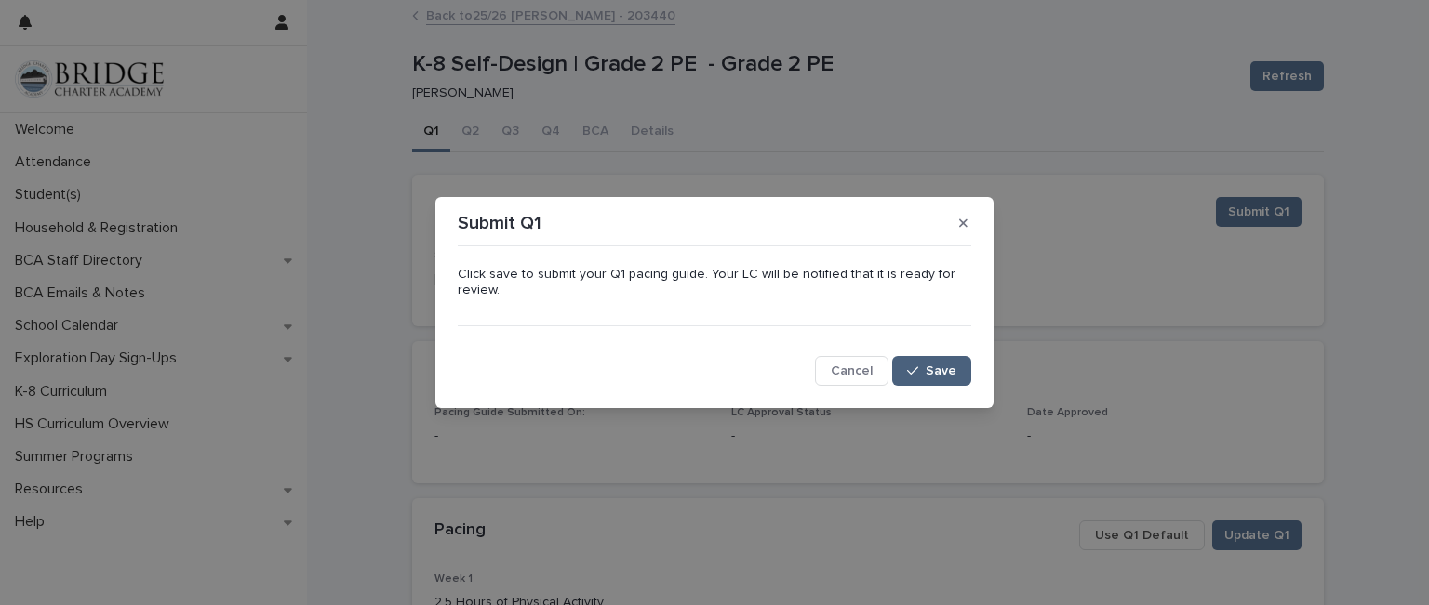
click at [944, 367] on span "Save" at bounding box center [940, 371] width 31 height 13
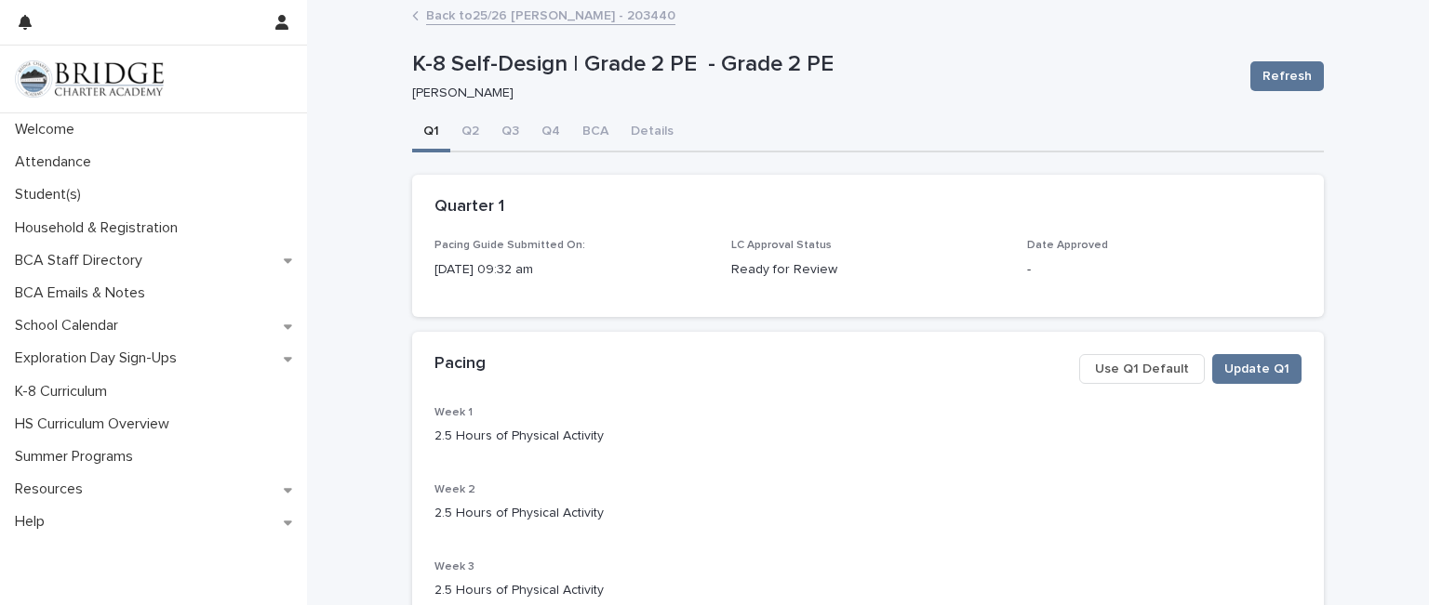
click at [426, 14] on link "Back to 25/26 [PERSON_NAME] - 203440" at bounding box center [550, 14] width 249 height 21
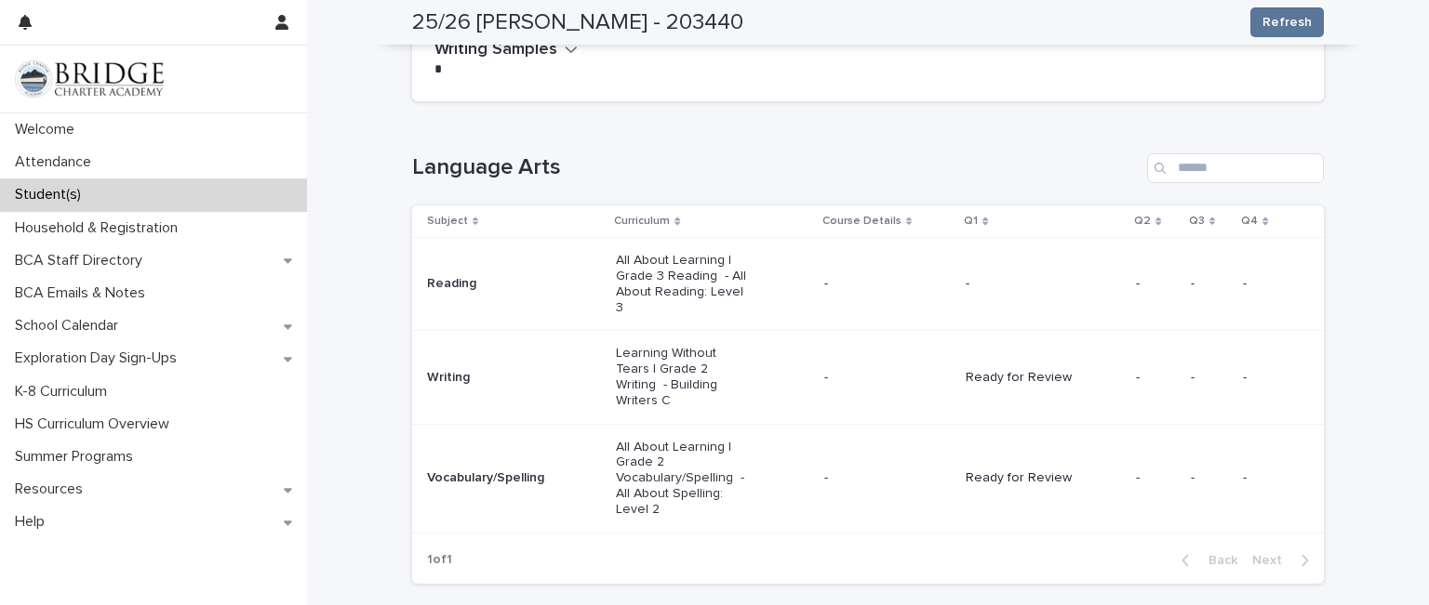
scroll to position [211, 0]
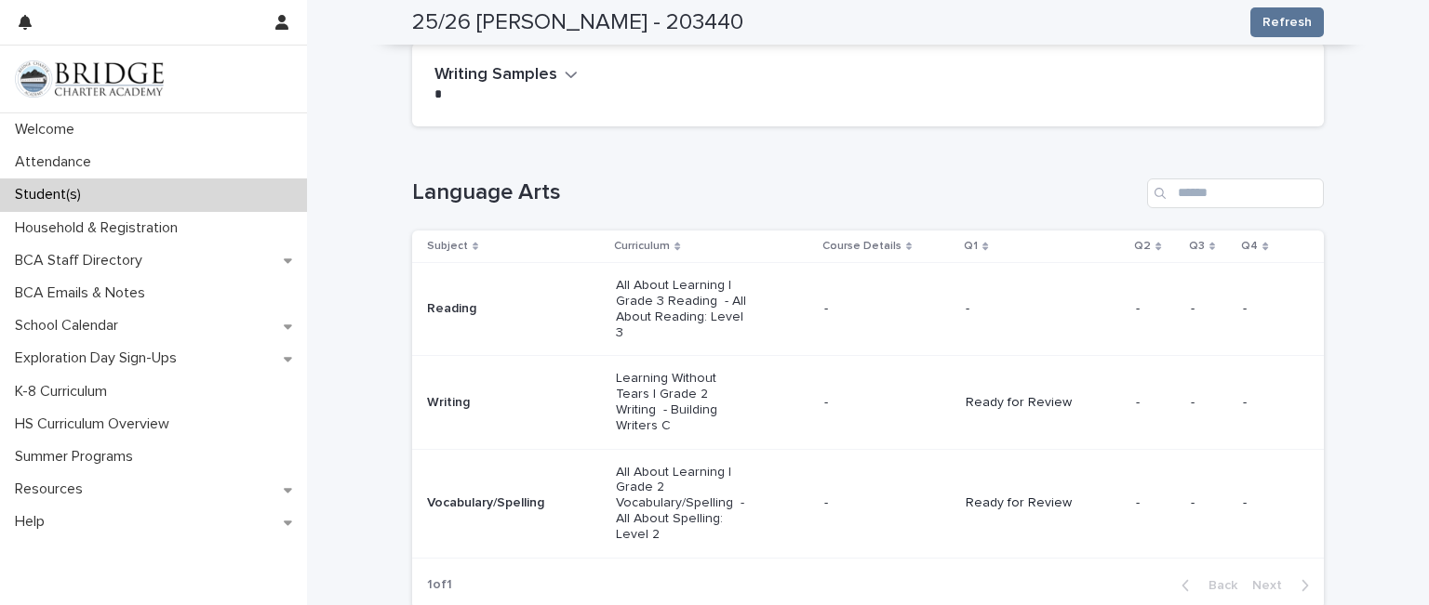
click at [673, 309] on p "All About Learning | Grade 3 Reading - All About Reading: Level 3" at bounding box center [682, 309] width 133 height 62
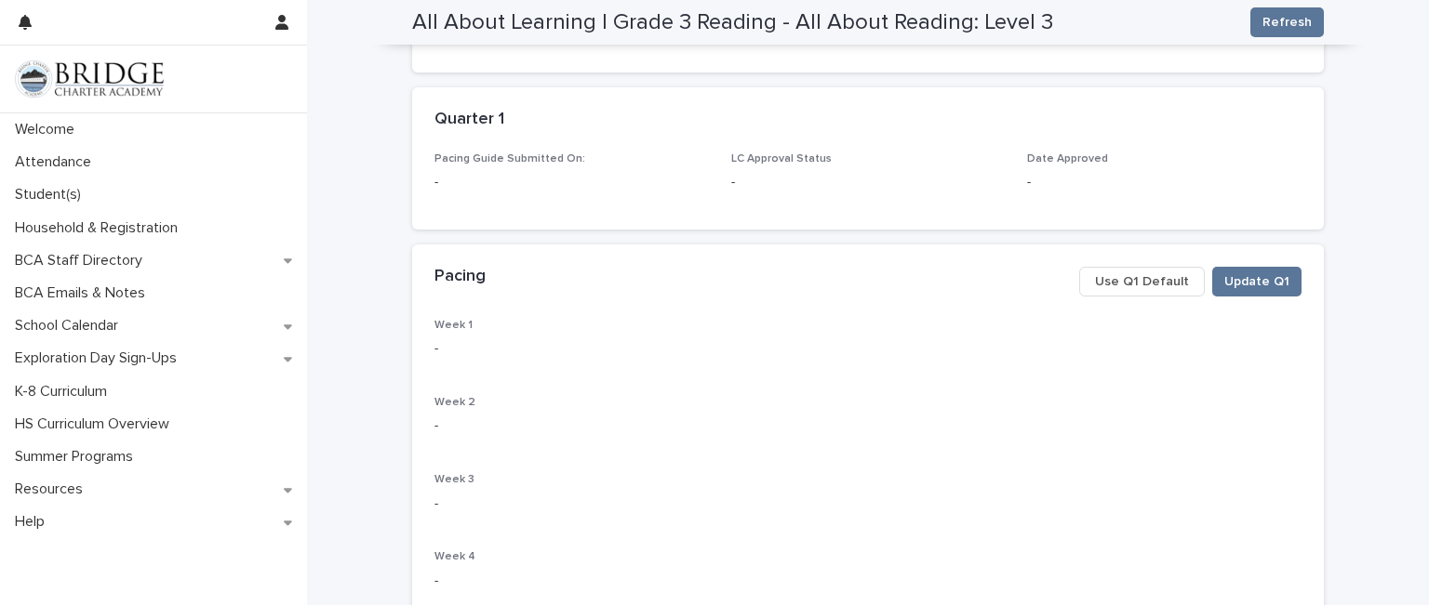
scroll to position [255, 0]
click at [1231, 278] on span "Update Q1" at bounding box center [1256, 281] width 65 height 19
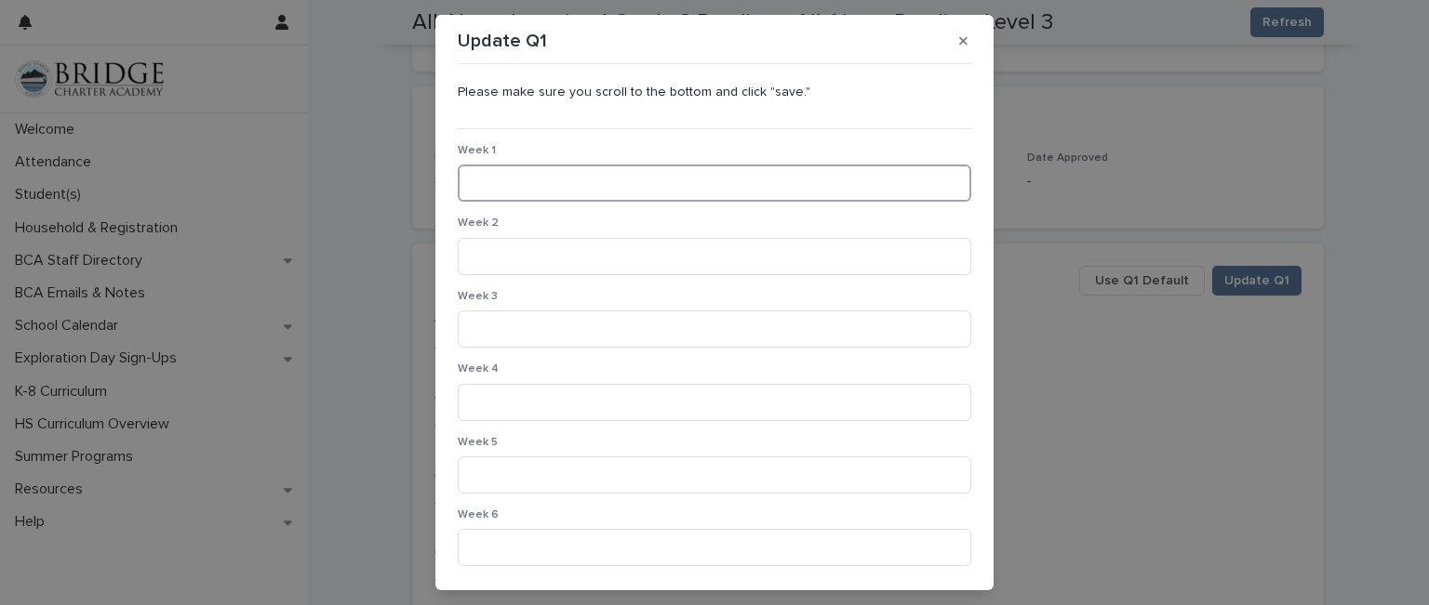
click at [565, 189] on input at bounding box center [714, 183] width 513 height 37
click at [599, 183] on input "**********" at bounding box center [714, 183] width 513 height 37
type input "**********"
click at [572, 249] on input at bounding box center [714, 256] width 513 height 37
type input "**********"
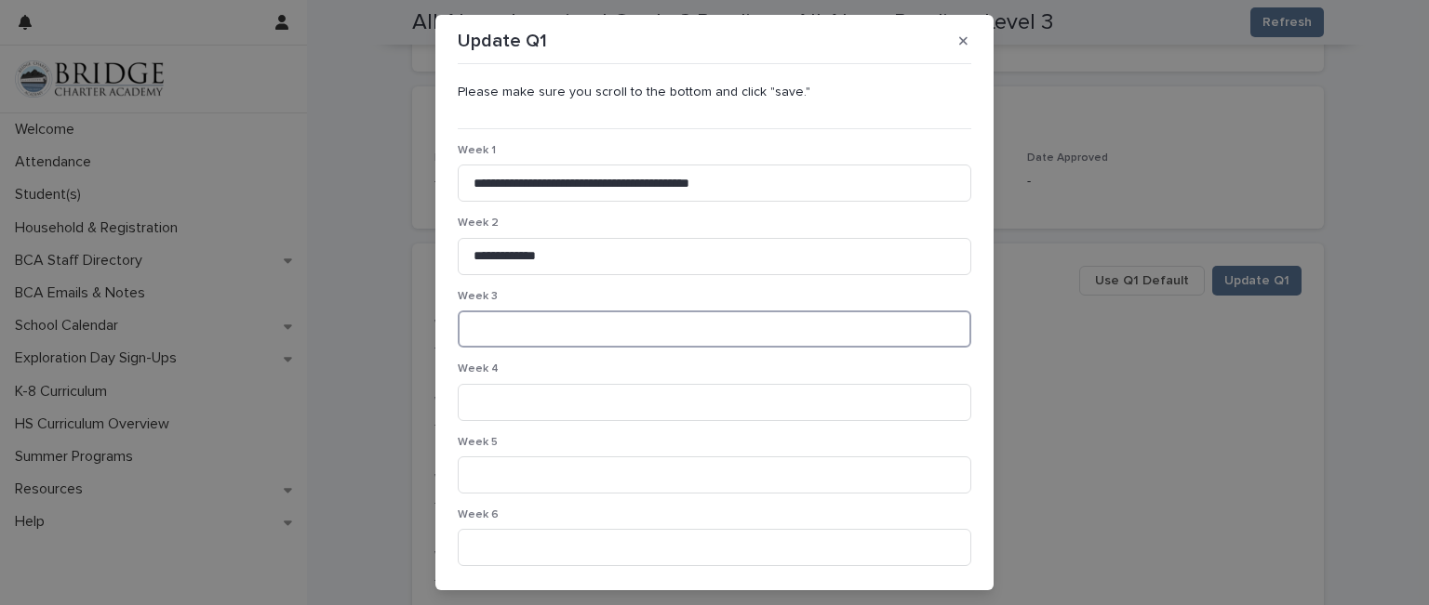
click at [541, 328] on input at bounding box center [714, 329] width 513 height 37
type input "**********"
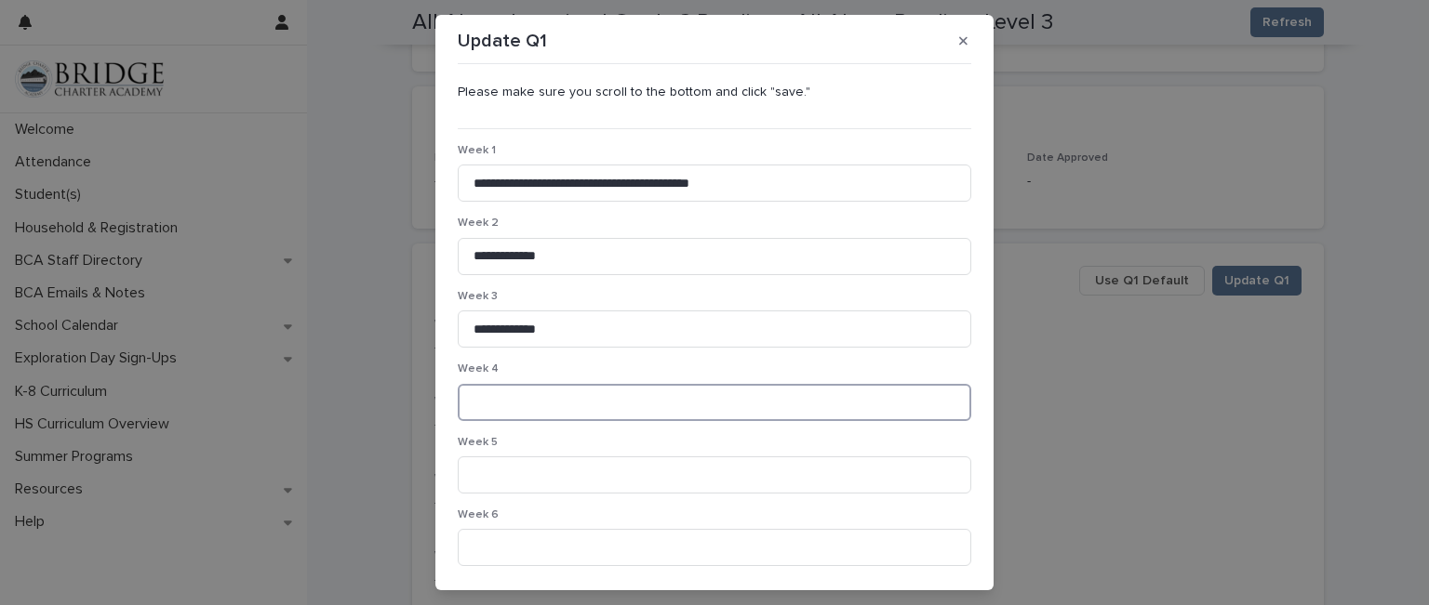
click at [523, 400] on input at bounding box center [714, 402] width 513 height 37
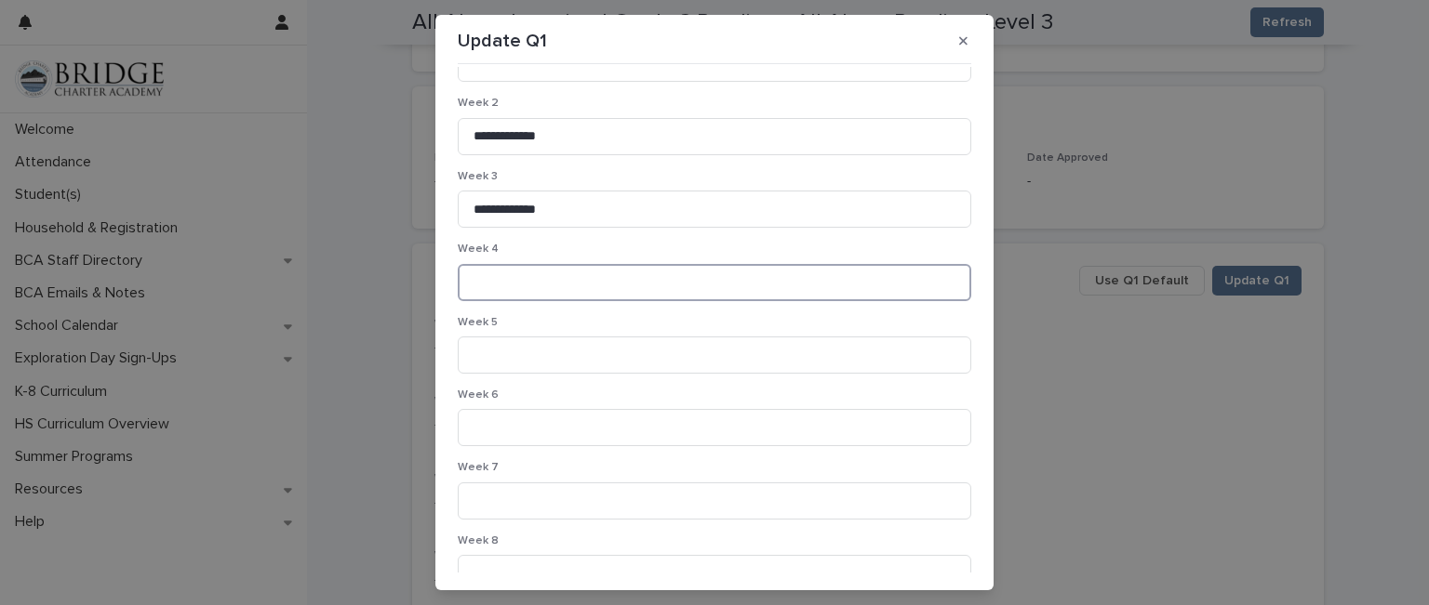
scroll to position [121, 0]
type input "**********"
click at [506, 357] on input at bounding box center [714, 354] width 513 height 37
type input "**********"
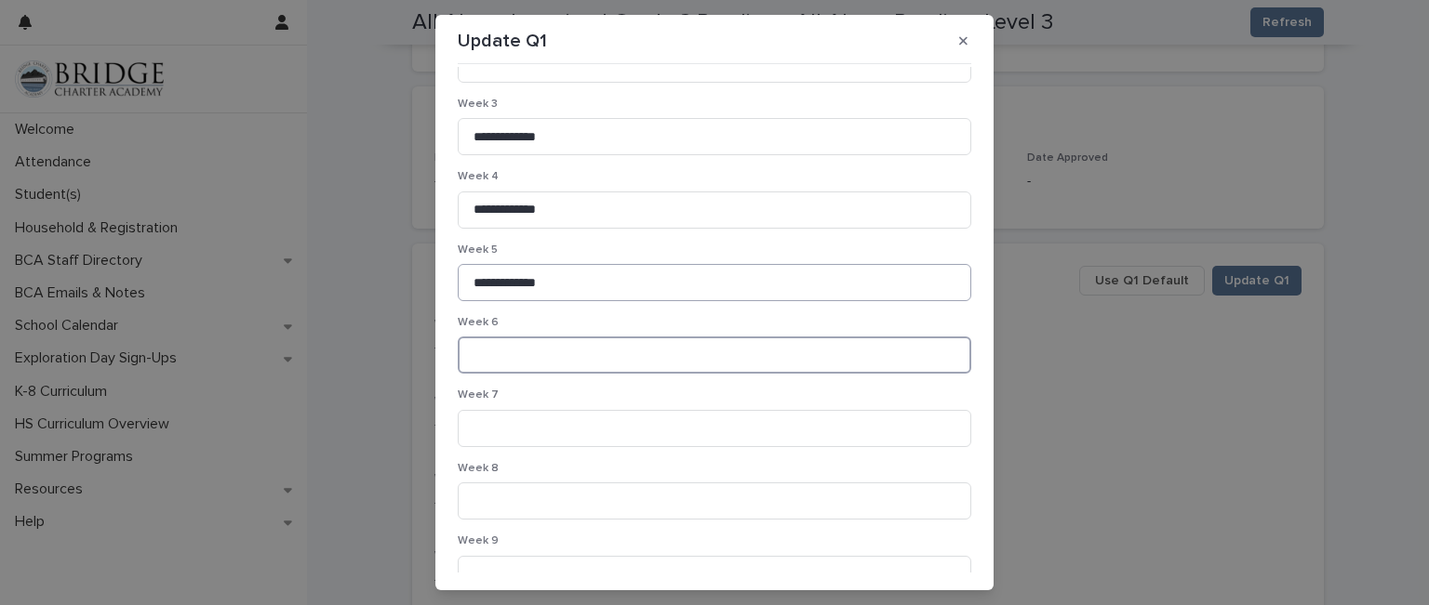
click at [506, 357] on input at bounding box center [714, 355] width 513 height 37
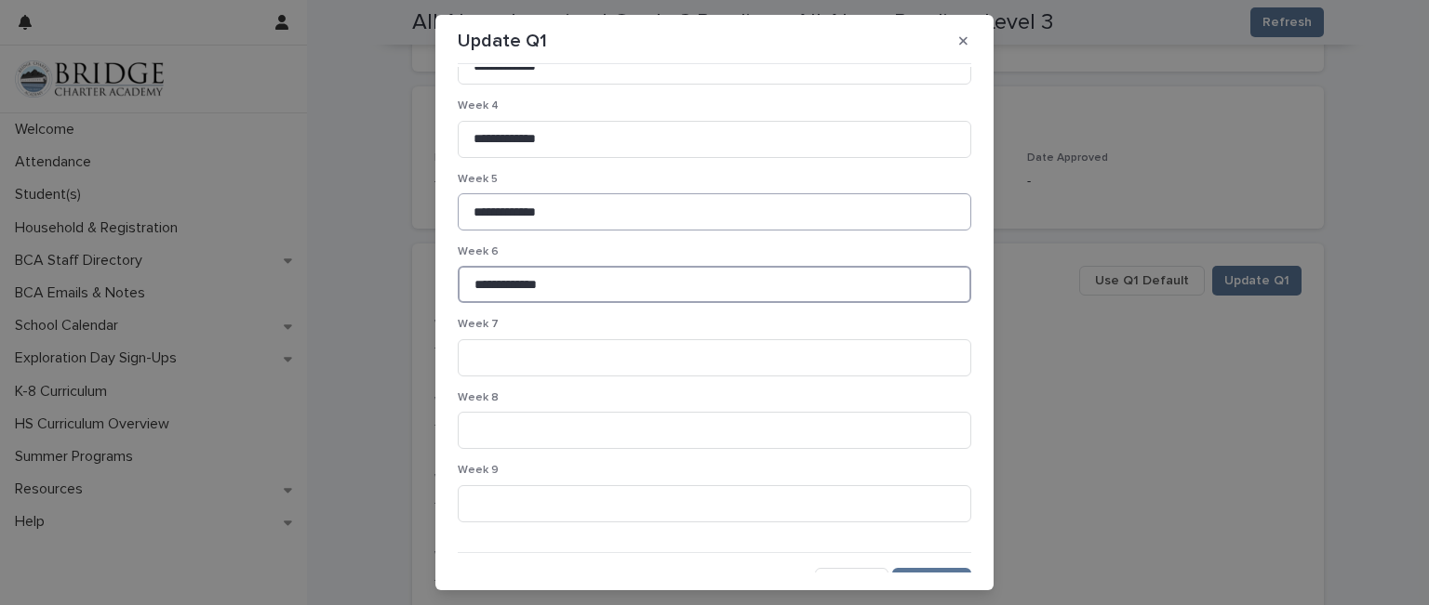
scroll to position [264, 0]
type input "**********"
click at [506, 357] on input at bounding box center [714, 357] width 513 height 37
type input "**********"
click at [499, 416] on input at bounding box center [714, 429] width 513 height 37
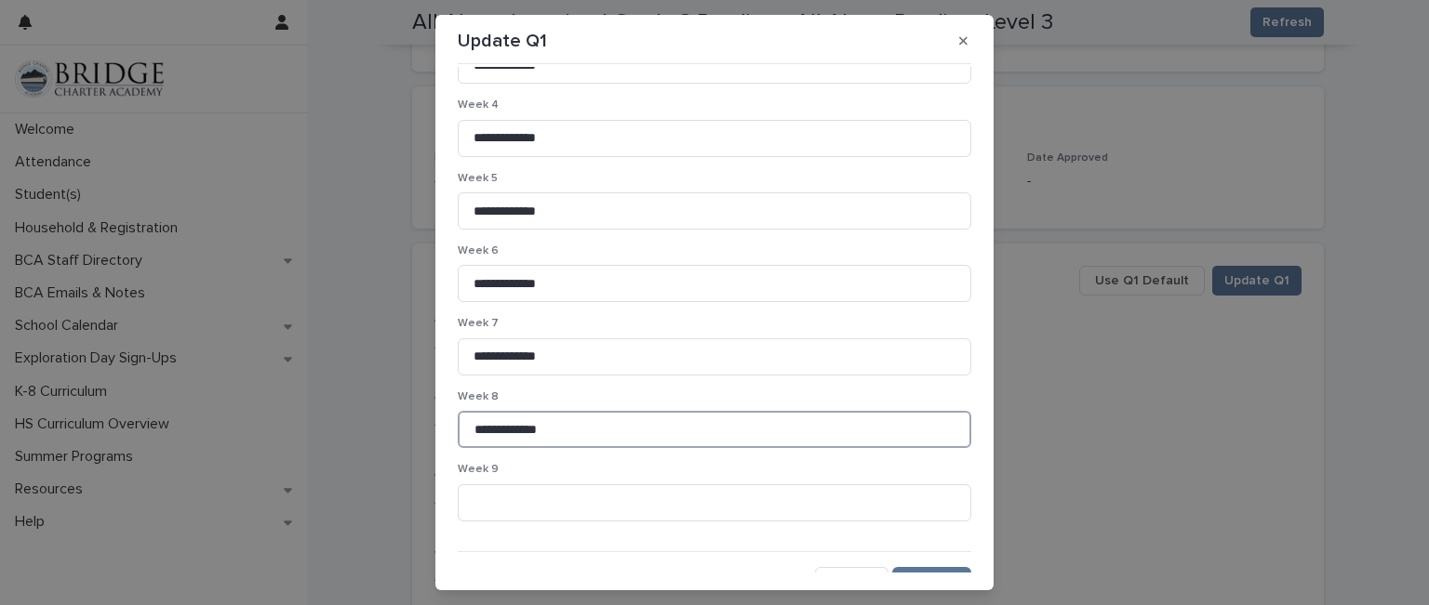
scroll to position [287, 0]
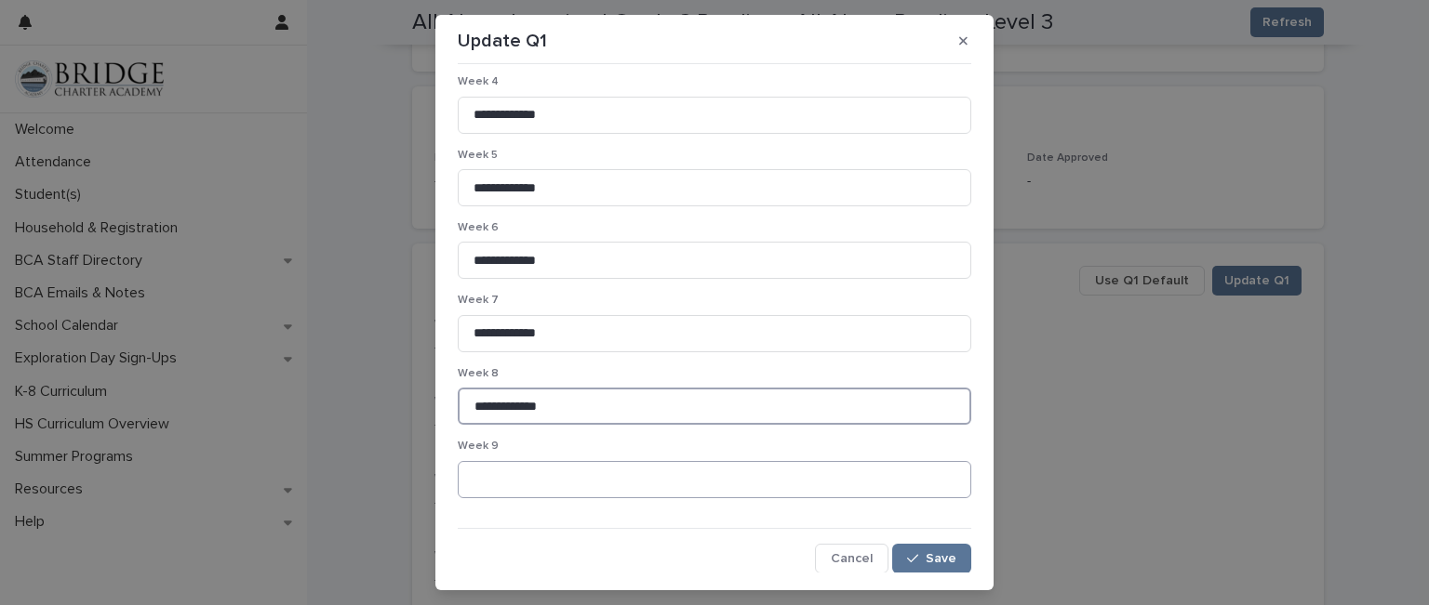
type input "**********"
click at [496, 472] on input at bounding box center [714, 479] width 513 height 37
type input "*"
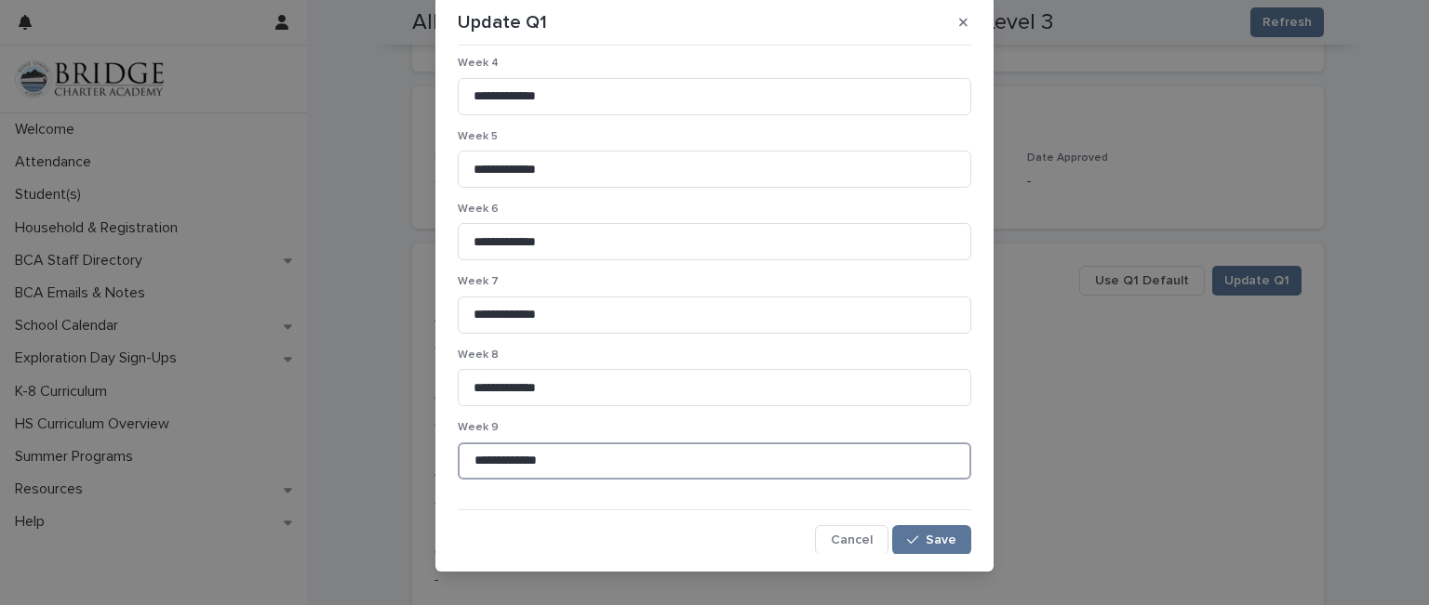
scroll to position [19, 0]
type input "**********"
click at [925, 534] on span "Save" at bounding box center [940, 540] width 31 height 13
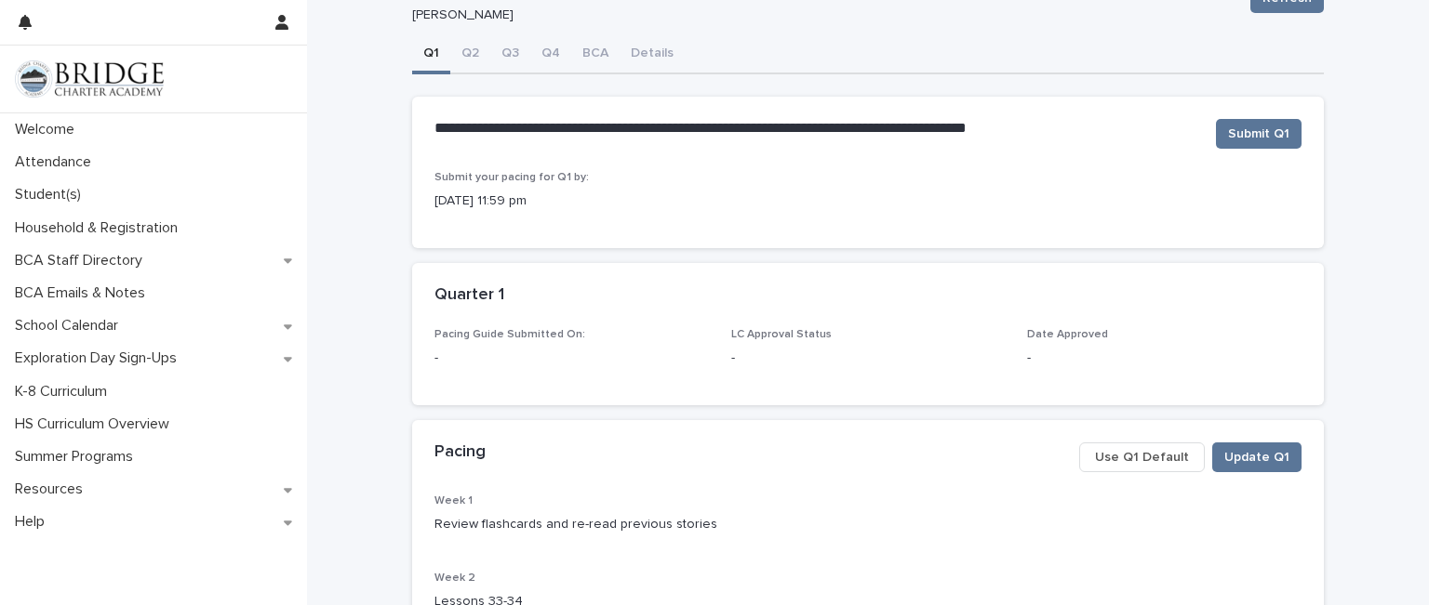
scroll to position [74, 0]
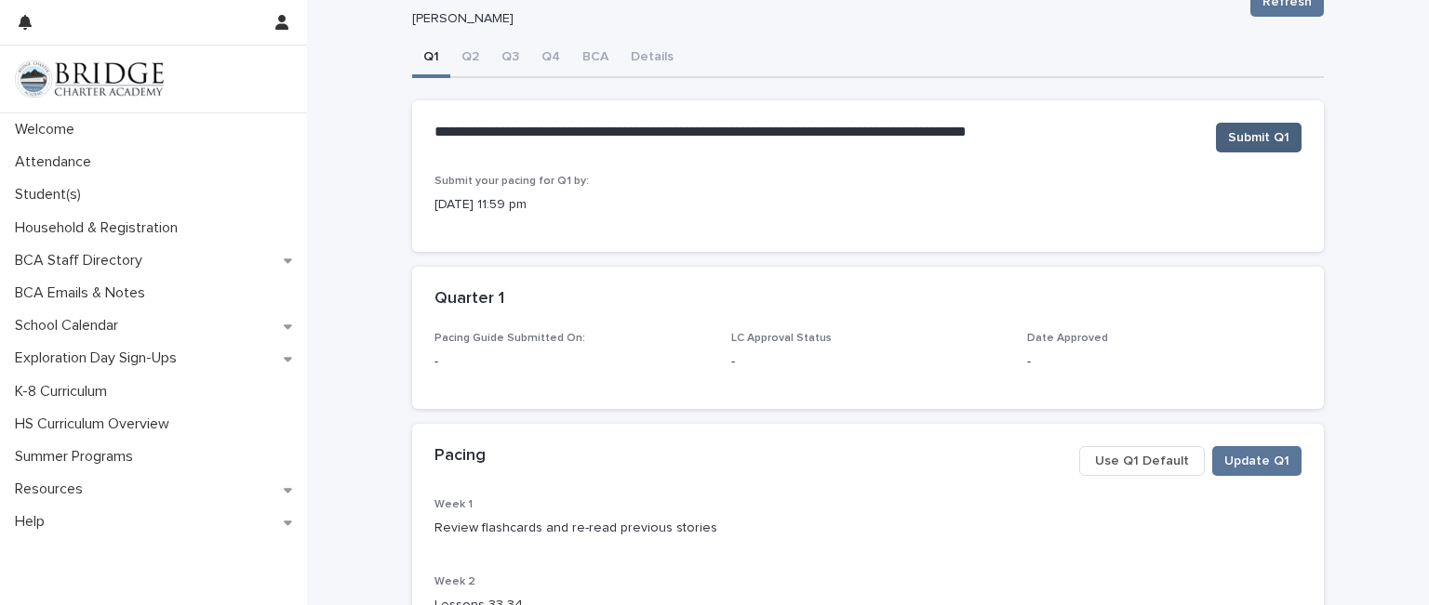
click at [1247, 140] on span "Submit Q1" at bounding box center [1258, 137] width 61 height 19
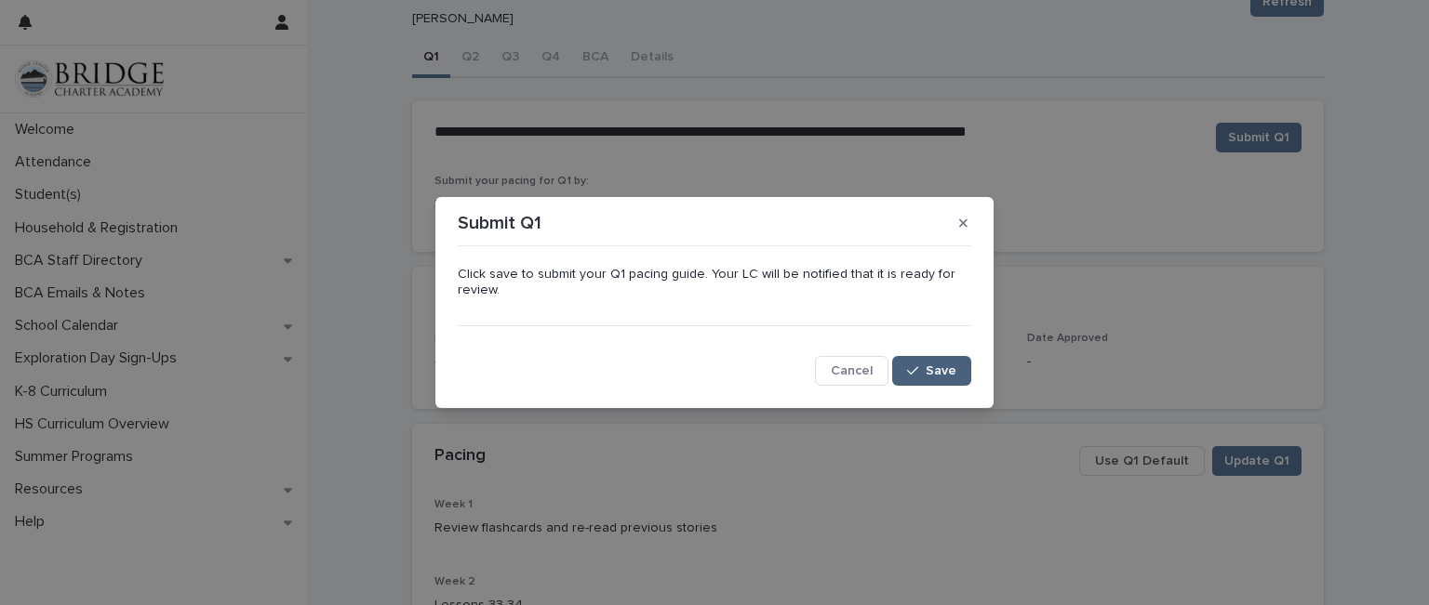
click at [918, 371] on icon "button" at bounding box center [912, 371] width 11 height 13
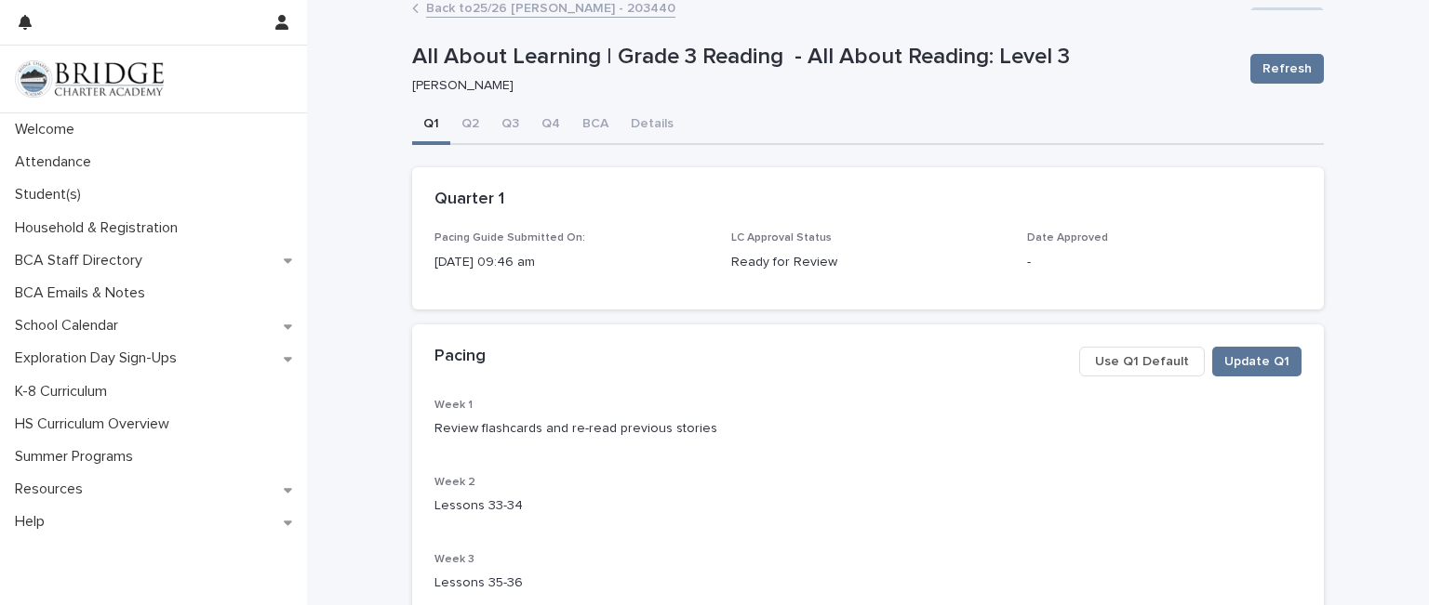
scroll to position [1, 0]
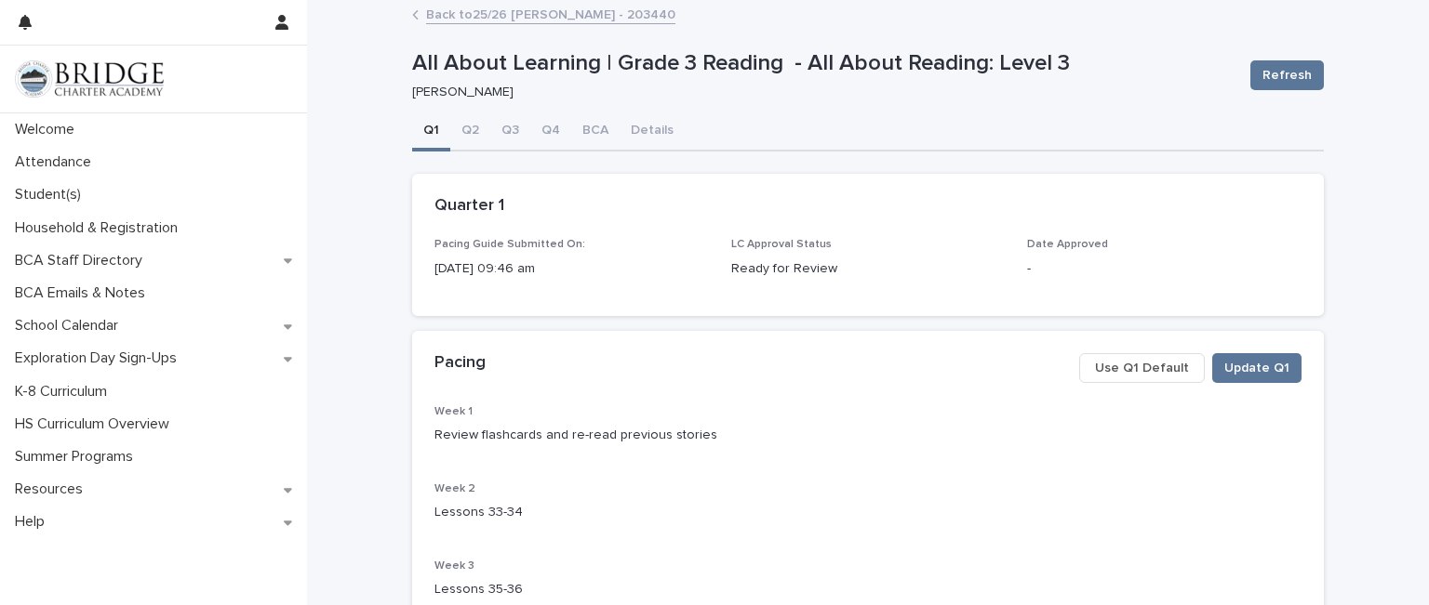
click at [543, 18] on link "Back to 25/26 [PERSON_NAME] - 203440" at bounding box center [550, 13] width 249 height 21
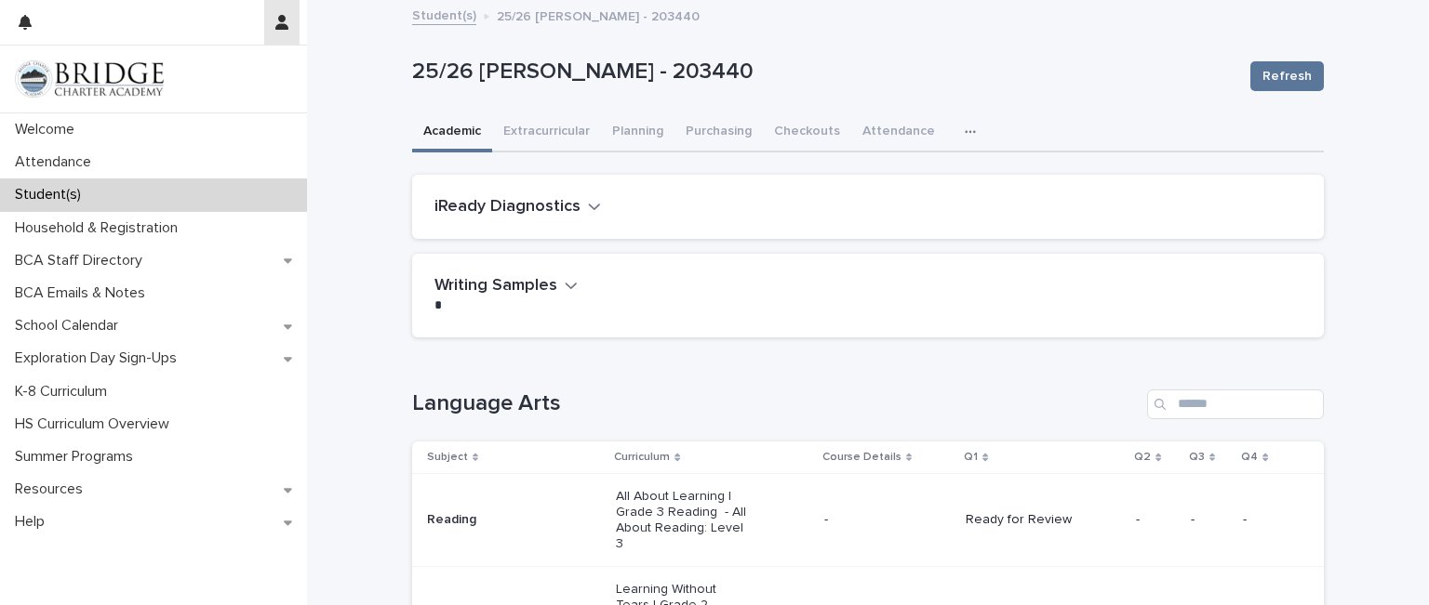
click at [275, 30] on button "button" at bounding box center [281, 22] width 35 height 45
click at [258, 79] on p "Log Out" at bounding box center [227, 79] width 117 height 32
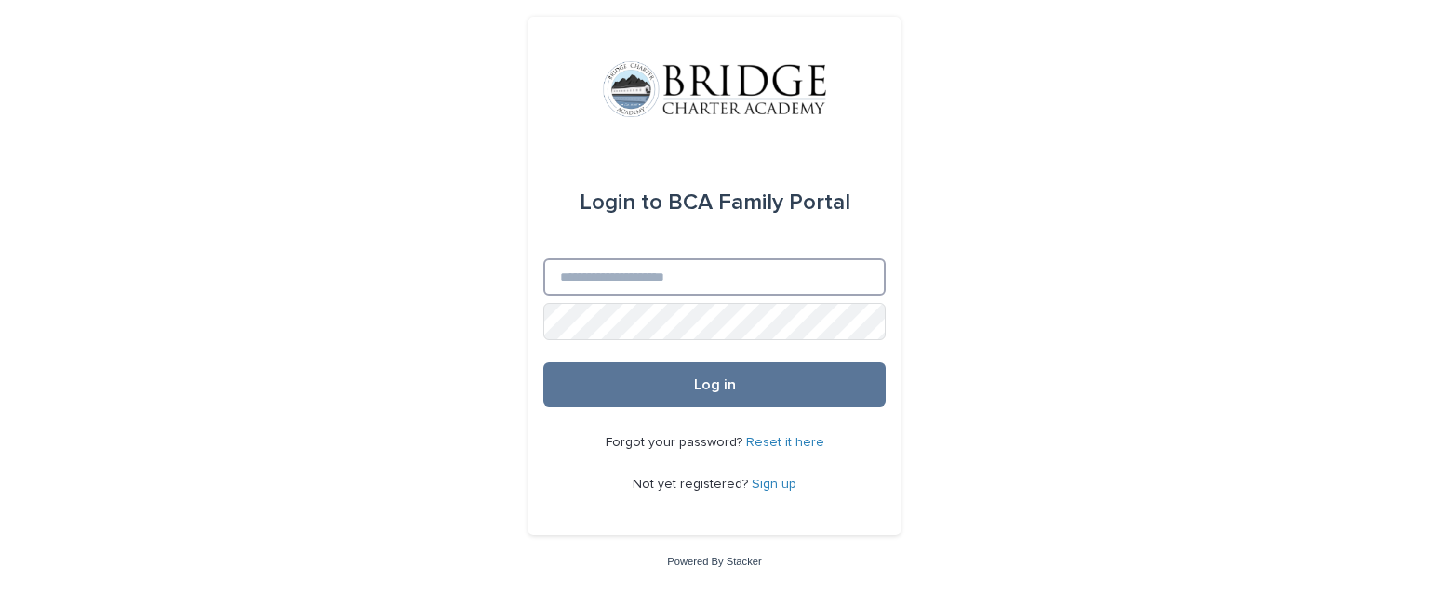
type input "**********"
